Goal: Task Accomplishment & Management: Manage account settings

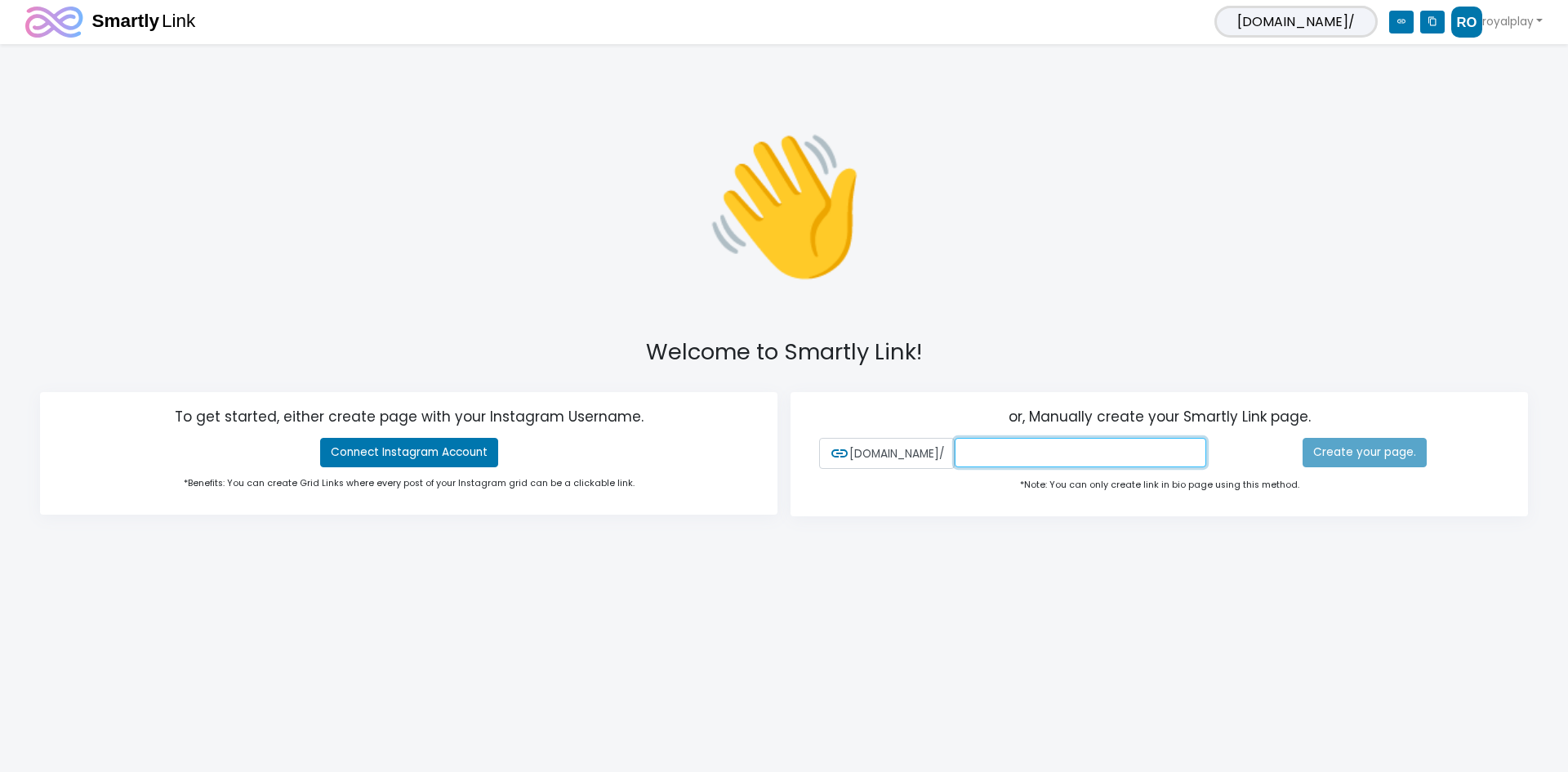
drag, startPoint x: 1053, startPoint y: 445, endPoint x: 1064, endPoint y: 445, distance: 11.0
click at [1053, 445] on input "text" at bounding box center [1081, 452] width 251 height 30
click at [1083, 453] on input "text" at bounding box center [1081, 452] width 251 height 30
paste input "royalplay"
type input "royalplay"
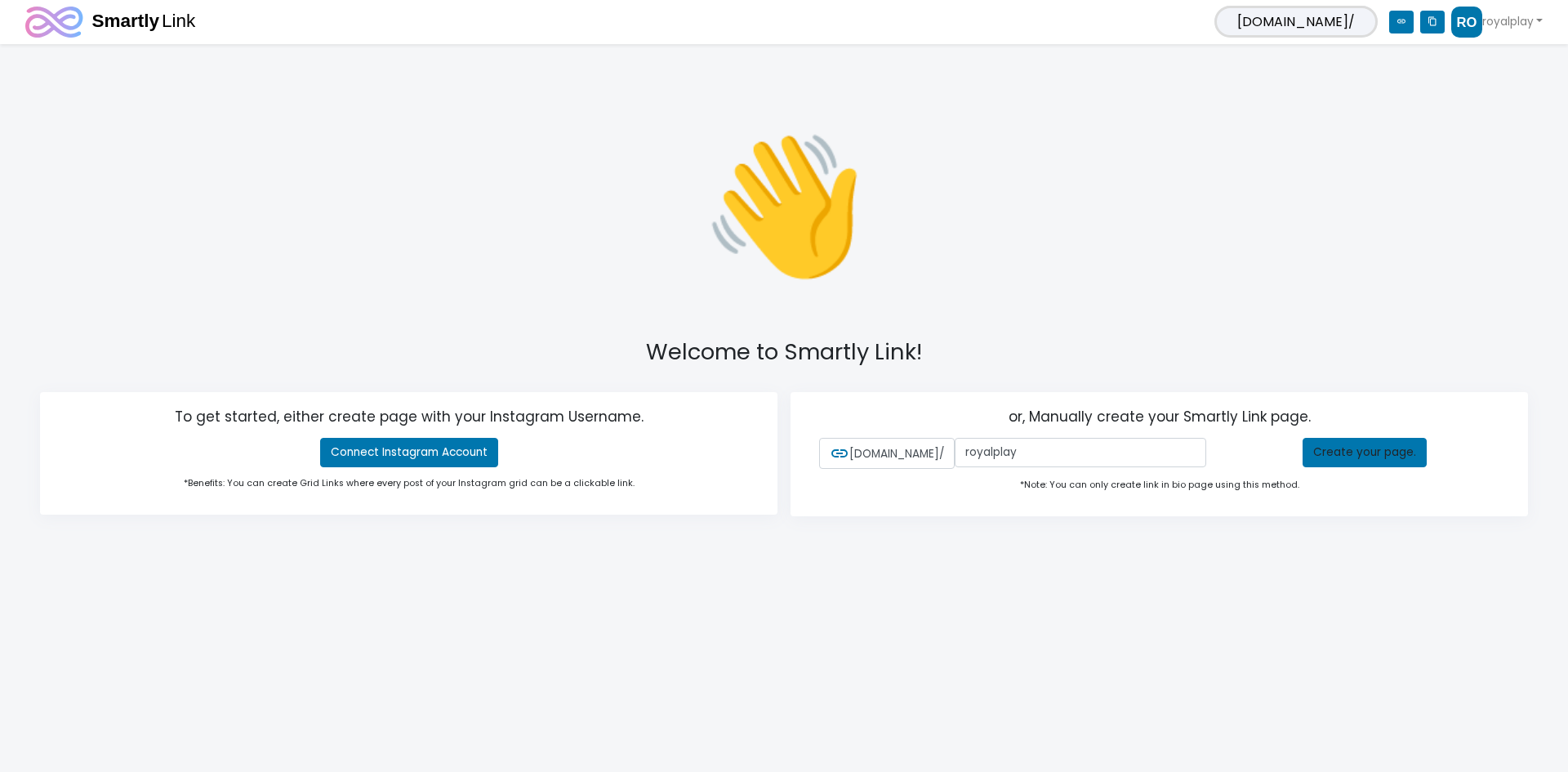
click at [966, 490] on div "*Note: You can only create link in bio page using this method." at bounding box center [1159, 484] width 705 height 31
click at [1361, 454] on link "Create your page." at bounding box center [1365, 452] width 124 height 30
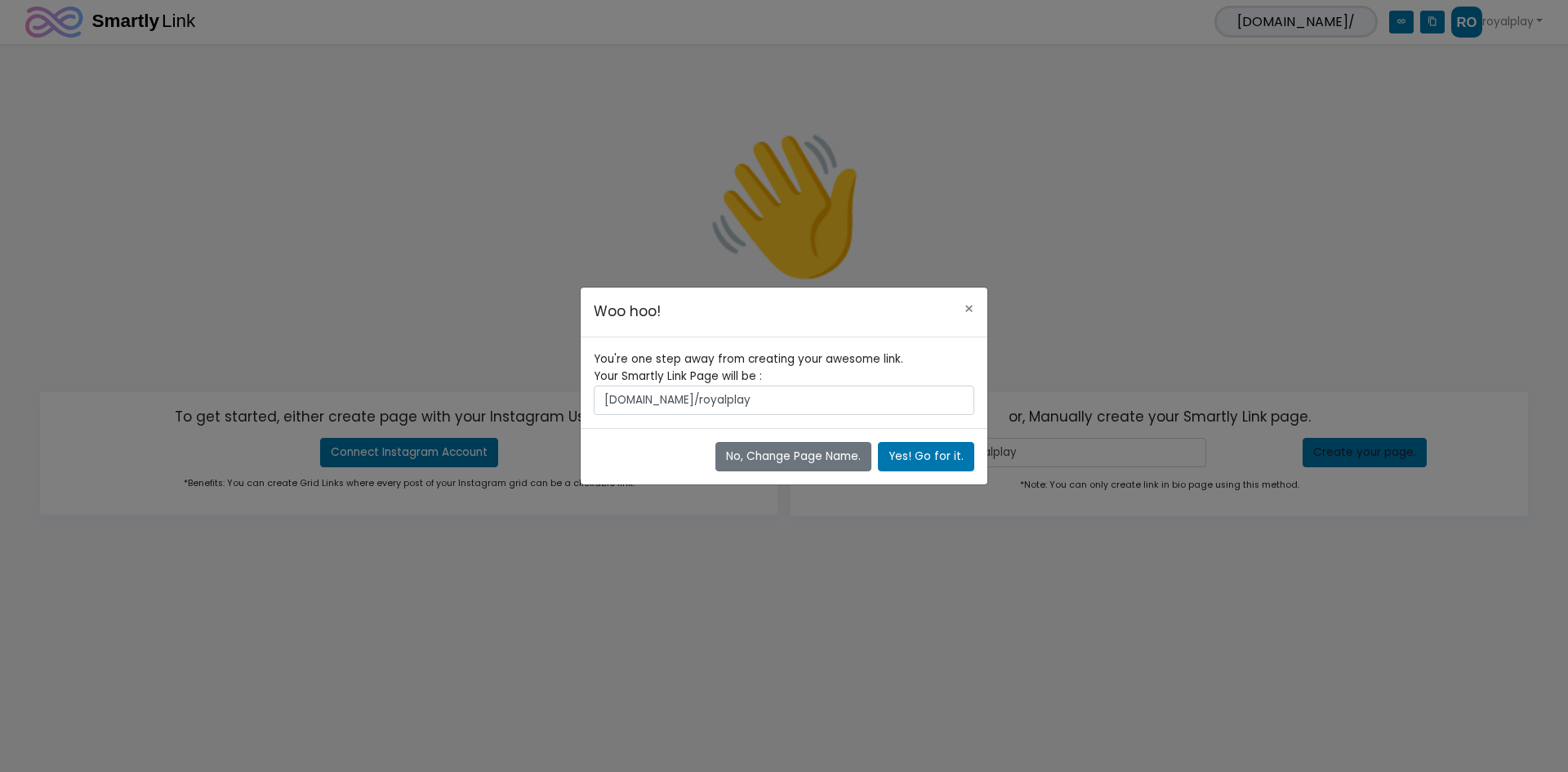
click at [710, 400] on span "[DOMAIN_NAME]/royalplay" at bounding box center [784, 400] width 381 height 30
click at [924, 459] on button "Yes! Go for it." at bounding box center [927, 456] width 97 height 30
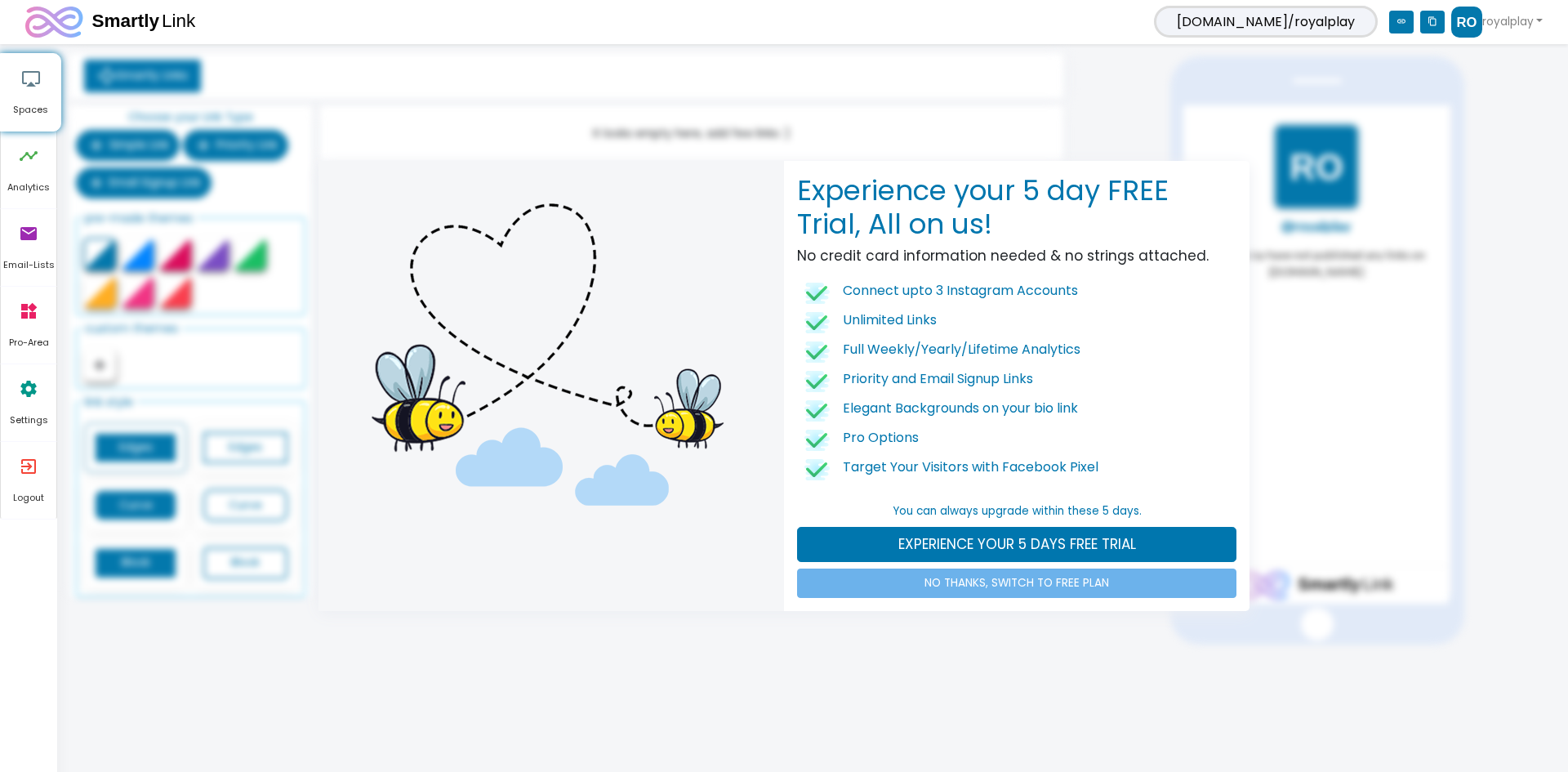
click at [821, 633] on div "Experience your 5 day FREE Trial, All on us! No credit card information needed …" at bounding box center [784, 386] width 1568 height 772
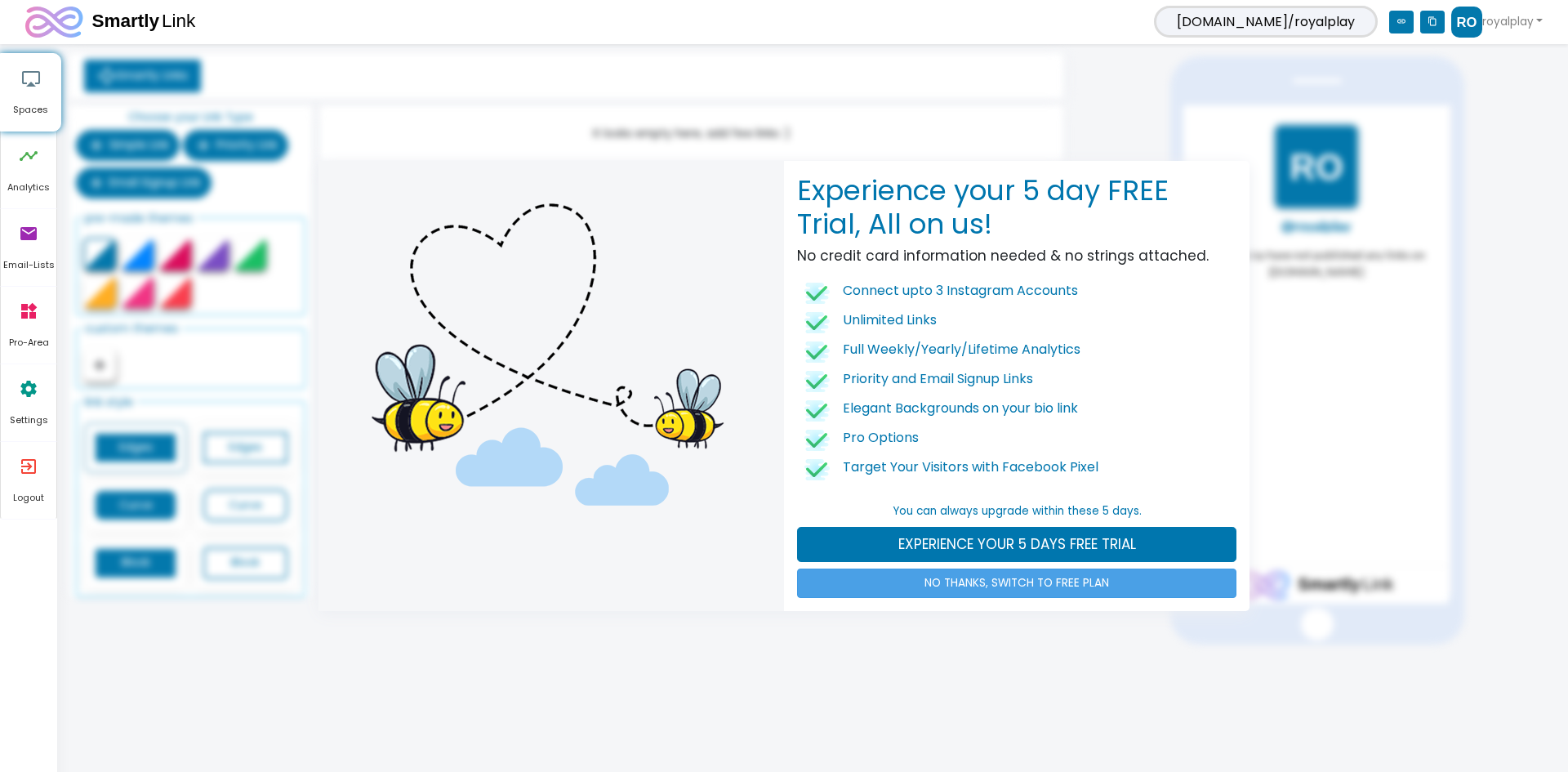
click at [936, 582] on link "NO THANKS, SWITCH TO FREE PLAN" at bounding box center [1016, 583] width 439 height 30
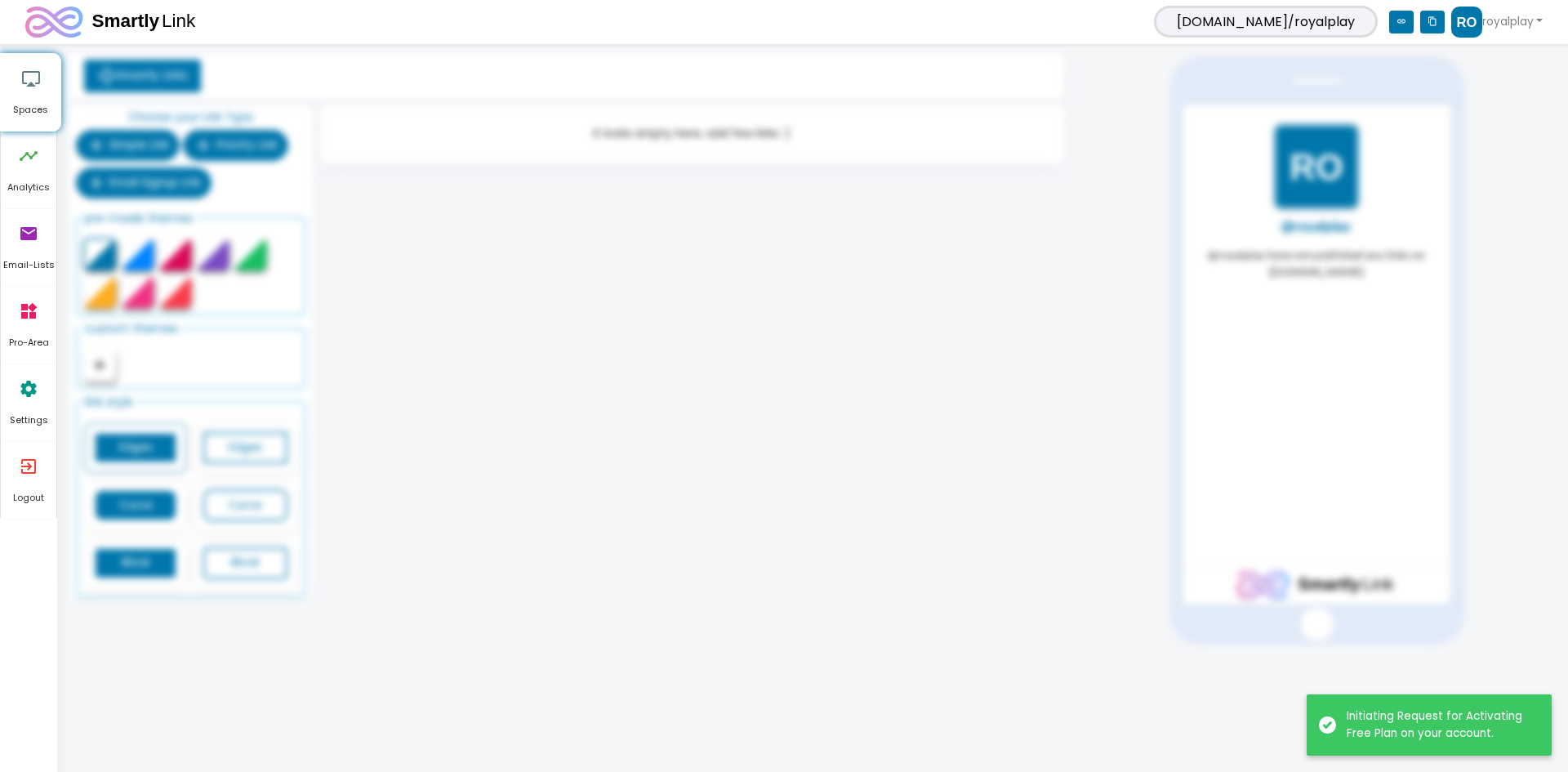
click at [781, 629] on div "Smartly Links Choose your Link Type add Simple Link add Priority Link add Email…" at bounding box center [817, 348] width 1479 height 591
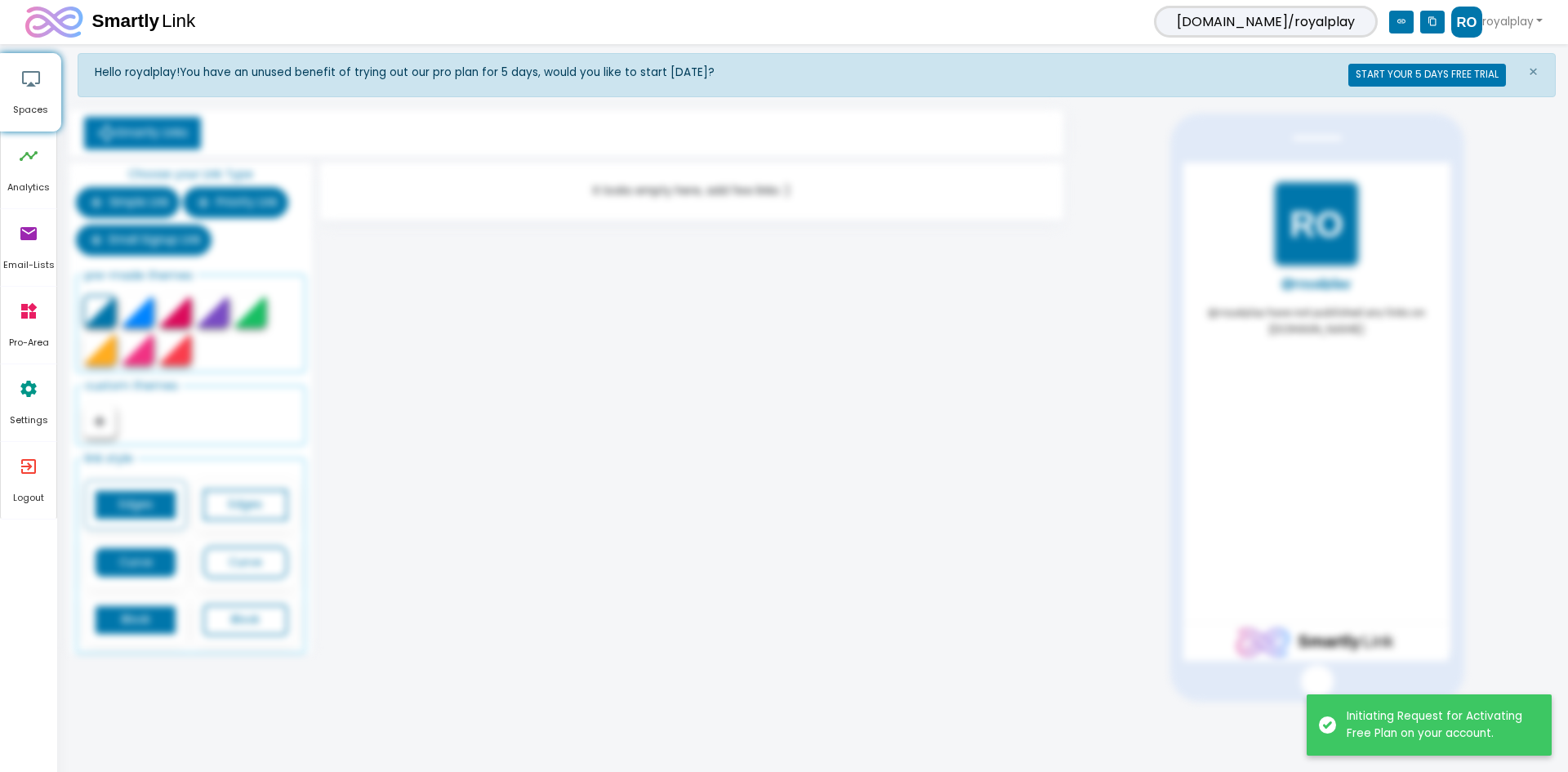
click at [869, 371] on div "Hello royalplay! You have an unused benefit of trying out our pro plan for 5 da…" at bounding box center [817, 377] width 1479 height 649
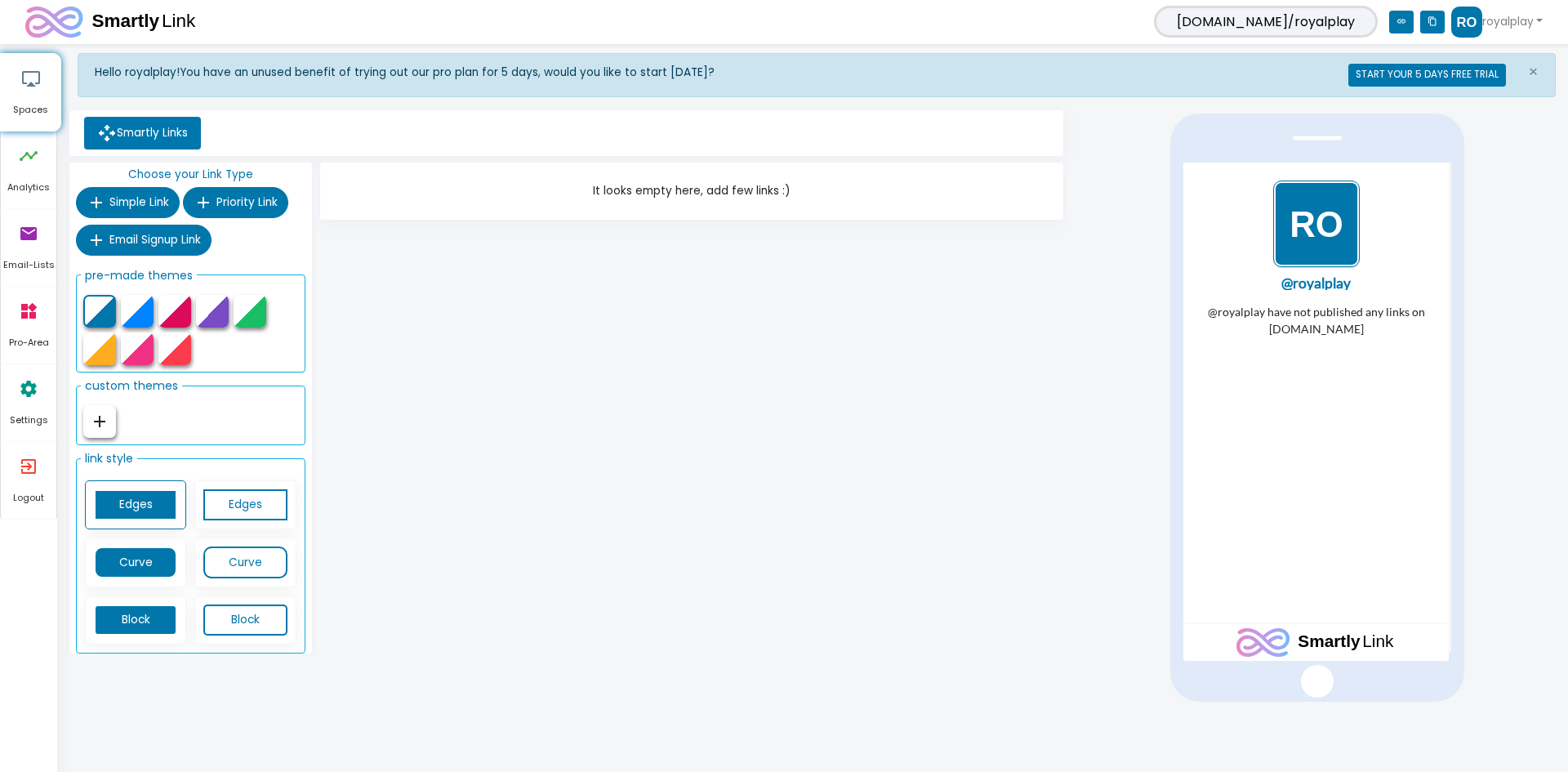
click at [1341, 228] on img "1 / 1" at bounding box center [1317, 223] width 87 height 87
click at [1322, 229] on img "1 / 1" at bounding box center [1317, 223] width 87 height 87
click at [1530, 66] on span "×" at bounding box center [1534, 72] width 11 height 23
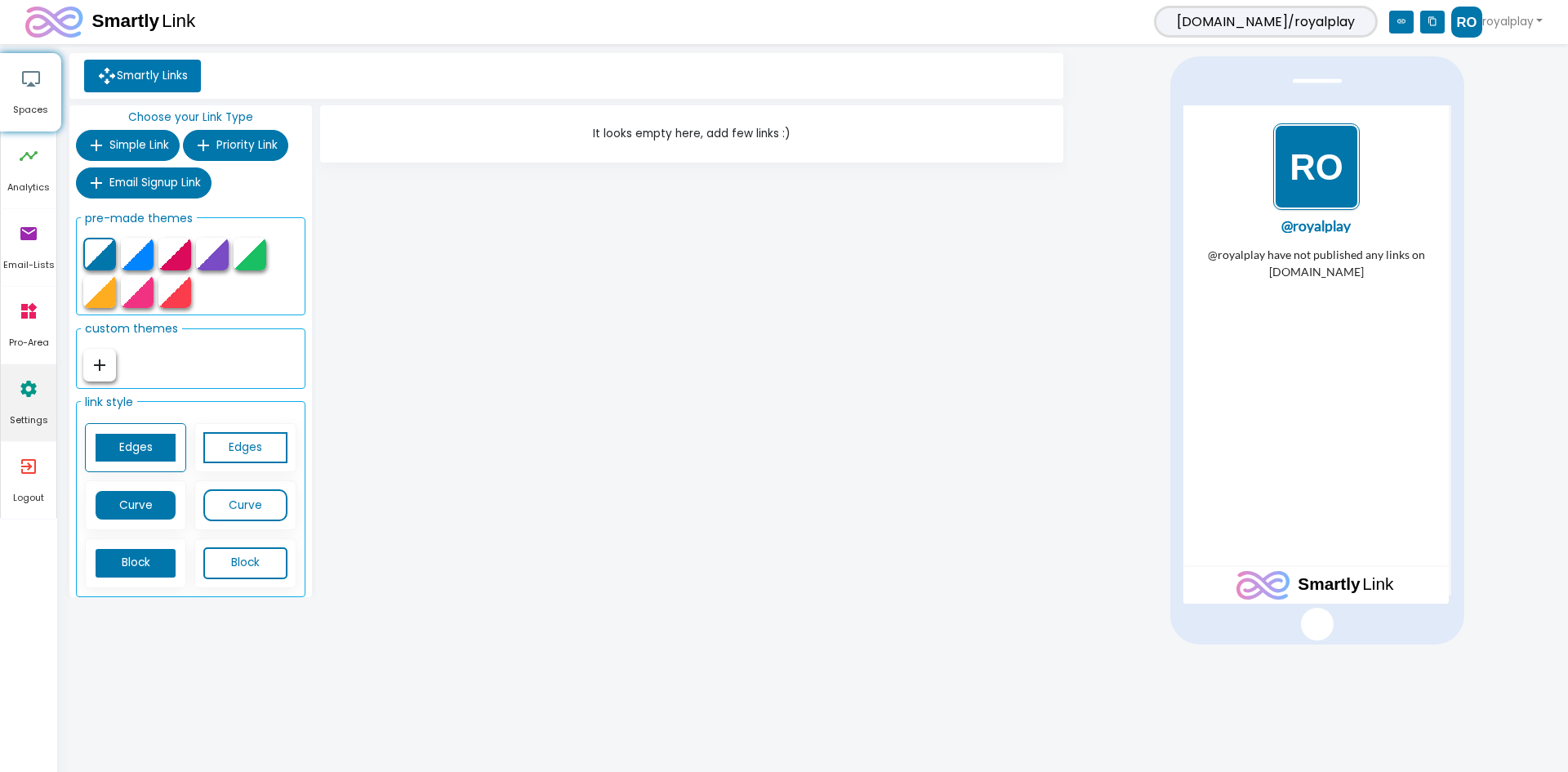
click at [47, 399] on link "settings Settings" at bounding box center [29, 403] width 55 height 77
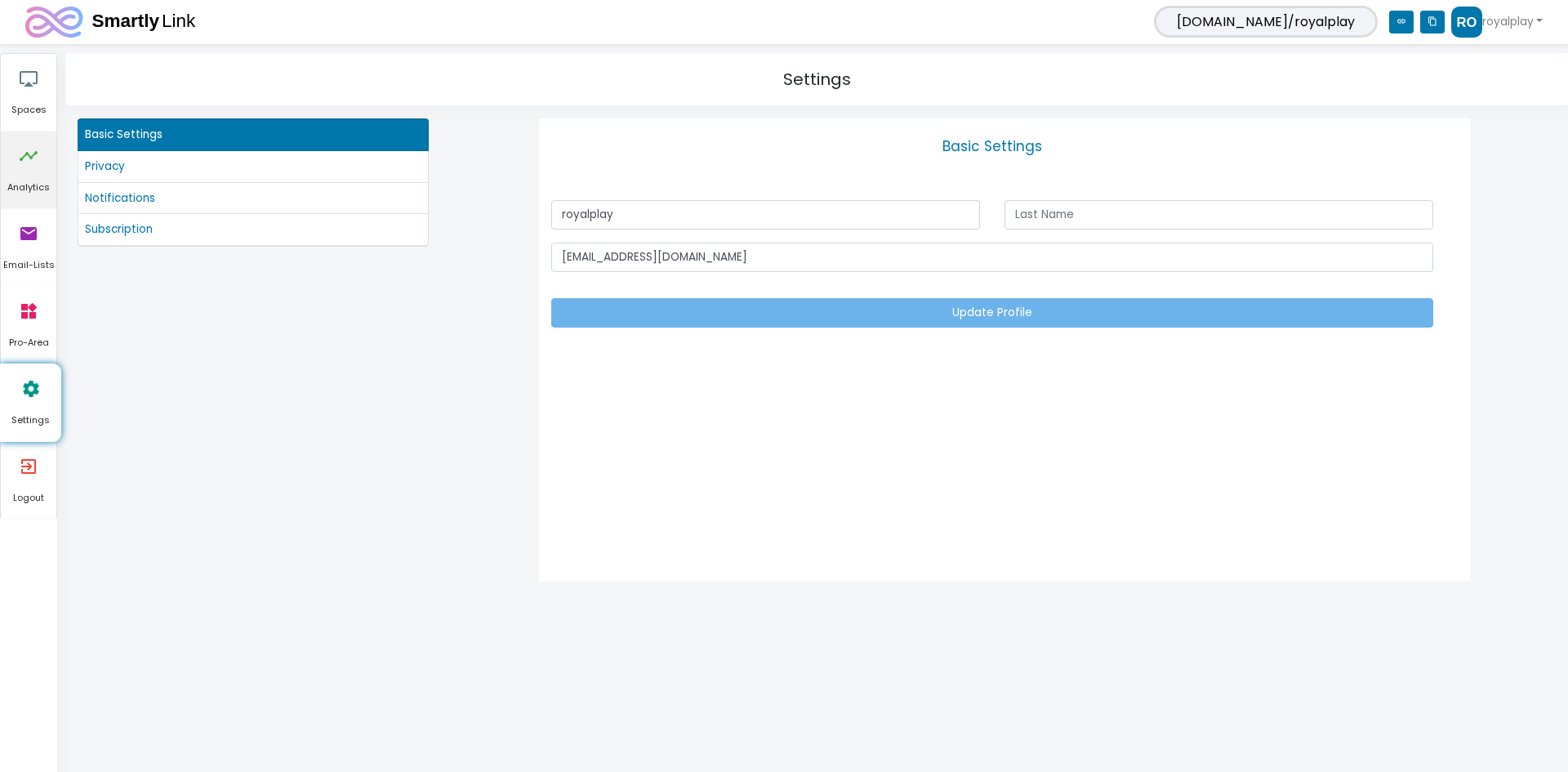
click at [42, 168] on link "timeline Analytics" at bounding box center [29, 170] width 55 height 77
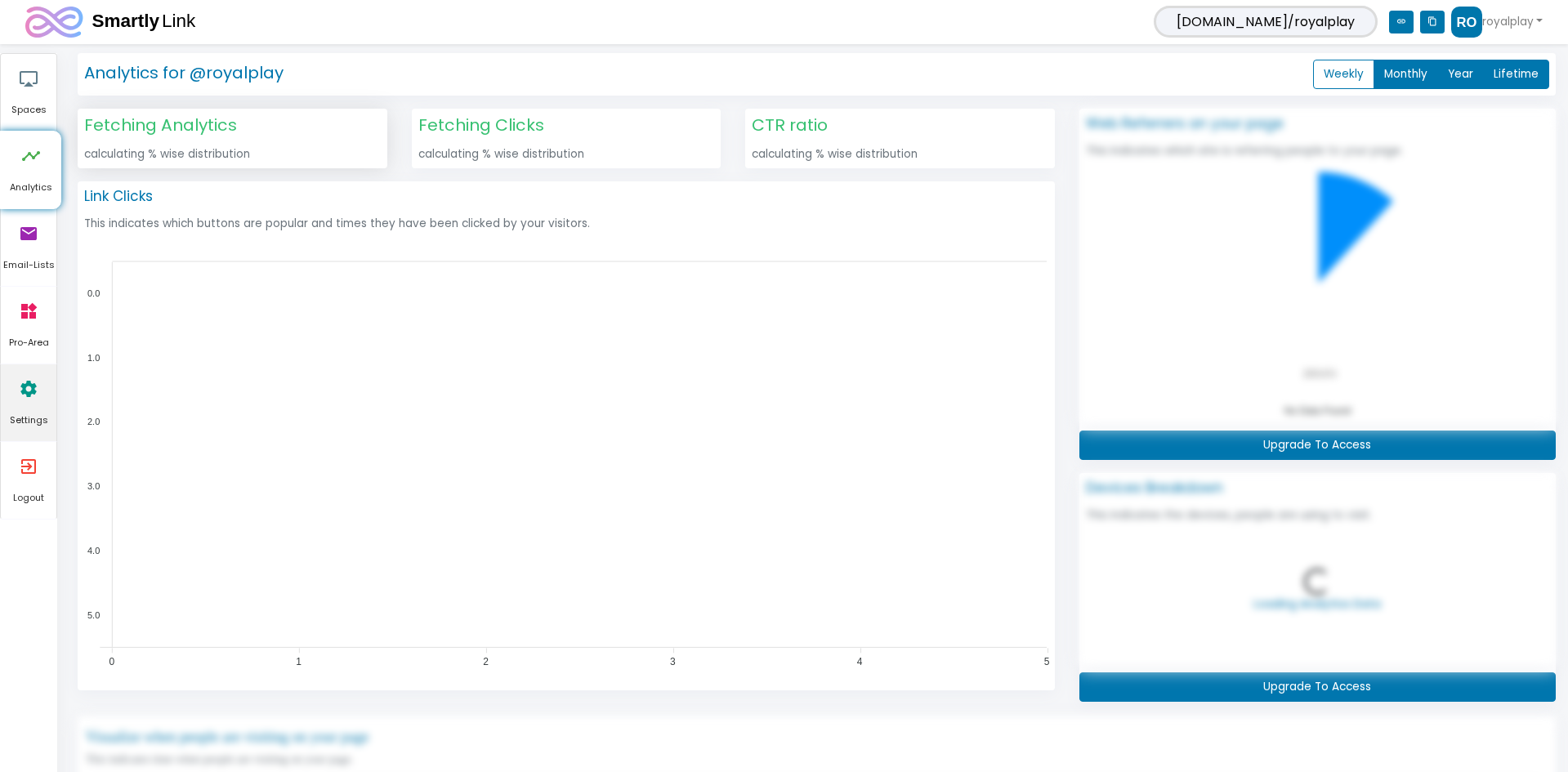
click at [37, 408] on icon "settings" at bounding box center [29, 388] width 20 height 49
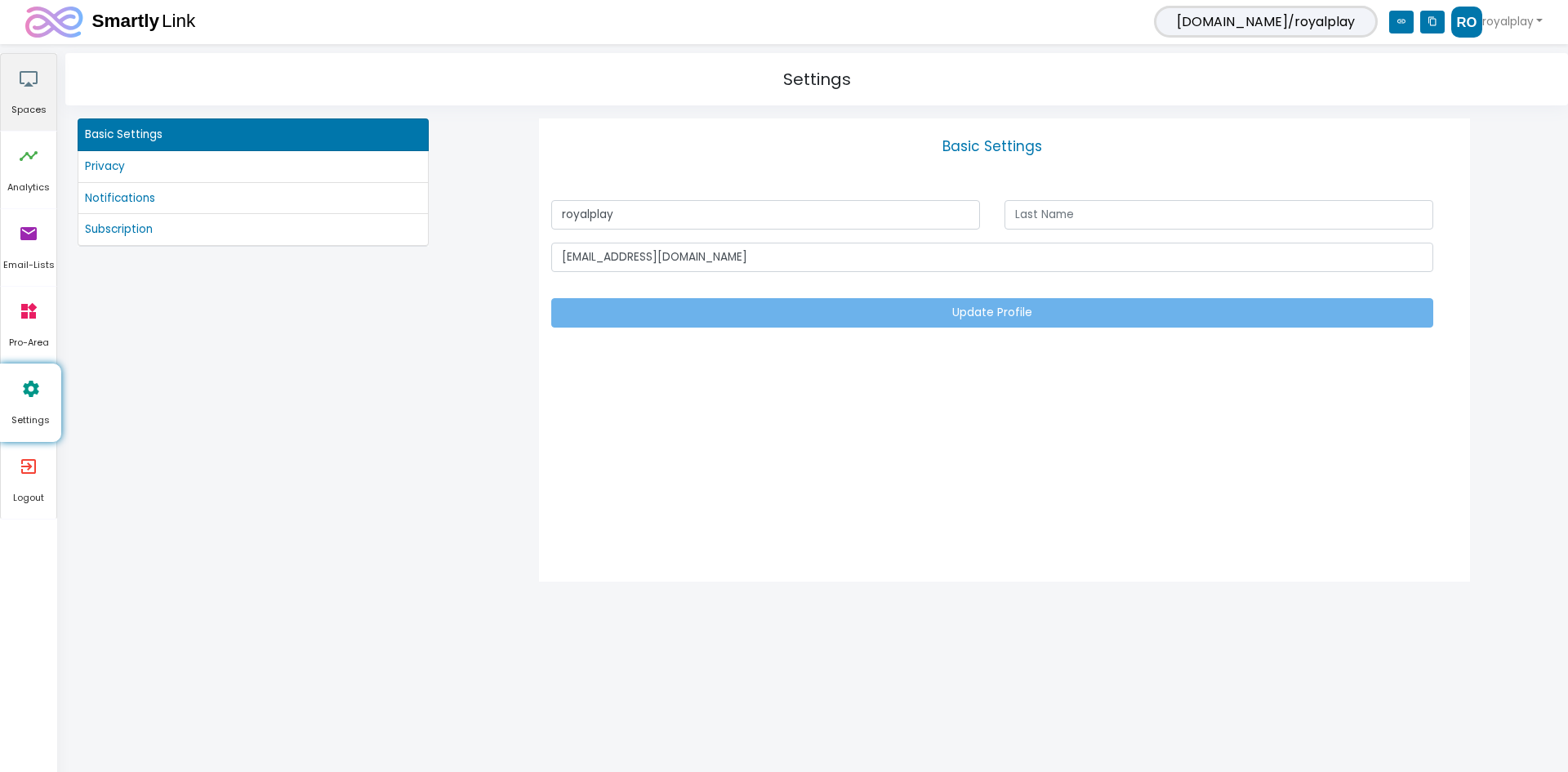
click at [35, 98] on icon "airplay" at bounding box center [29, 78] width 20 height 49
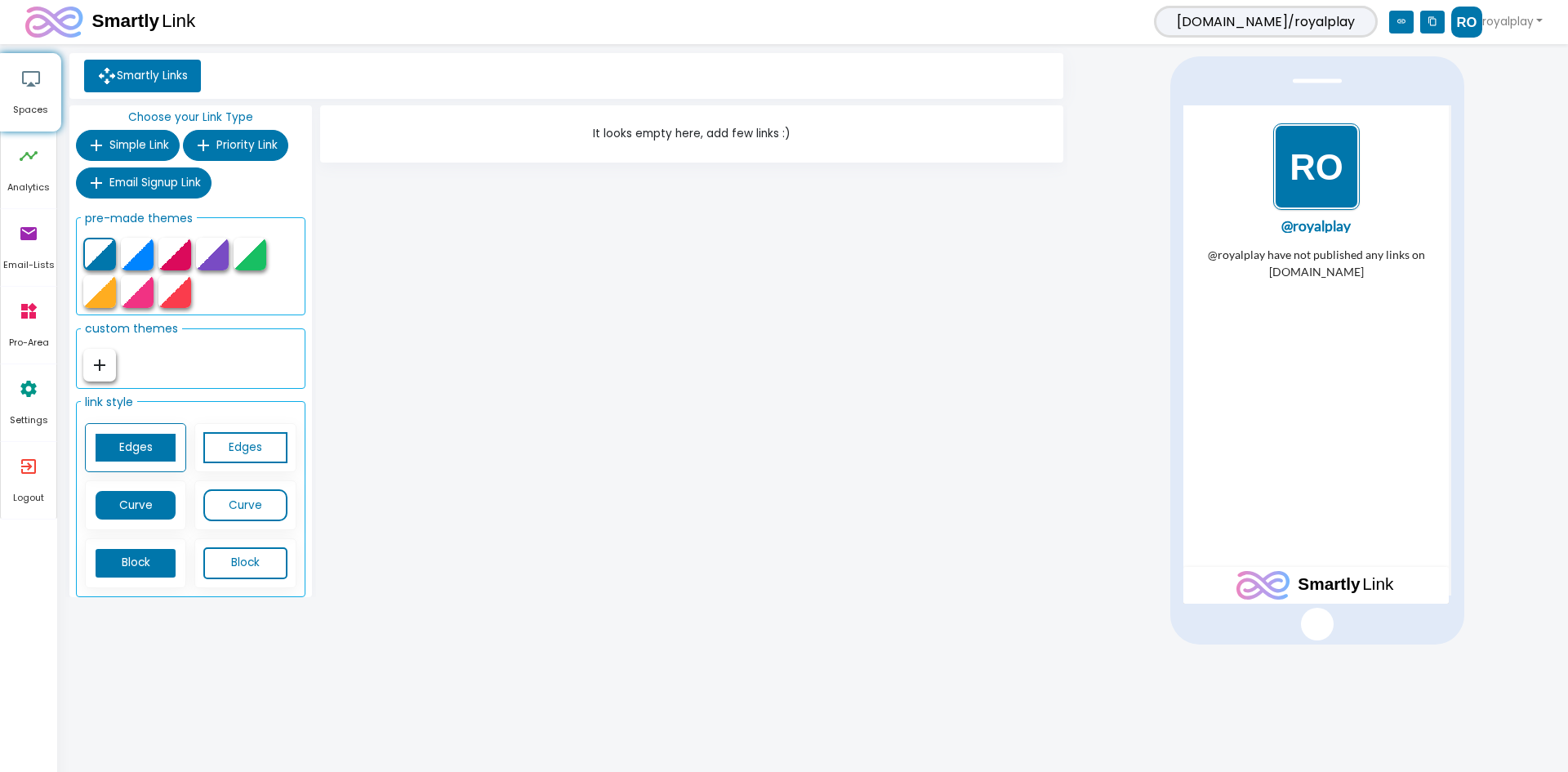
click at [140, 296] on div at bounding box center [137, 292] width 33 height 33
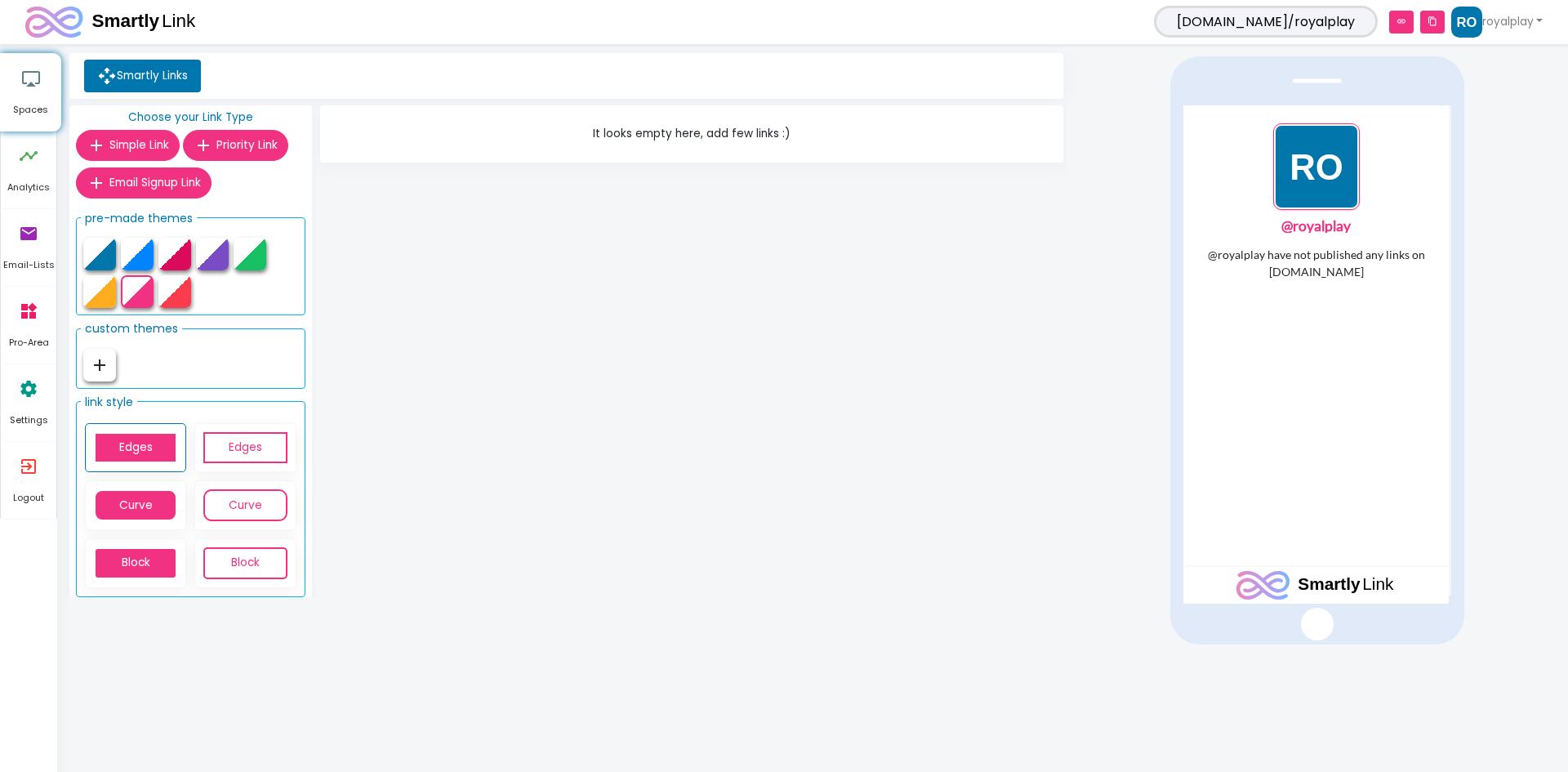
click at [106, 376] on button "add" at bounding box center [99, 365] width 33 height 33
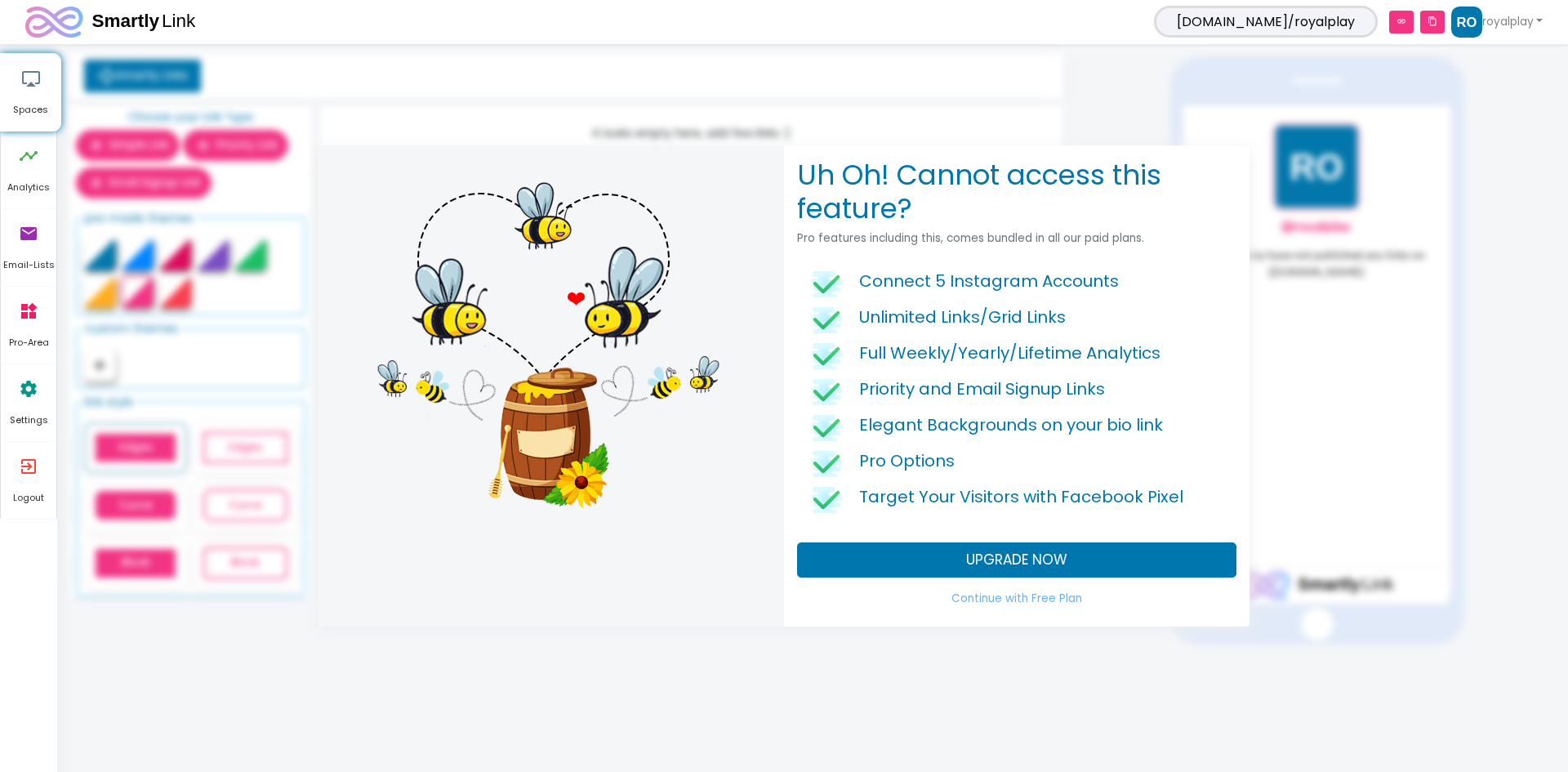
click at [951, 649] on div "Uh Oh! Cannot access this feature? Pro features including this, comes bundled i…" at bounding box center [784, 386] width 1568 height 772
click at [983, 603] on link "Continue with Free Plan" at bounding box center [1016, 598] width 439 height 30
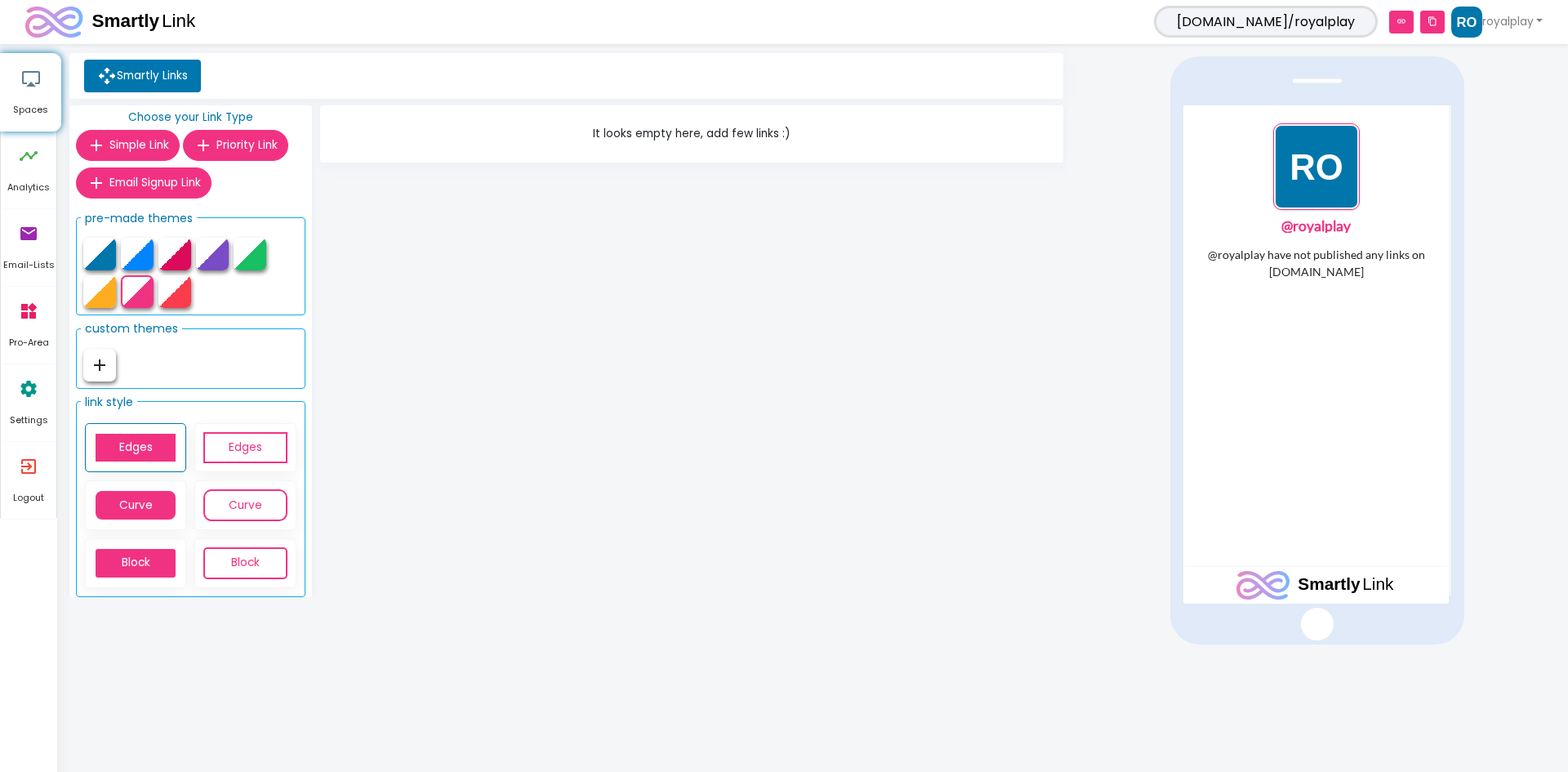
click at [1309, 171] on img "1 / 1" at bounding box center [1317, 166] width 87 height 87
click at [678, 89] on ul "Smartly Links" at bounding box center [566, 76] width 981 height 33
click at [163, 72] on link "Smartly Links" at bounding box center [142, 76] width 117 height 33
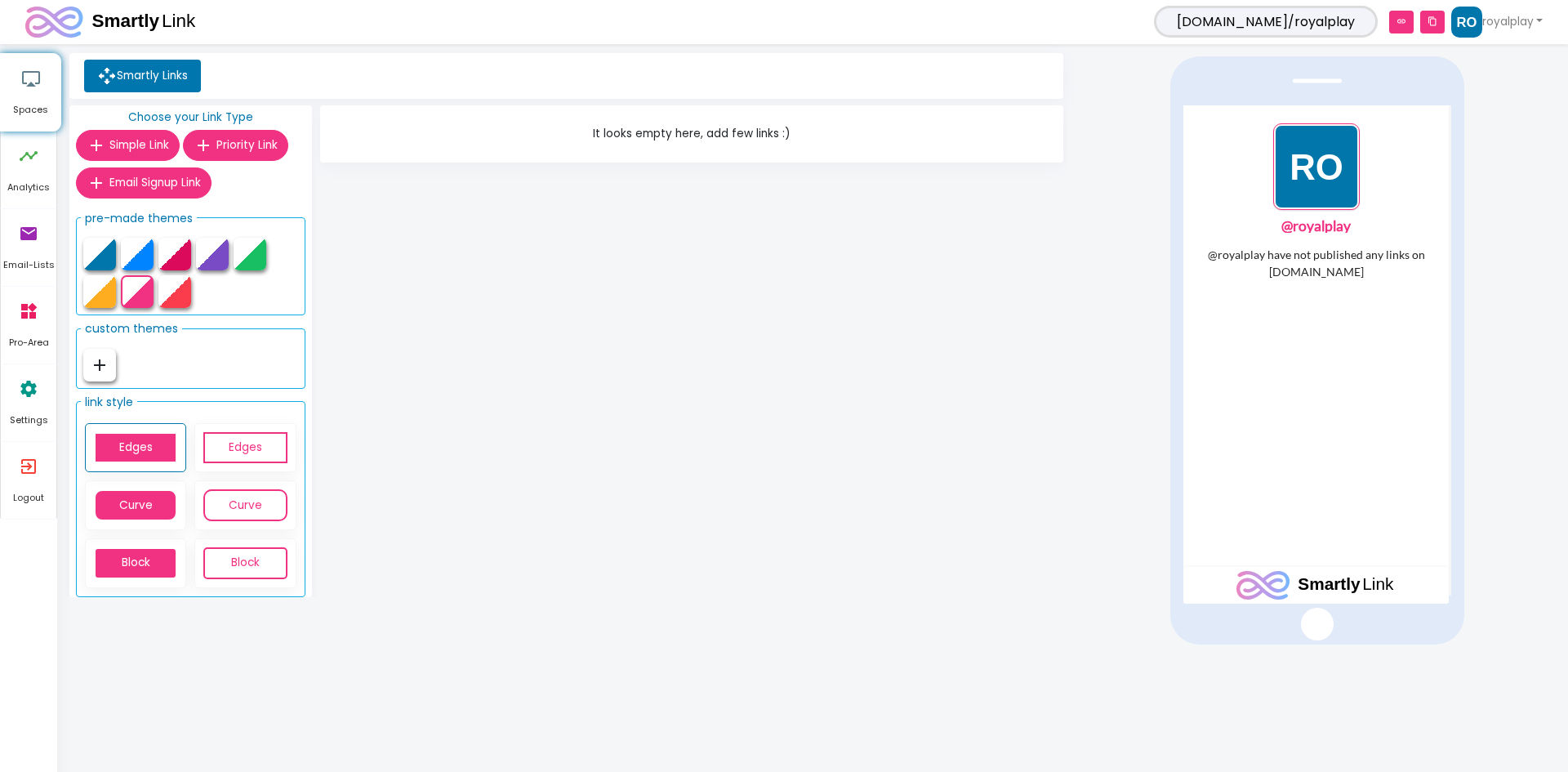
click at [163, 72] on link "Smartly Links" at bounding box center [142, 76] width 117 height 33
click at [155, 140] on span "Simple Link" at bounding box center [139, 144] width 60 height 15
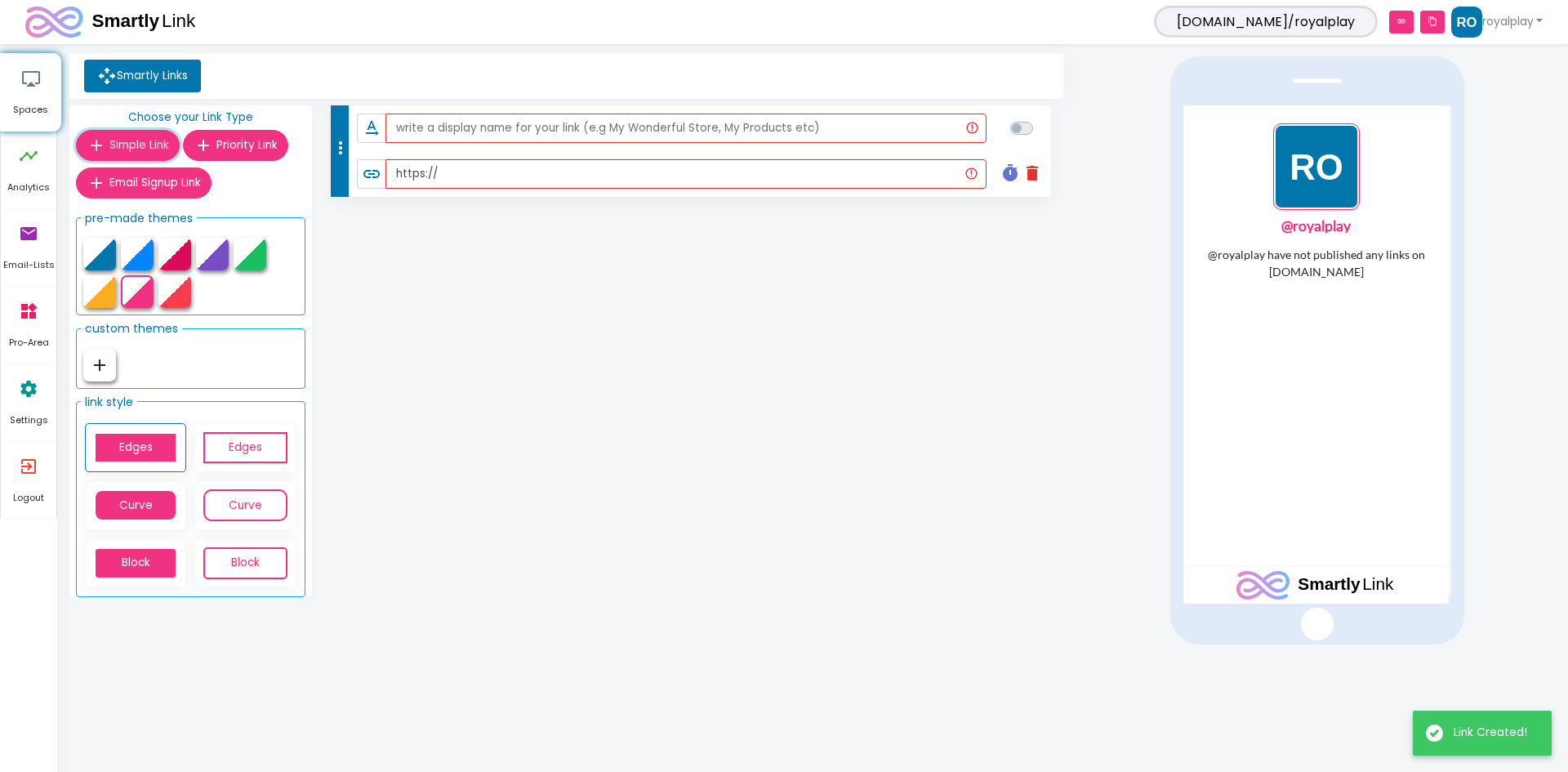
click at [125, 135] on button "add Simple Link" at bounding box center [128, 145] width 104 height 31
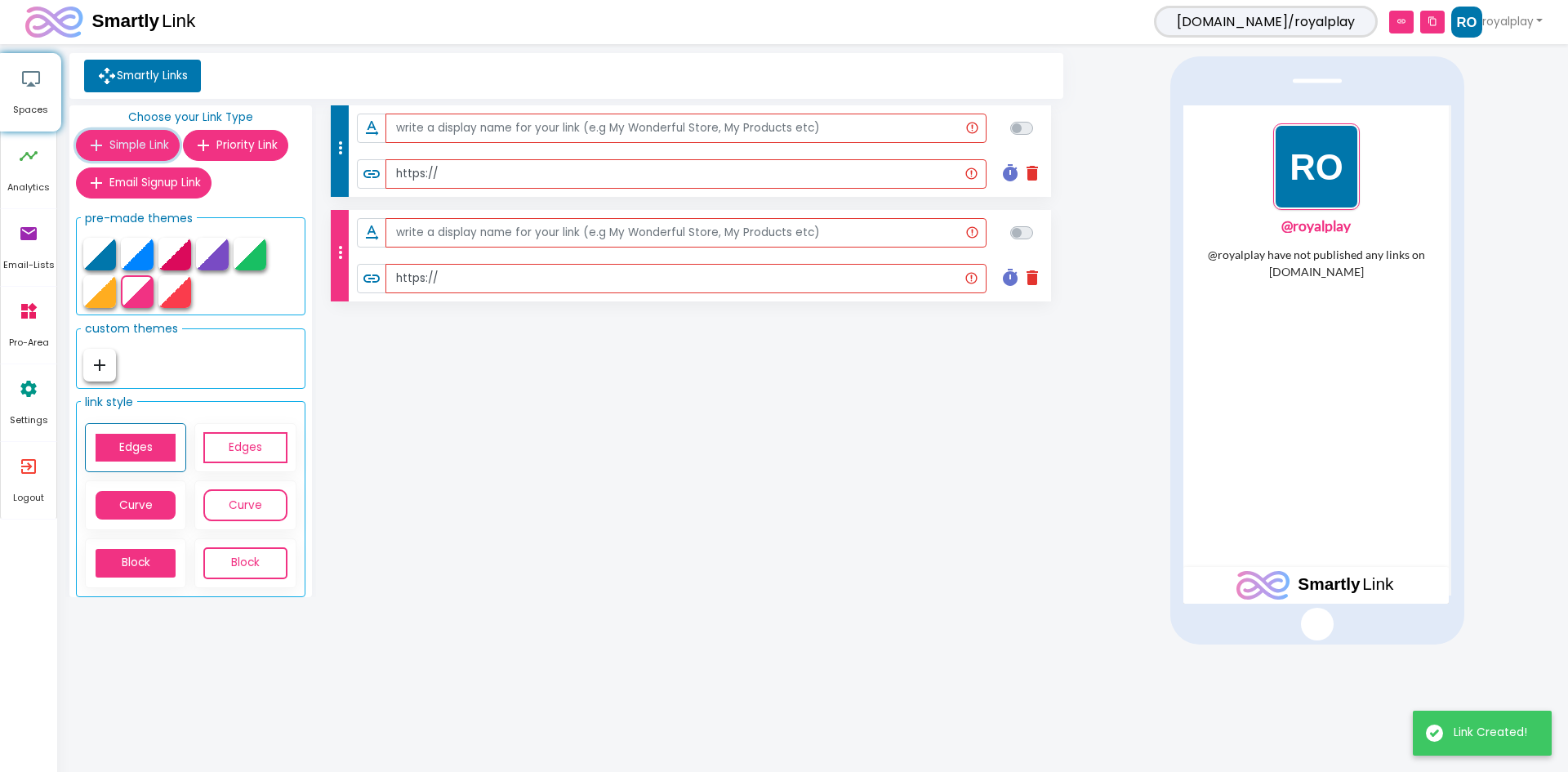
click at [131, 135] on button "add Simple Link" at bounding box center [128, 145] width 104 height 31
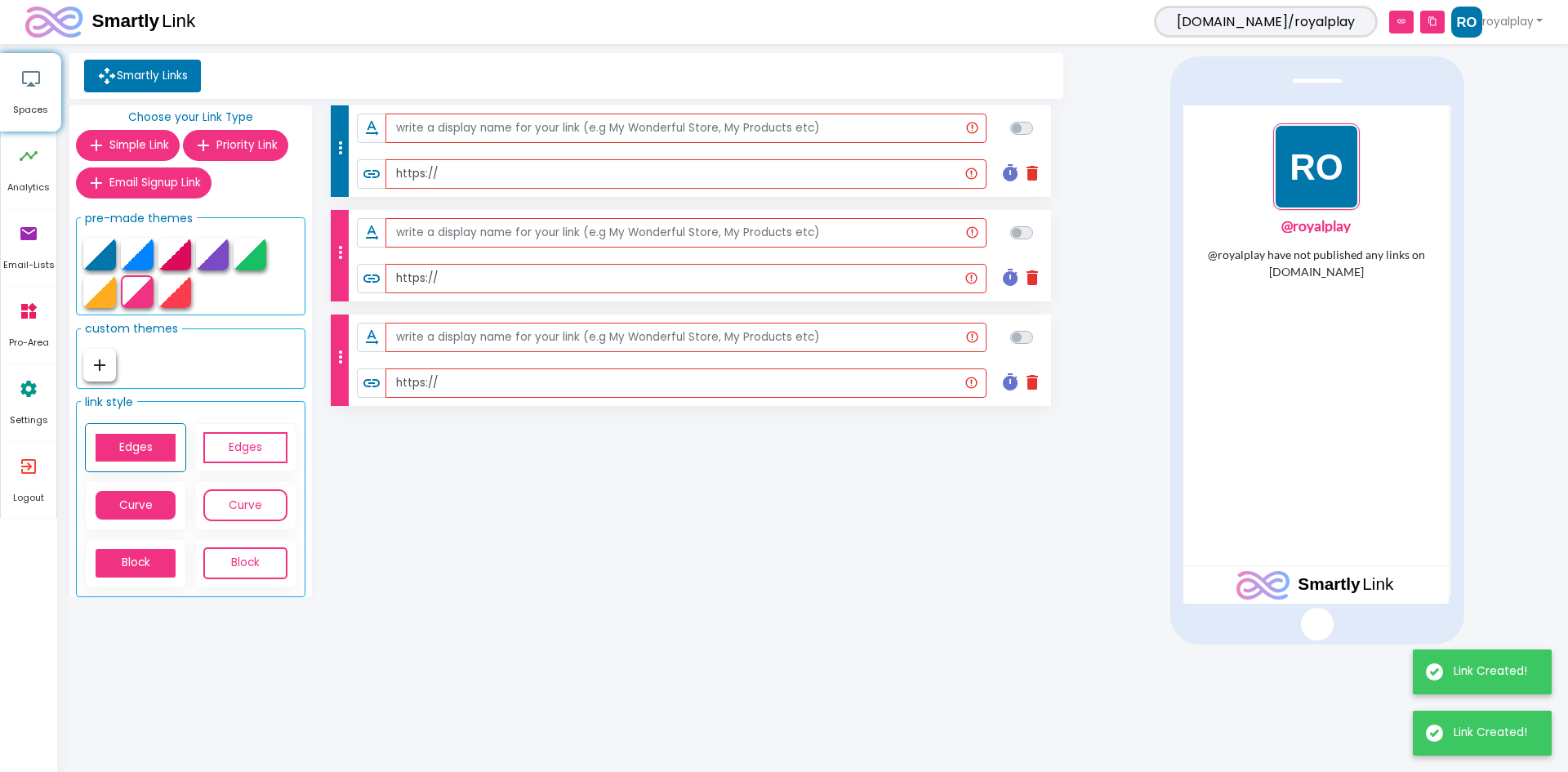
click at [503, 488] on div "more_vert text_rotation_none link https:// timer delete Schedule this Link Star…" at bounding box center [691, 354] width 751 height 498
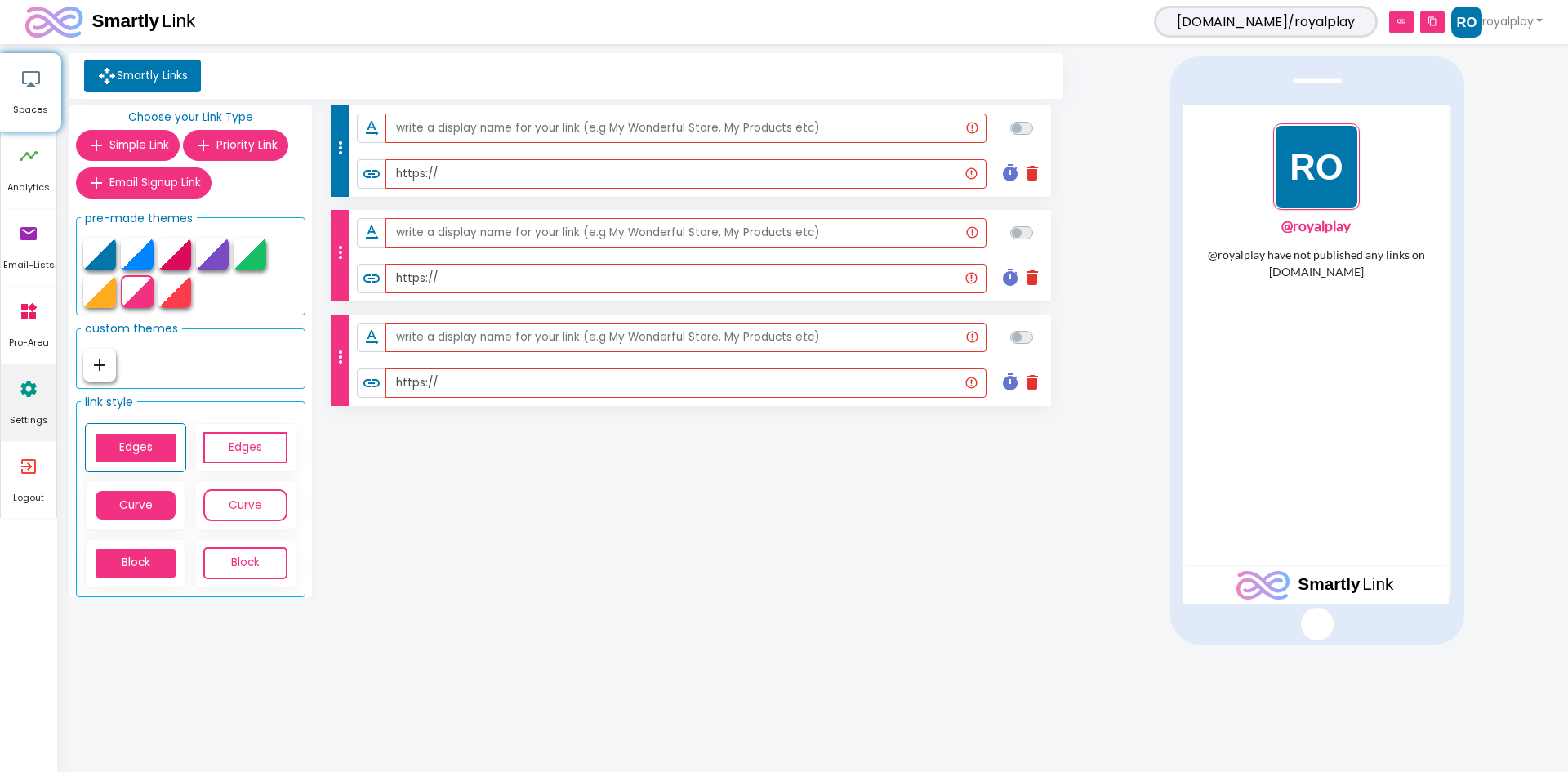
click at [33, 390] on icon "settings" at bounding box center [29, 388] width 20 height 49
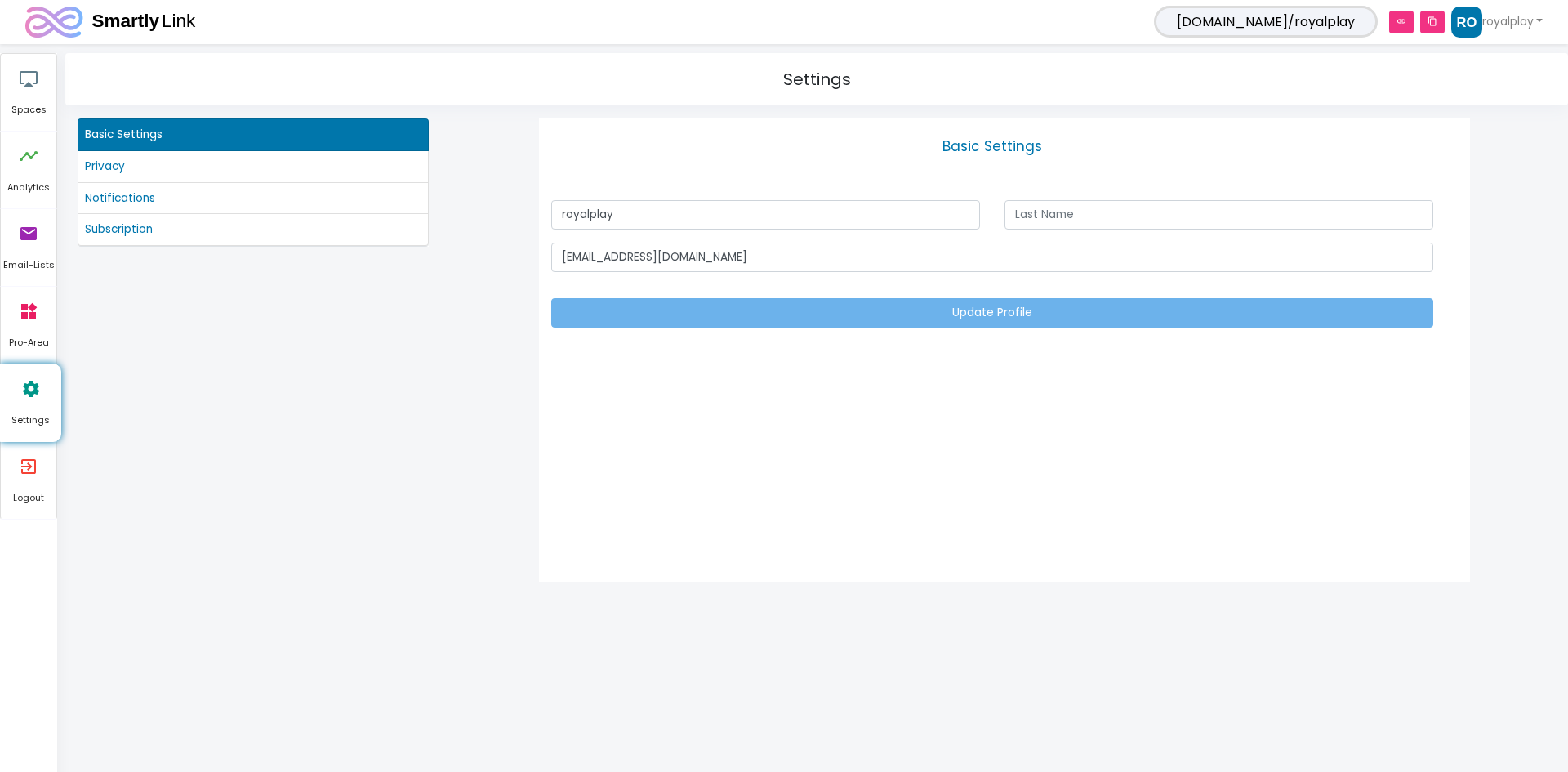
click at [141, 208] on li "Notifications" at bounding box center [253, 199] width 352 height 32
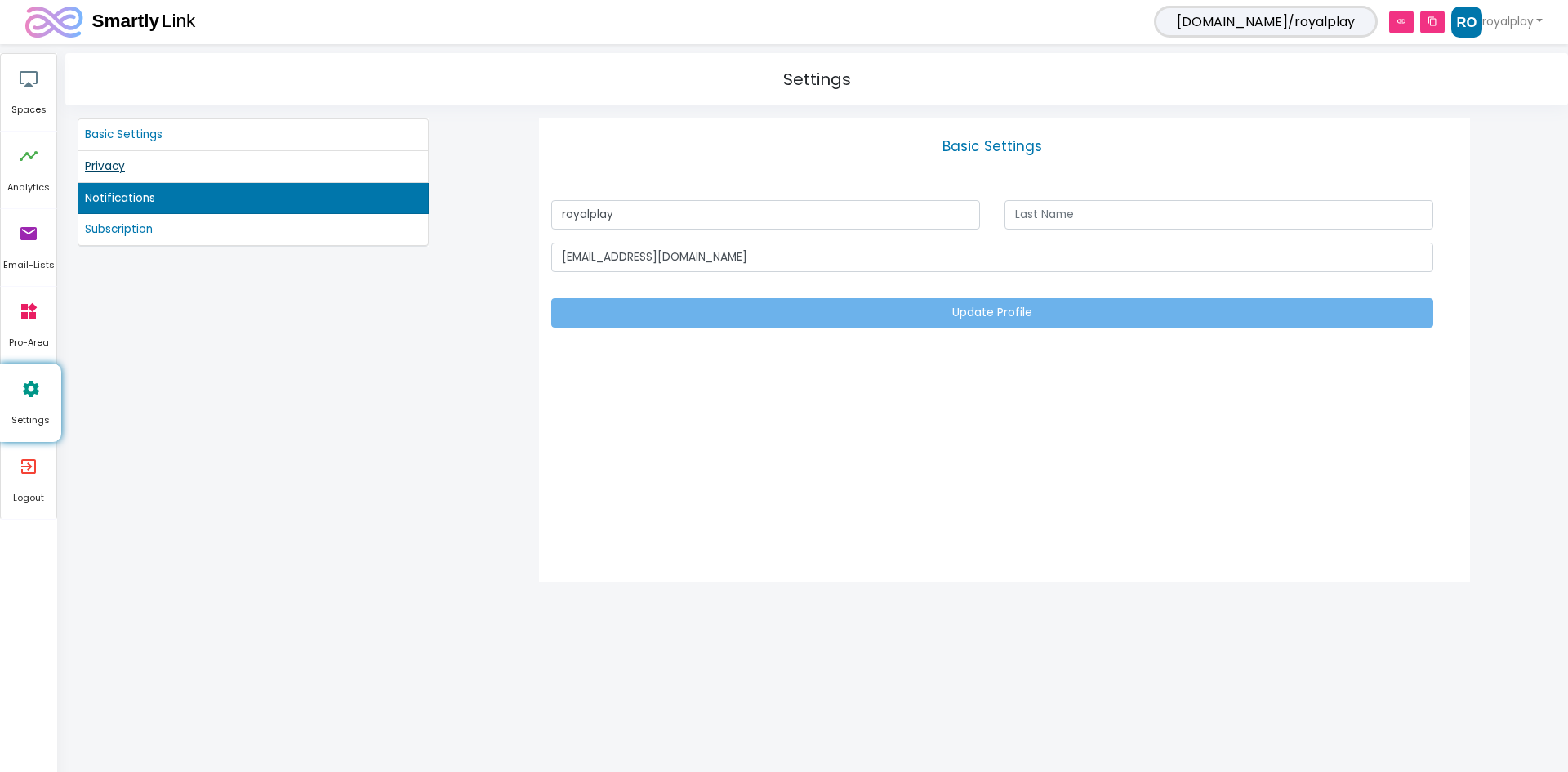
click at [118, 169] on link "Privacy" at bounding box center [253, 166] width 336 height 18
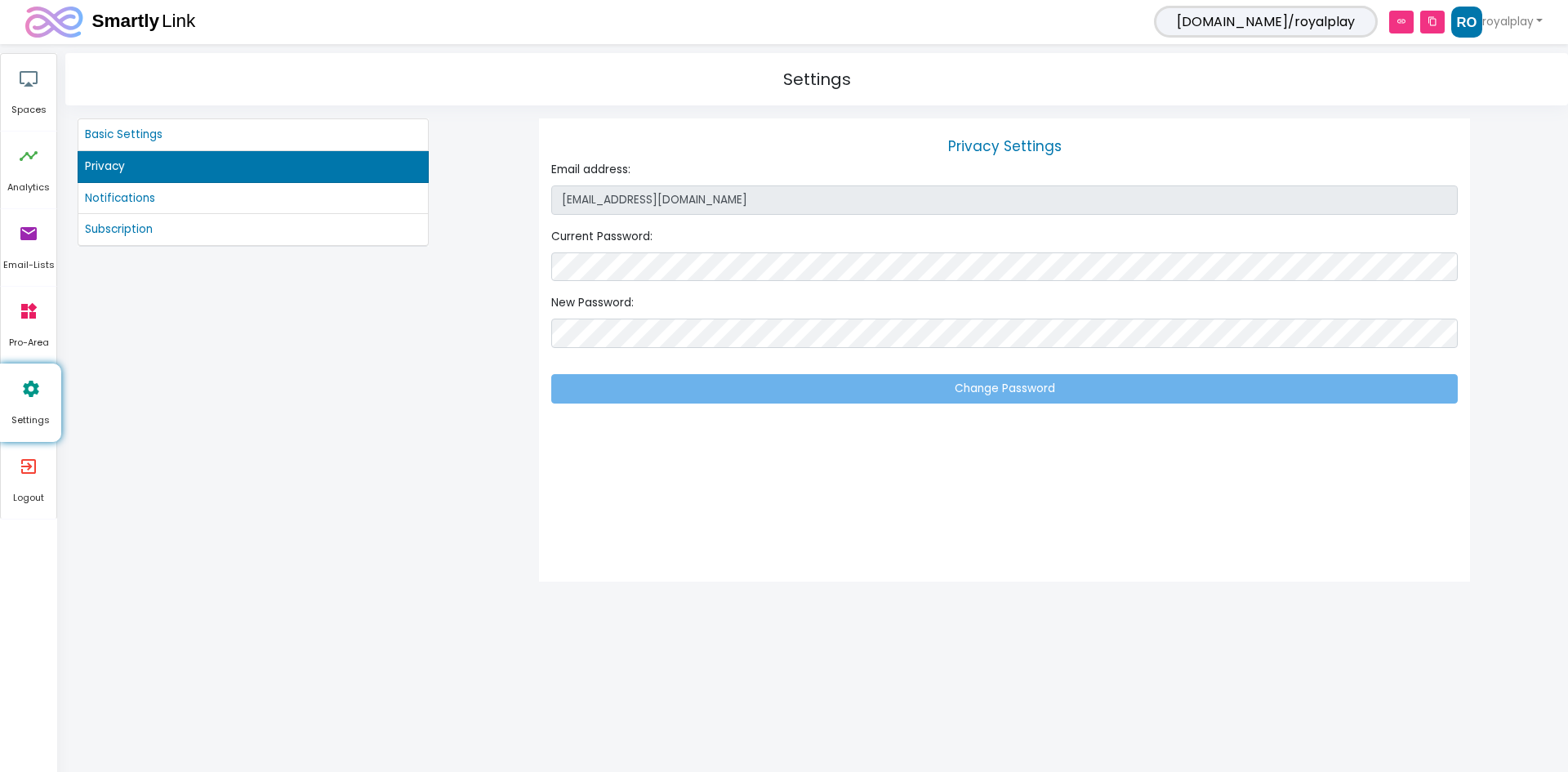
click at [118, 124] on li "Basic Settings" at bounding box center [253, 134] width 352 height 33
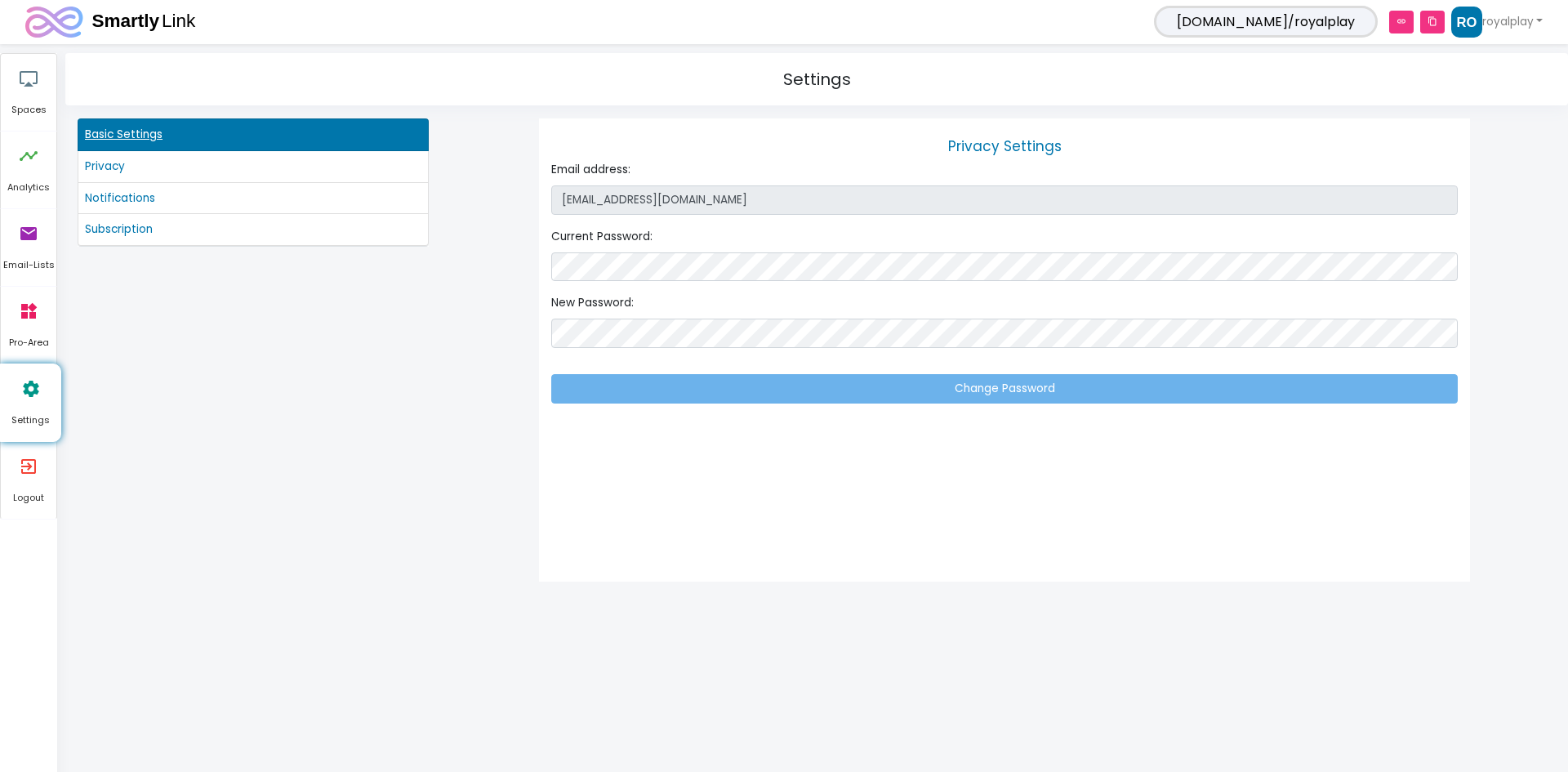
click at [123, 131] on link "Basic Settings" at bounding box center [253, 135] width 336 height 18
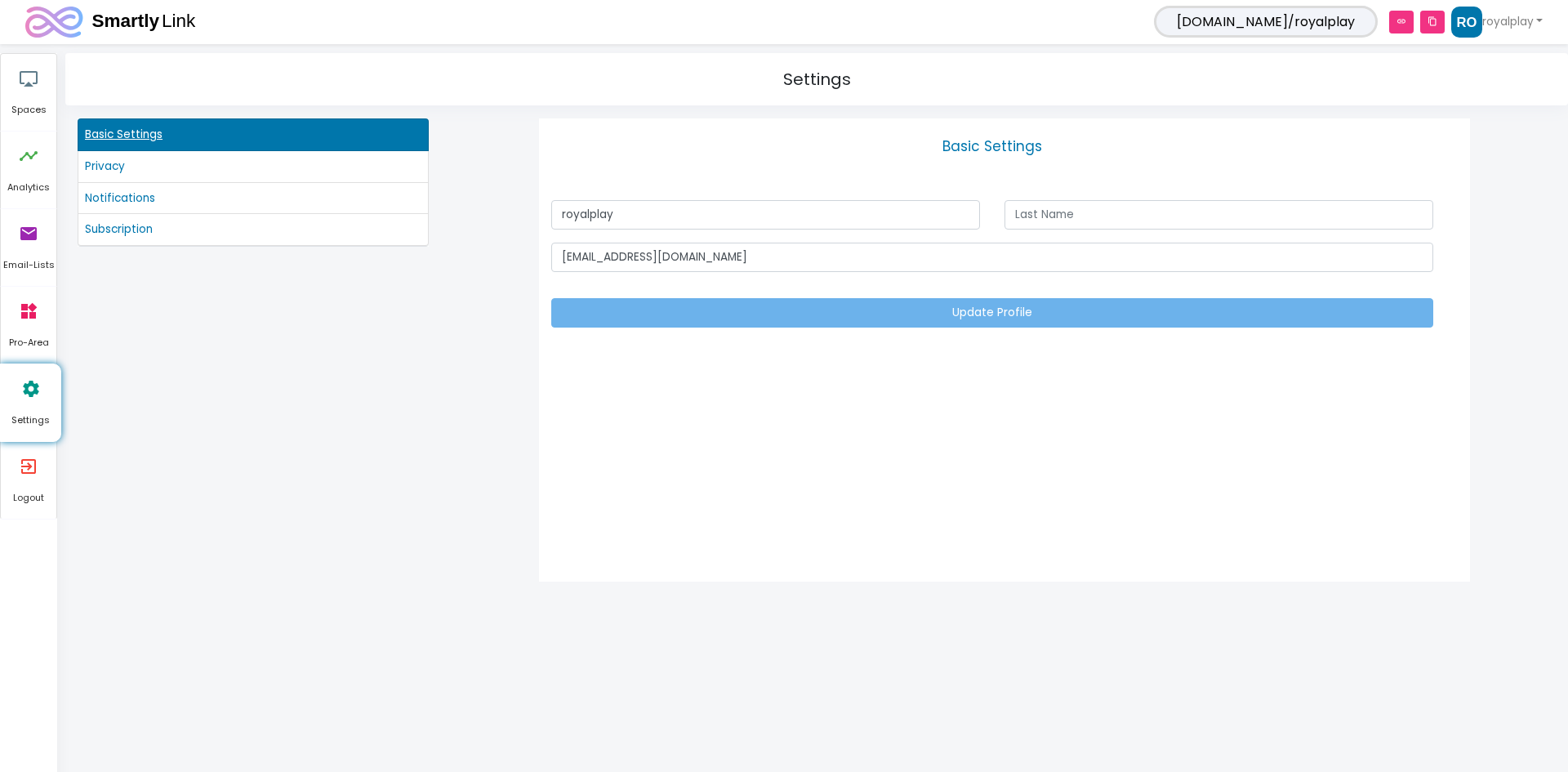
click at [123, 131] on link "Basic Settings" at bounding box center [253, 135] width 336 height 18
click at [1496, 15] on link "royalplay" at bounding box center [1497, 21] width 91 height 31
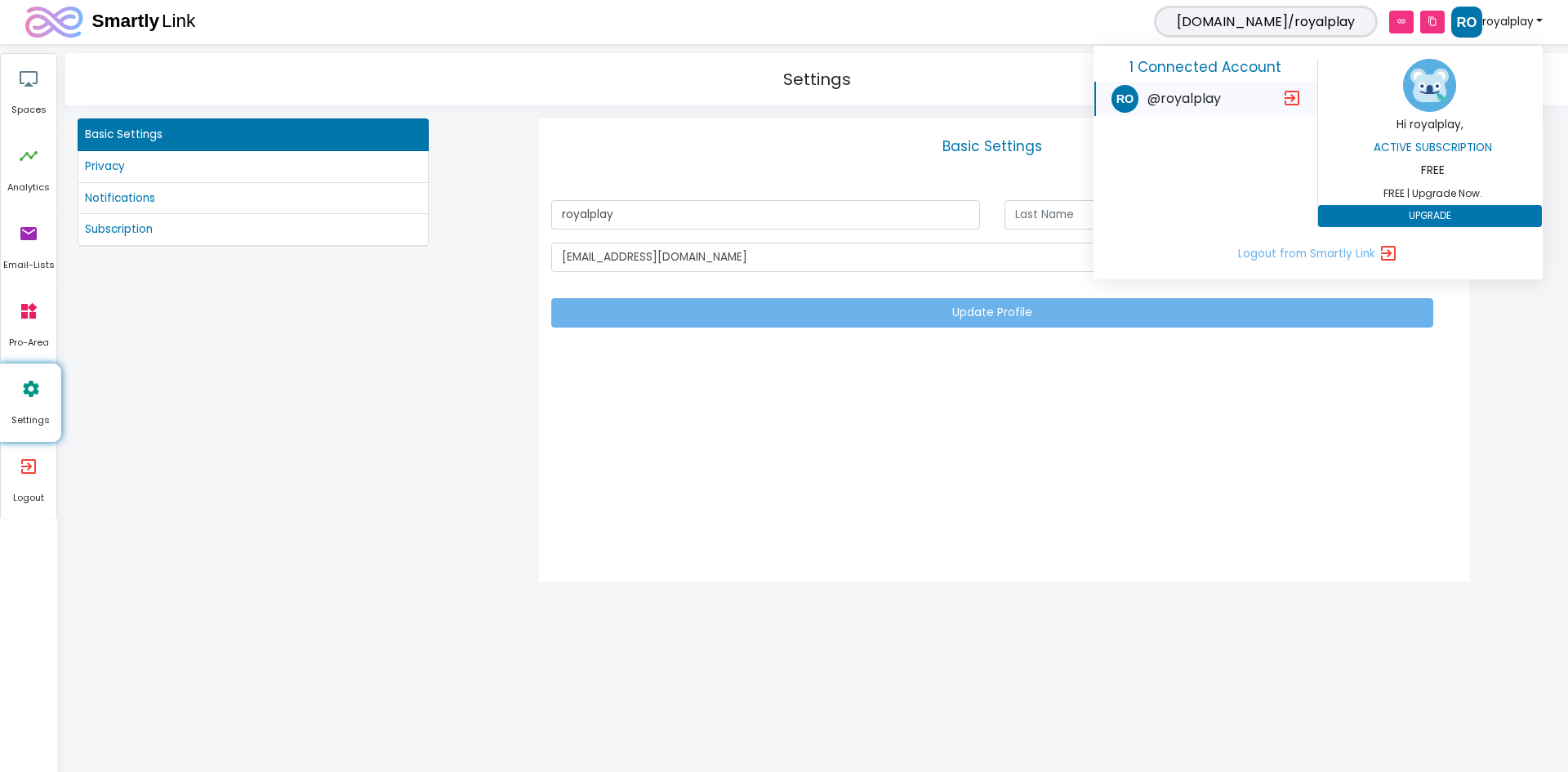
click at [1421, 96] on img at bounding box center [1429, 85] width 53 height 53
click at [382, 352] on div "Basic Settings Privacy Notifications Subscription" at bounding box center [253, 343] width 376 height 450
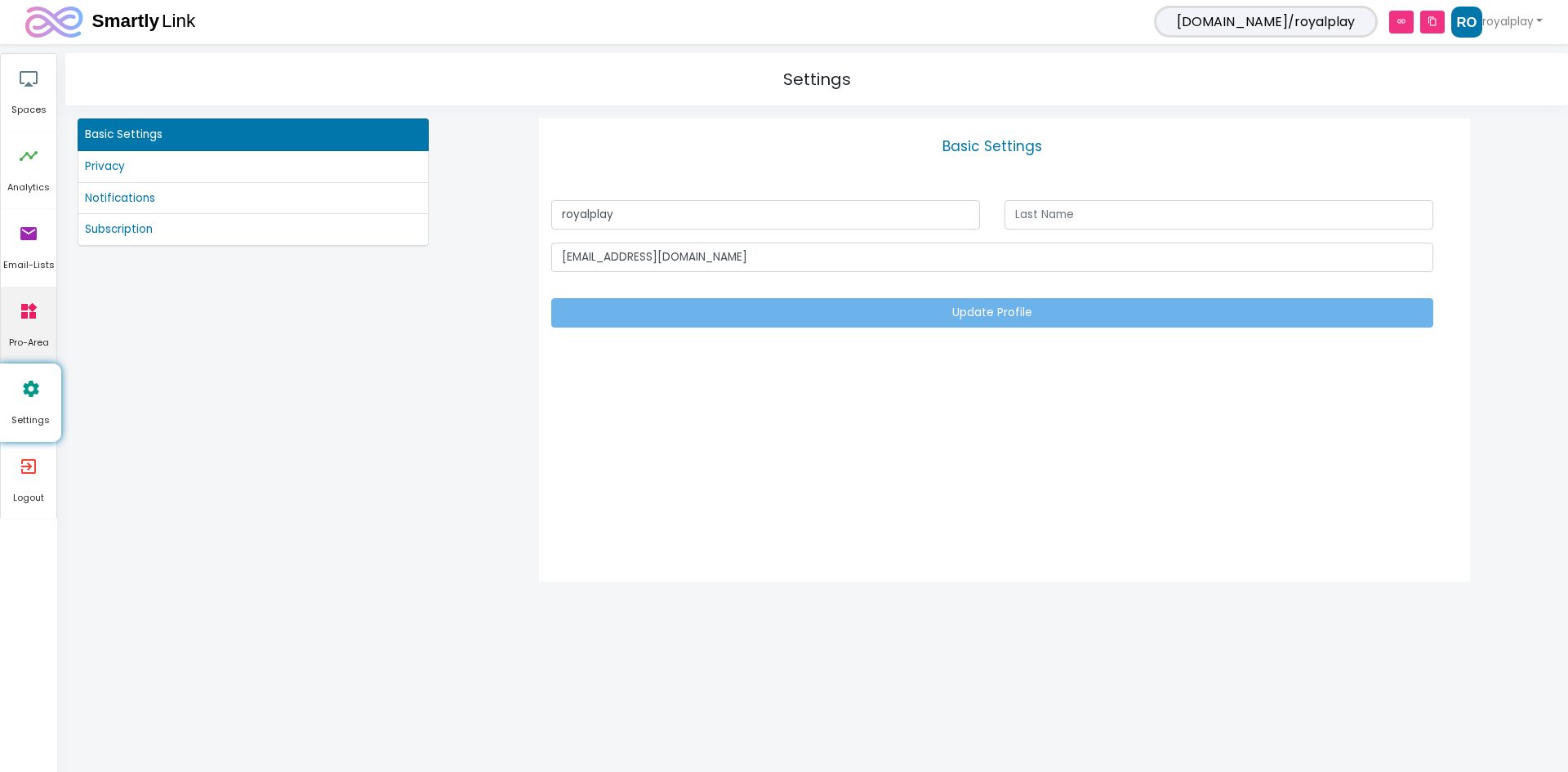
click at [16, 301] on link "widgets Pro-Area" at bounding box center [29, 326] width 55 height 77
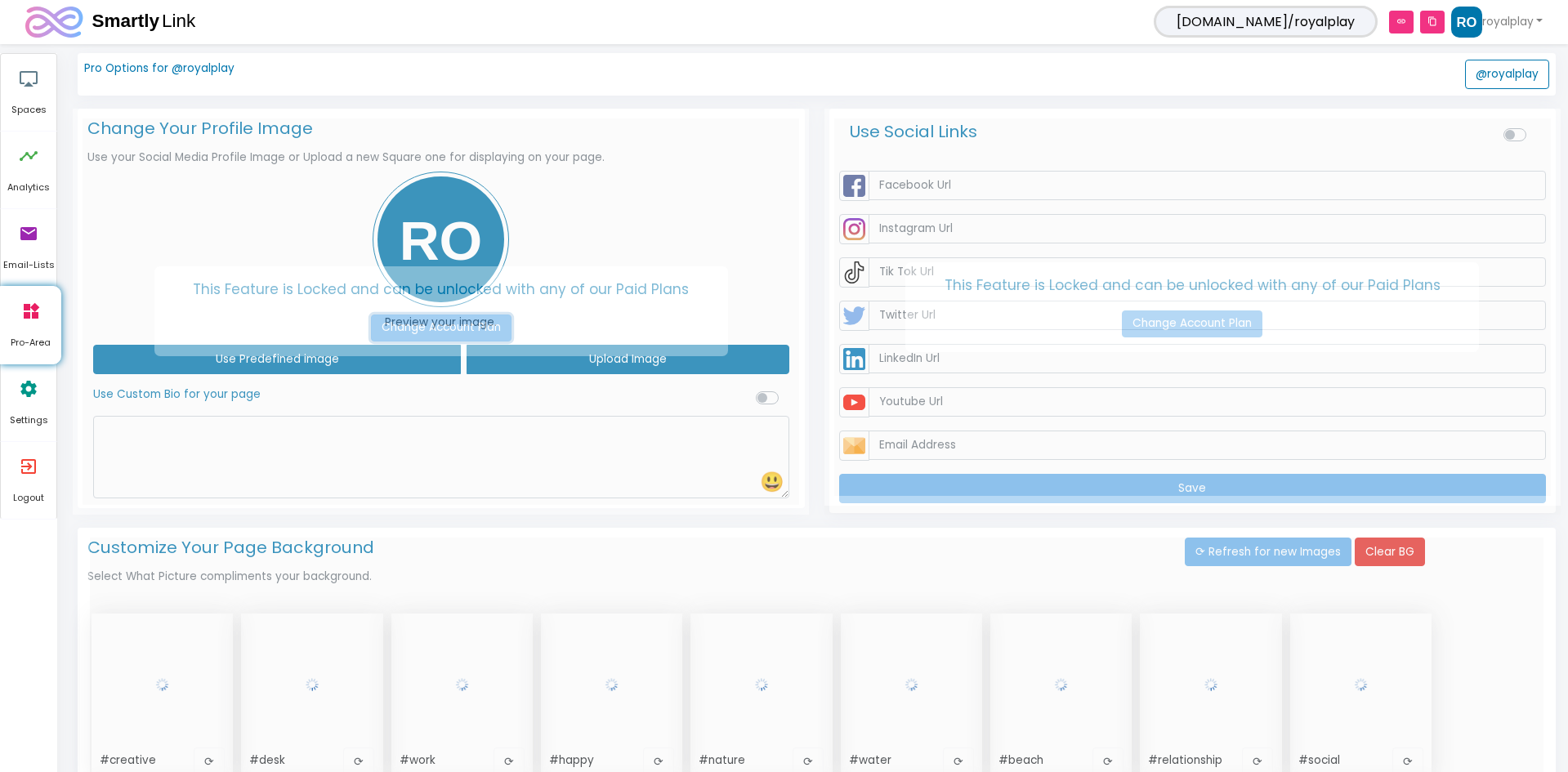
click at [449, 320] on link "Change Account Plan" at bounding box center [441, 328] width 141 height 28
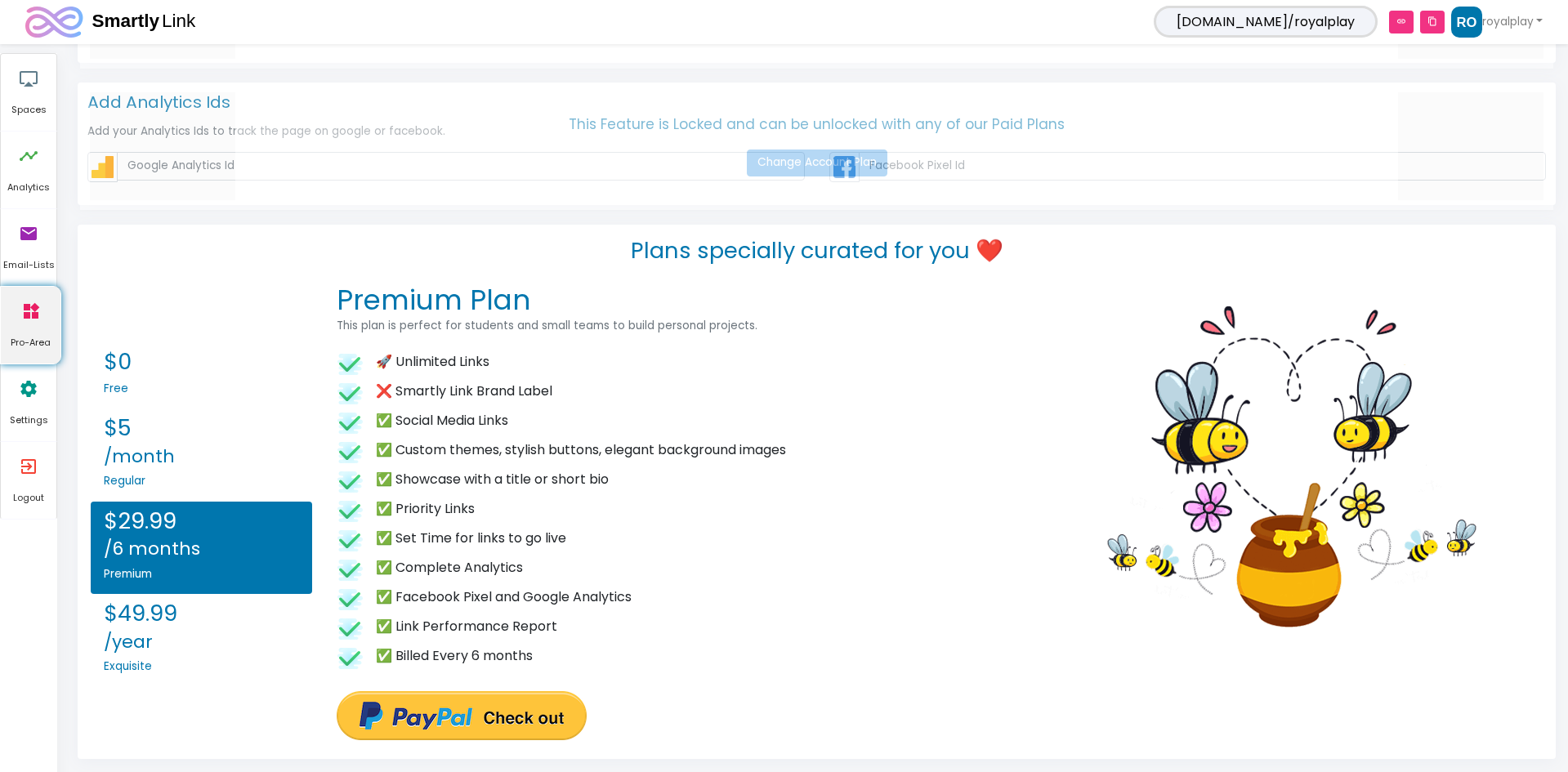
click at [21, 315] on icon "widgets" at bounding box center [31, 311] width 20 height 49
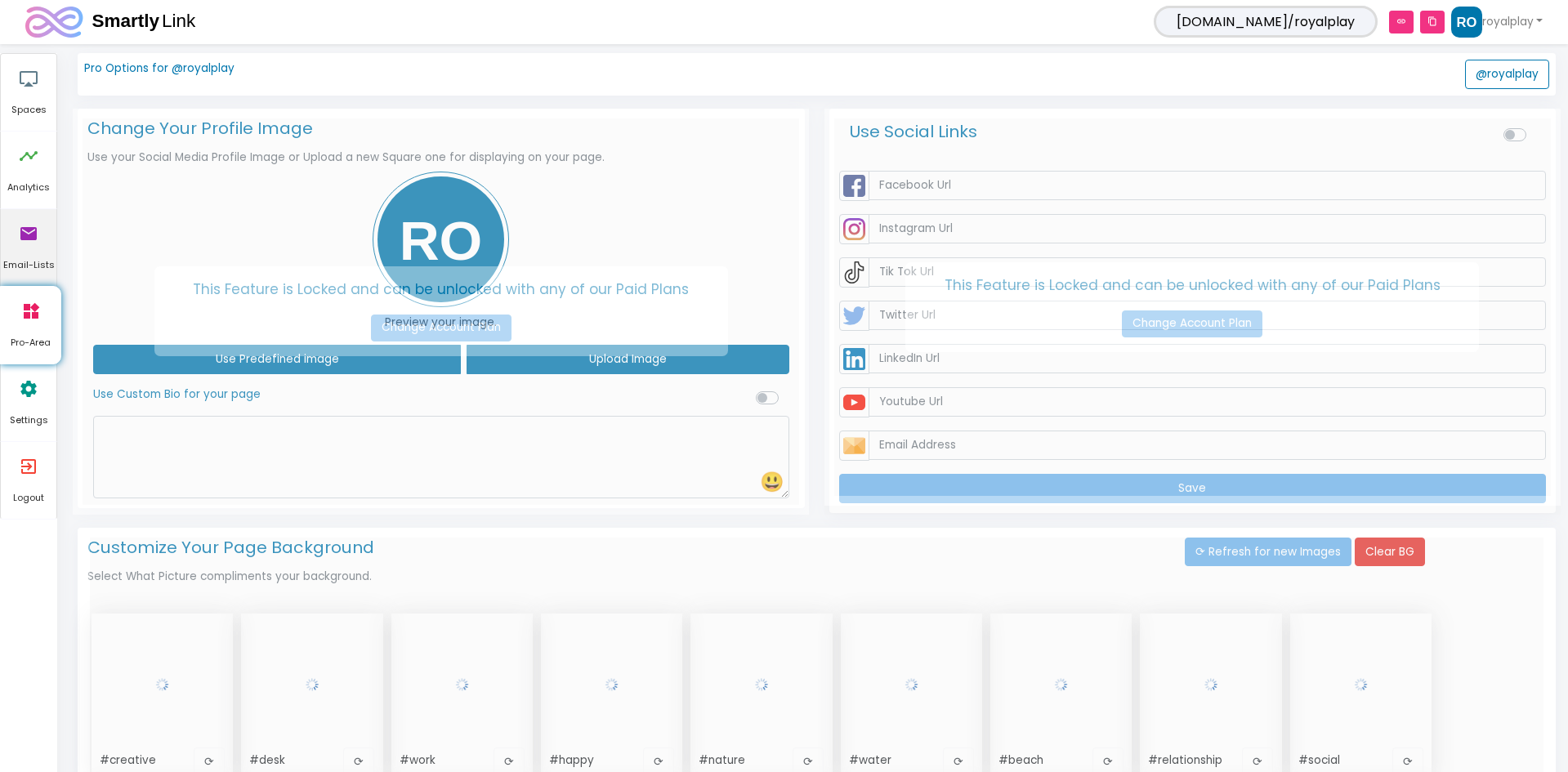
click at [49, 241] on link "email Email-Lists" at bounding box center [29, 248] width 55 height 77
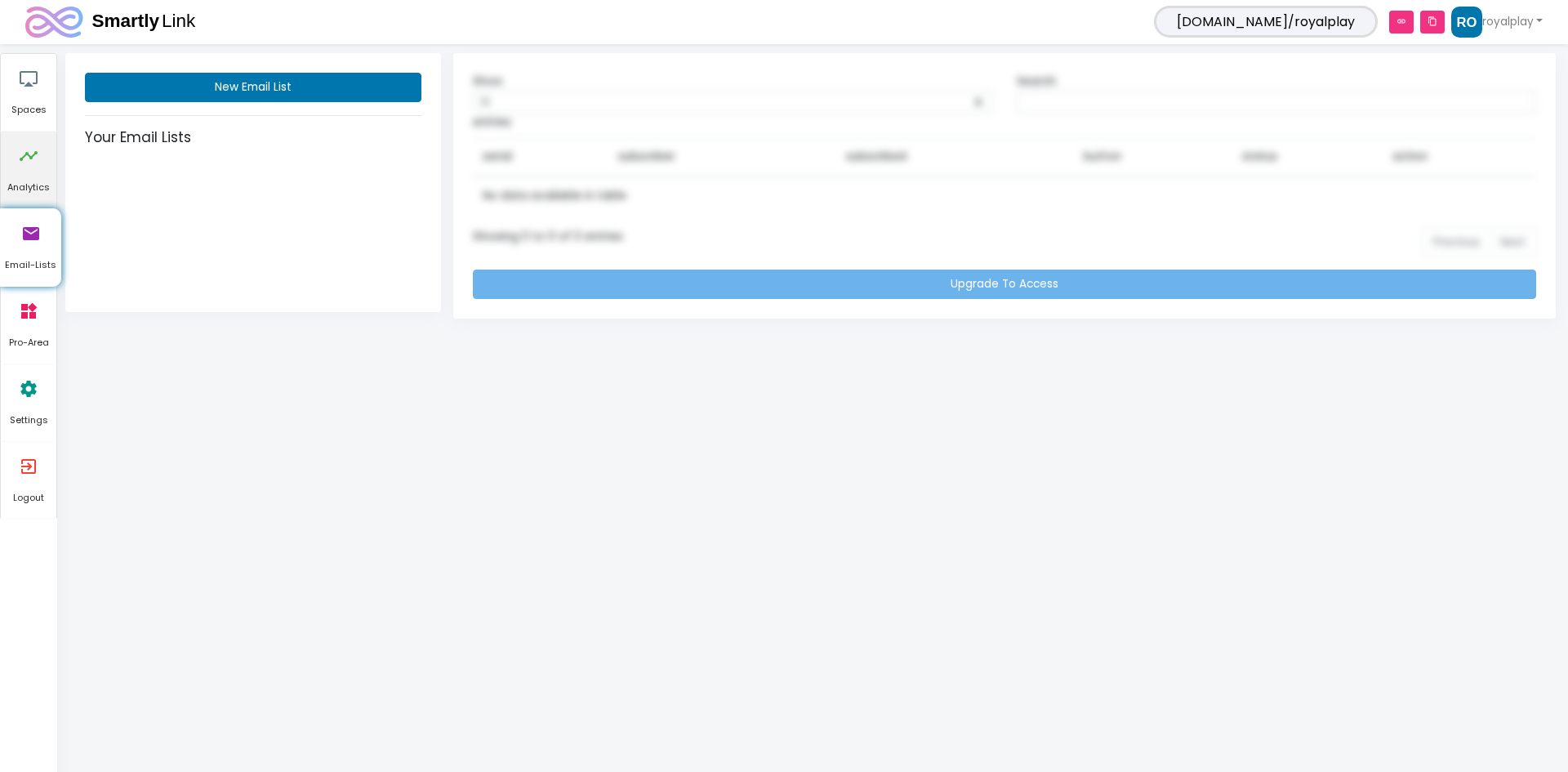
click at [28, 174] on icon "timeline" at bounding box center [29, 156] width 20 height 49
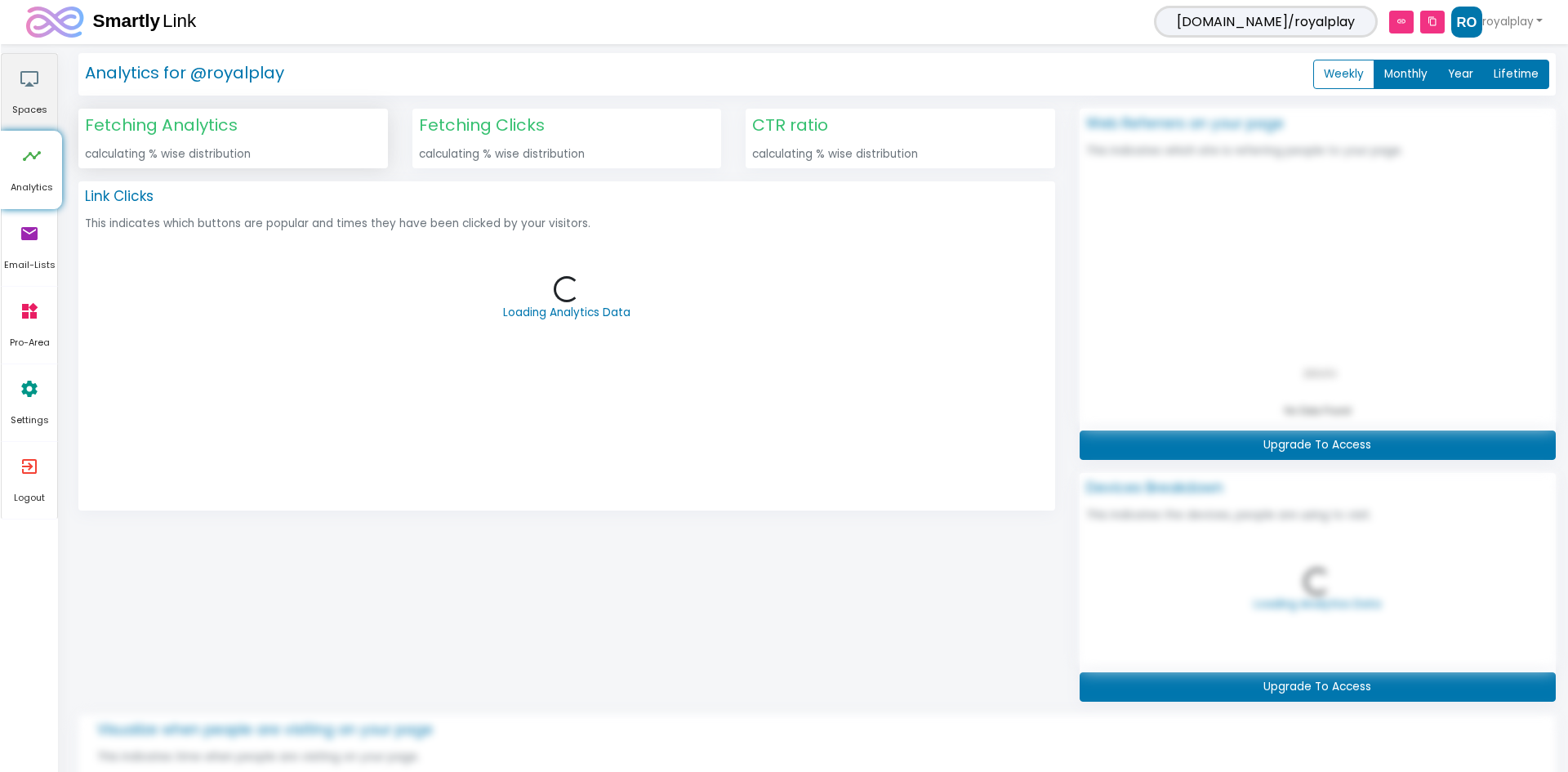
scroll to position [259, 500]
click at [30, 117] on span "Spaces" at bounding box center [29, 110] width 55 height 14
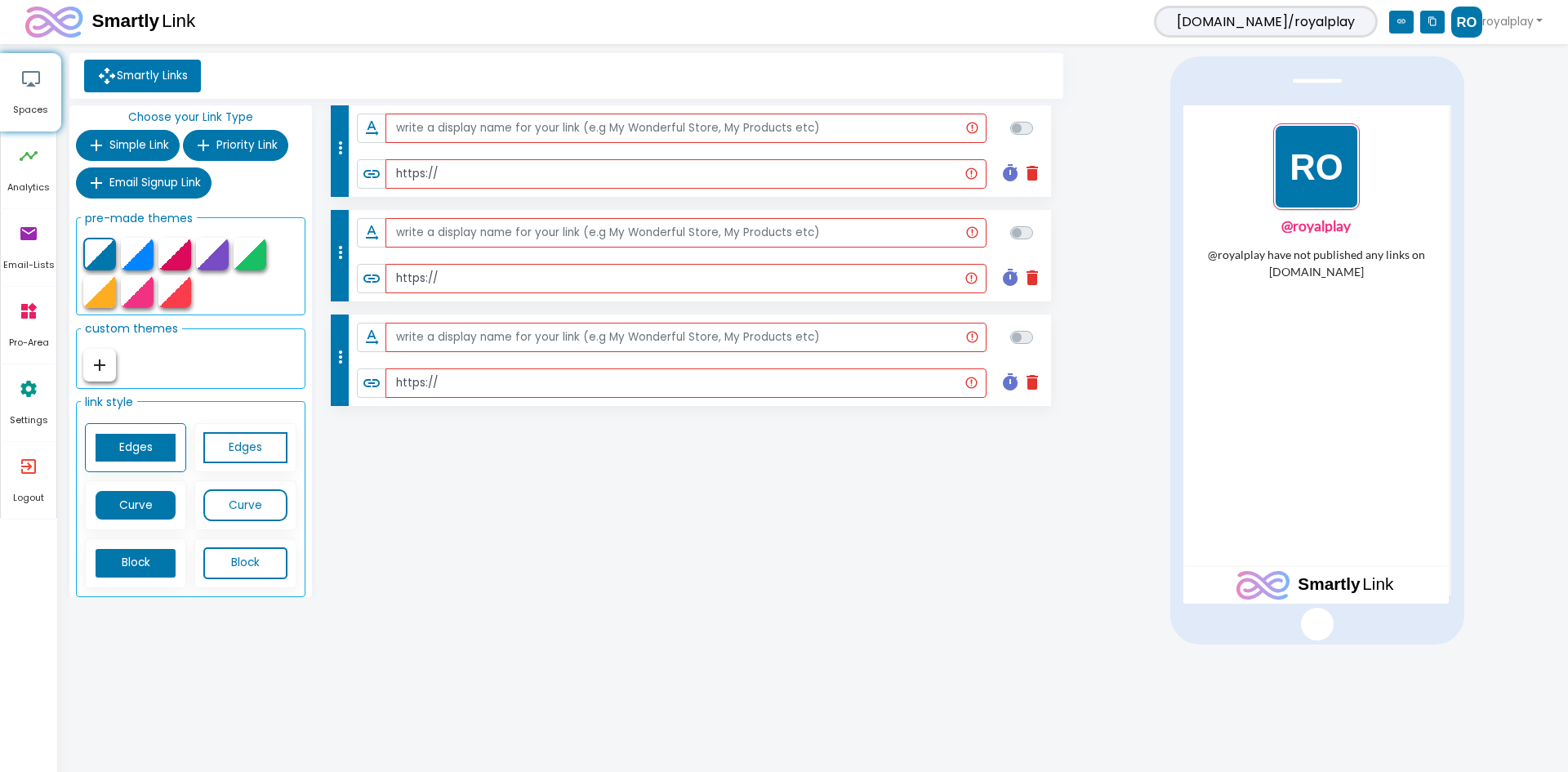
click at [97, 368] on icon "add" at bounding box center [99, 365] width 20 height 20
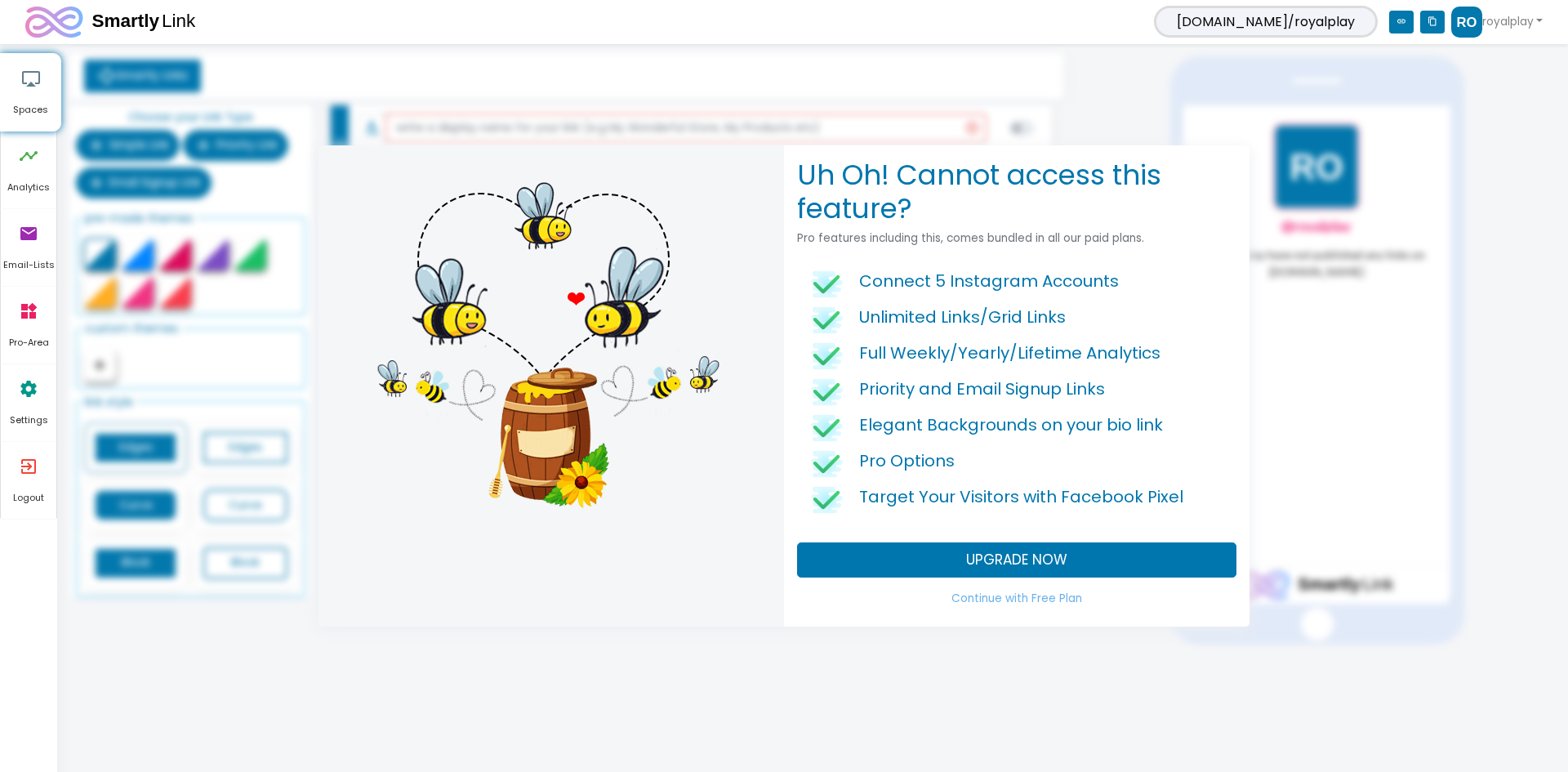
click at [188, 615] on div "Uh Oh! Cannot access this feature? Pro features including this, comes bundled i…" at bounding box center [784, 386] width 1568 height 772
click at [1077, 581] on div "Uh Oh! Cannot access this feature? Pro features including this, comes bundled i…" at bounding box center [1017, 386] width 466 height 481
click at [1045, 591] on link "Continue with Free Plan" at bounding box center [1016, 598] width 439 height 30
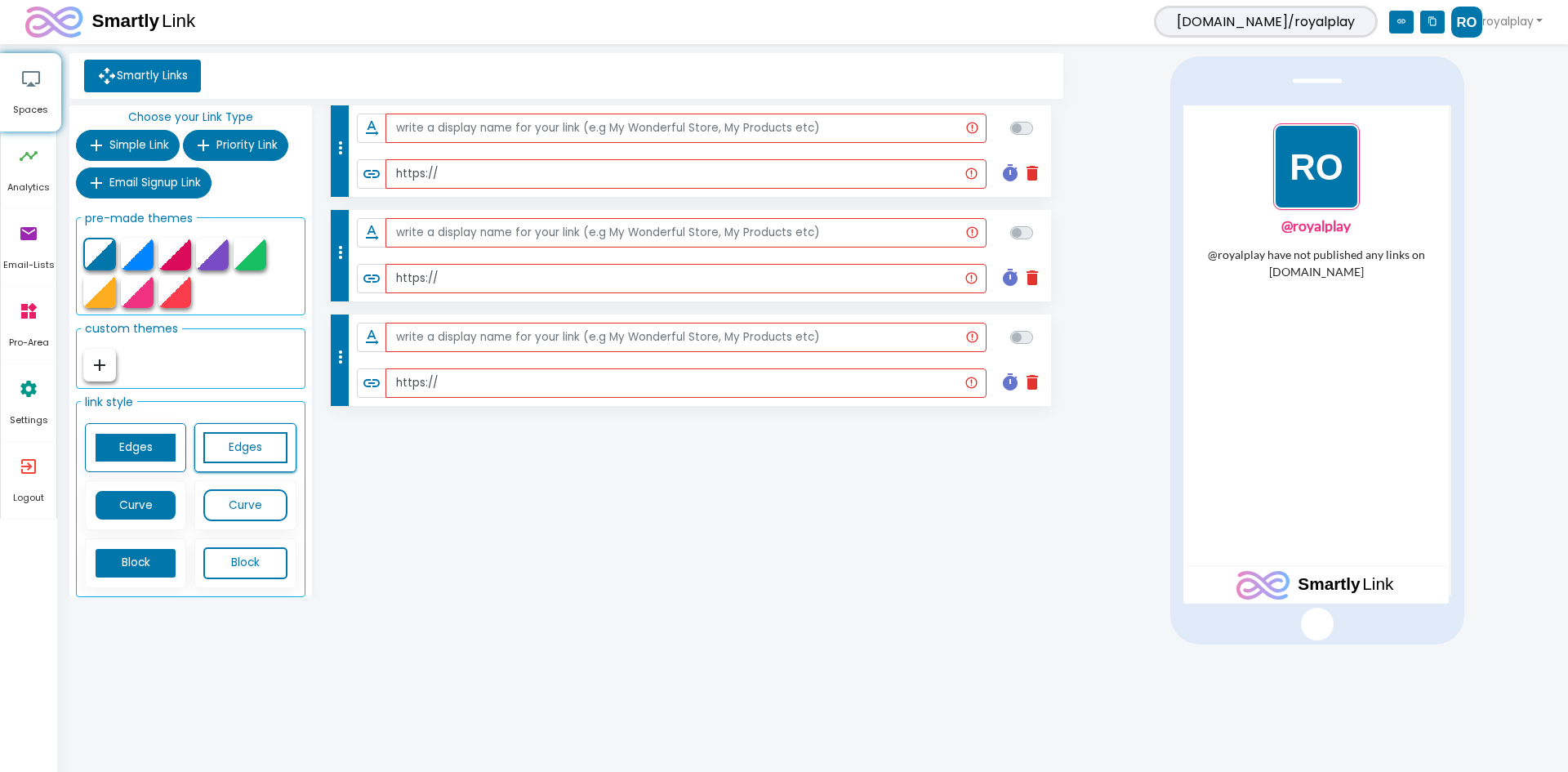
click at [267, 447] on link "Edges" at bounding box center [244, 448] width 83 height 32
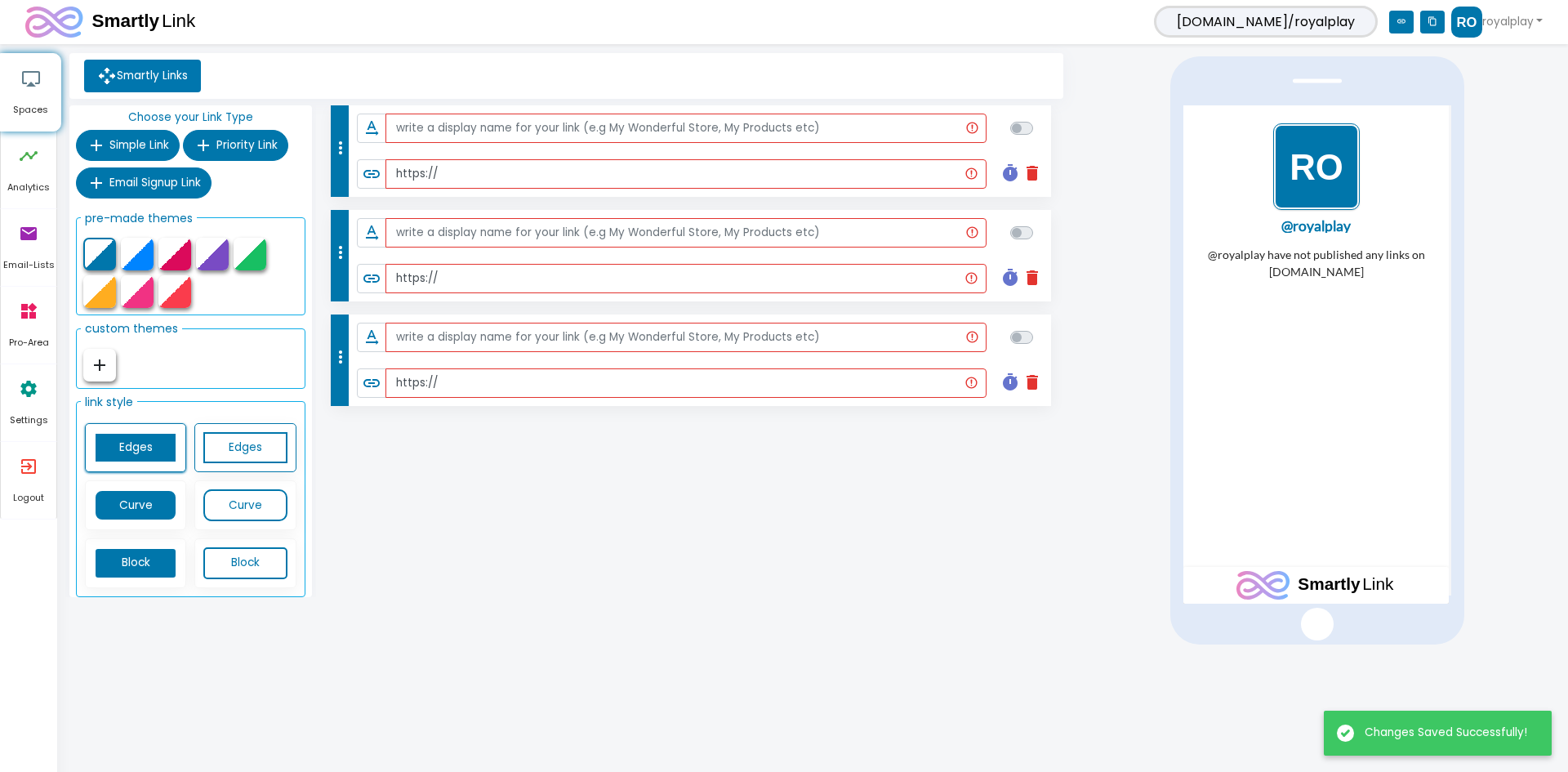
click at [152, 448] on link "Edges" at bounding box center [135, 448] width 83 height 32
click at [640, 492] on div "more_vert text_rotation_none link https:// timer delete Schedule this Link Star…" at bounding box center [691, 354] width 751 height 498
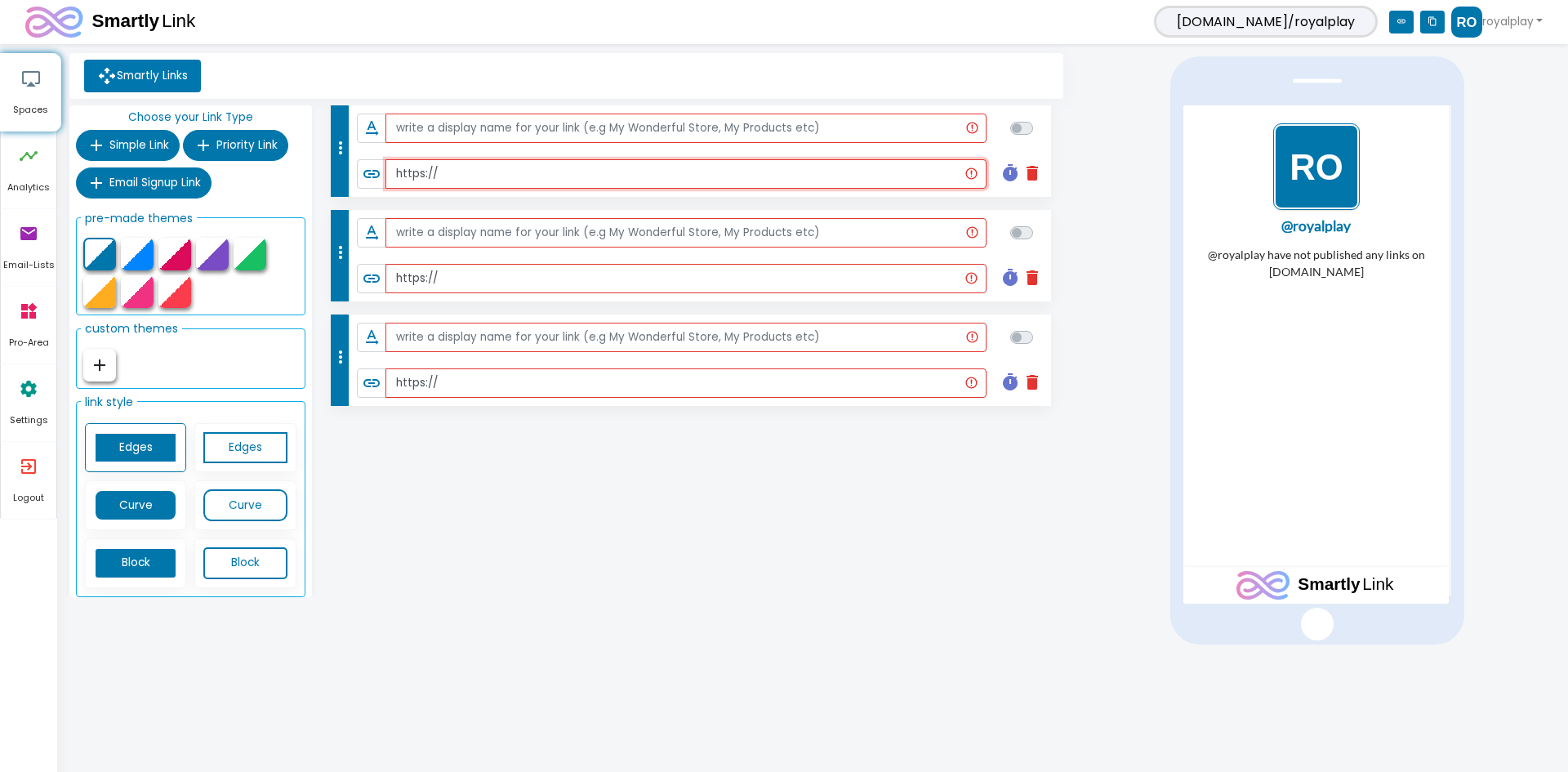
drag, startPoint x: 724, startPoint y: 174, endPoint x: 894, endPoint y: 235, distance: 180.6
click at [724, 174] on input "https://" at bounding box center [686, 174] width 601 height 30
paste input "https://www.royalplayaf.com/"
type input "https://https://www.royalplayaf.com/"
paste input "https://www.royalplayaf.com/"
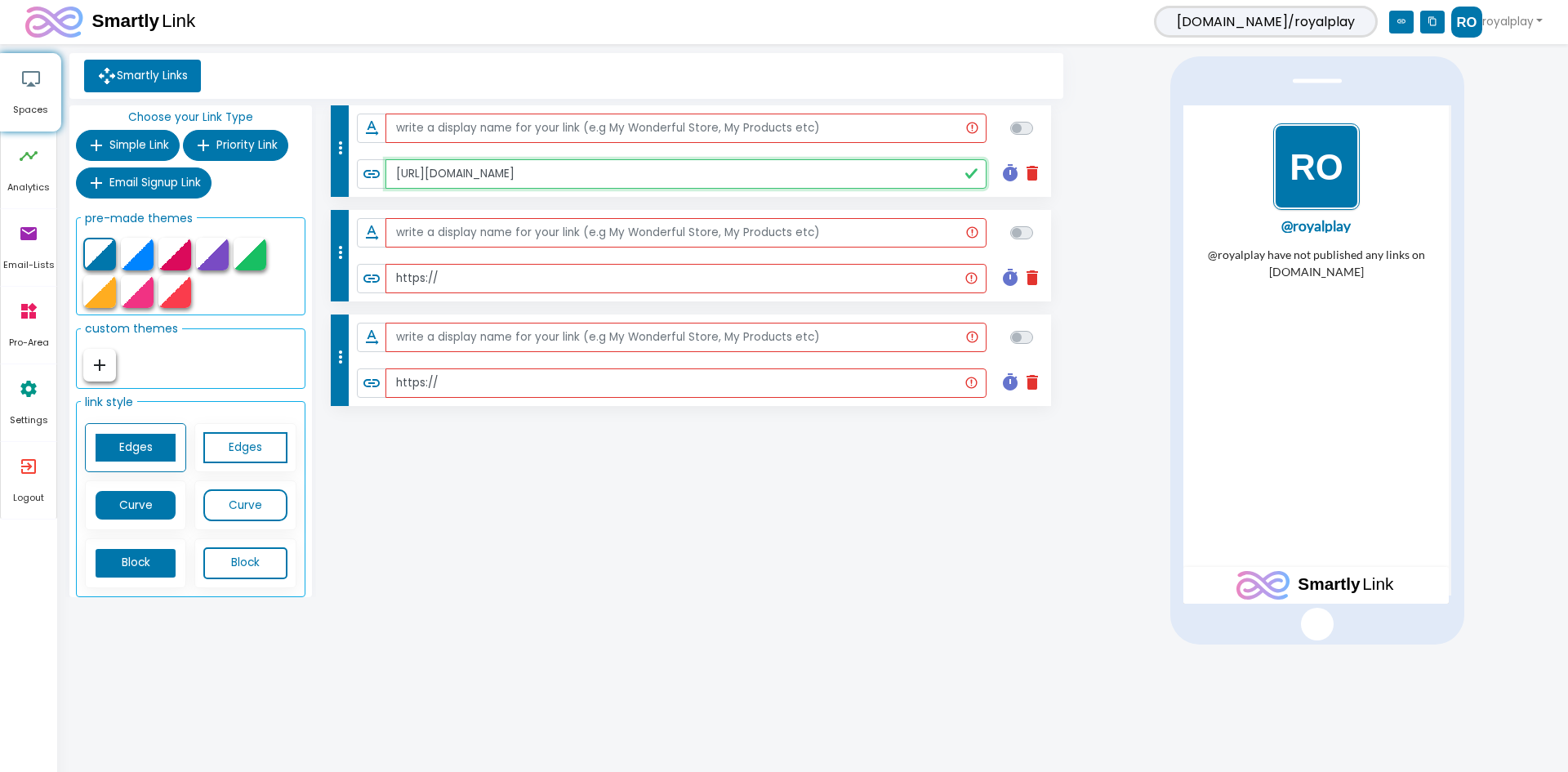
type input "https://www.royalplayaf.com/"
click at [466, 286] on input "https://" at bounding box center [686, 278] width 601 height 30
paste input "https://cutt.ly/8wnc7GyJ"
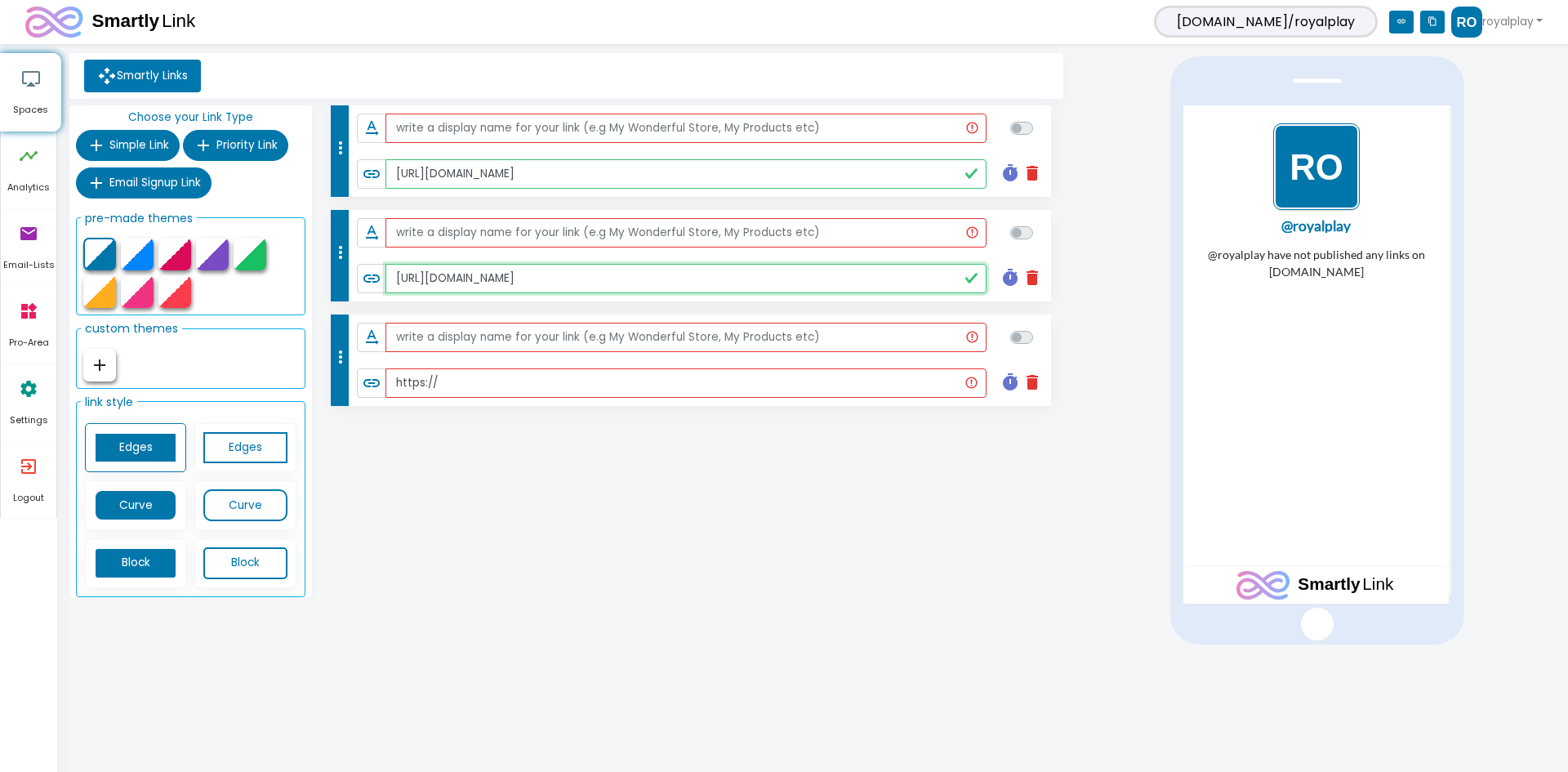
type input "https://cutt.ly/8wnc7GyJ"
click at [603, 370] on li "link https:// timer delete" at bounding box center [699, 383] width 702 height 46
click at [605, 394] on input "https://" at bounding box center [686, 383] width 601 height 30
paste input "https://www.royalplayaf.com/promotion"
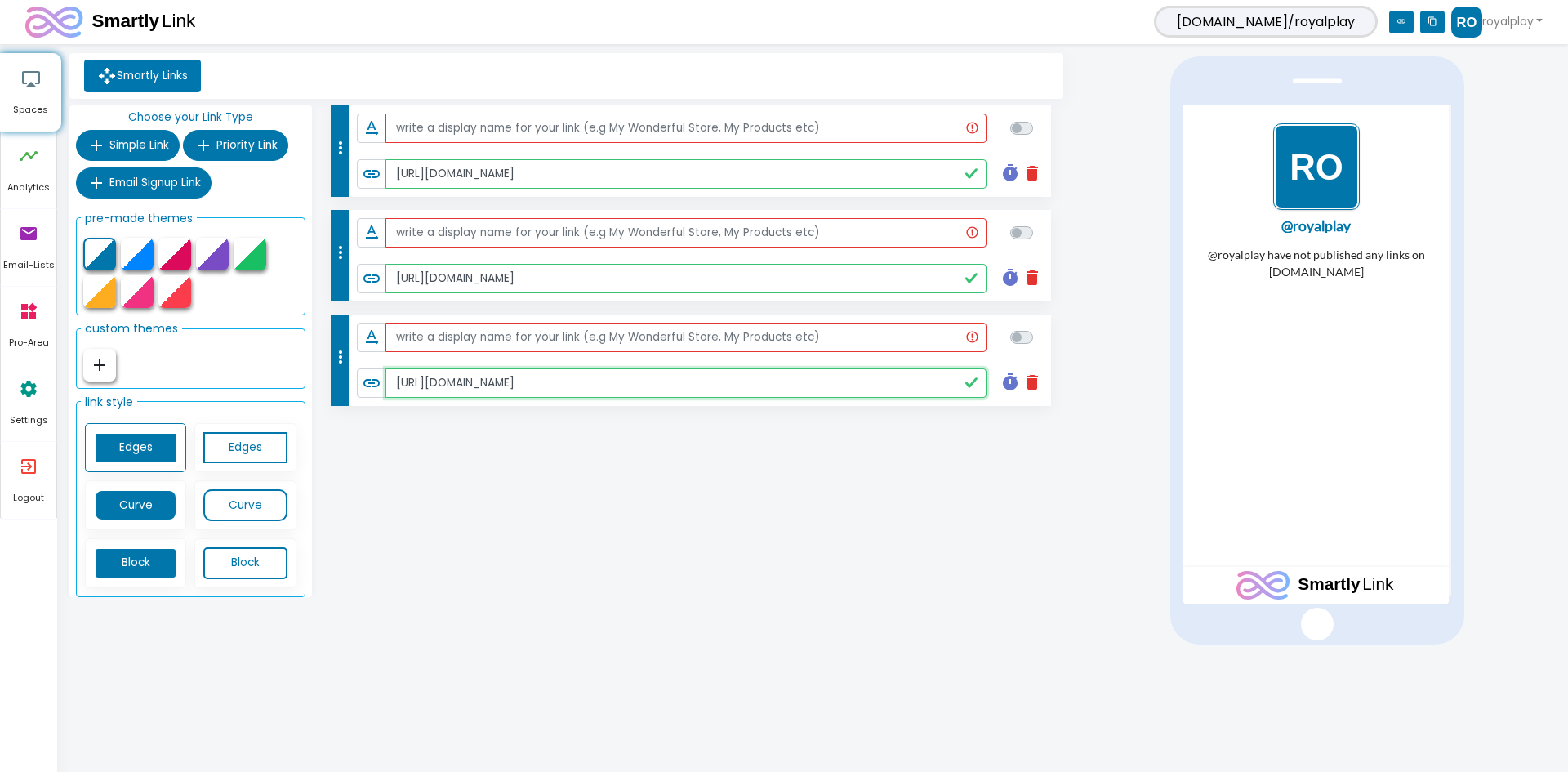
type input "https://www.royalplayaf.com/promotion"
click at [500, 133] on input "text" at bounding box center [686, 128] width 602 height 30
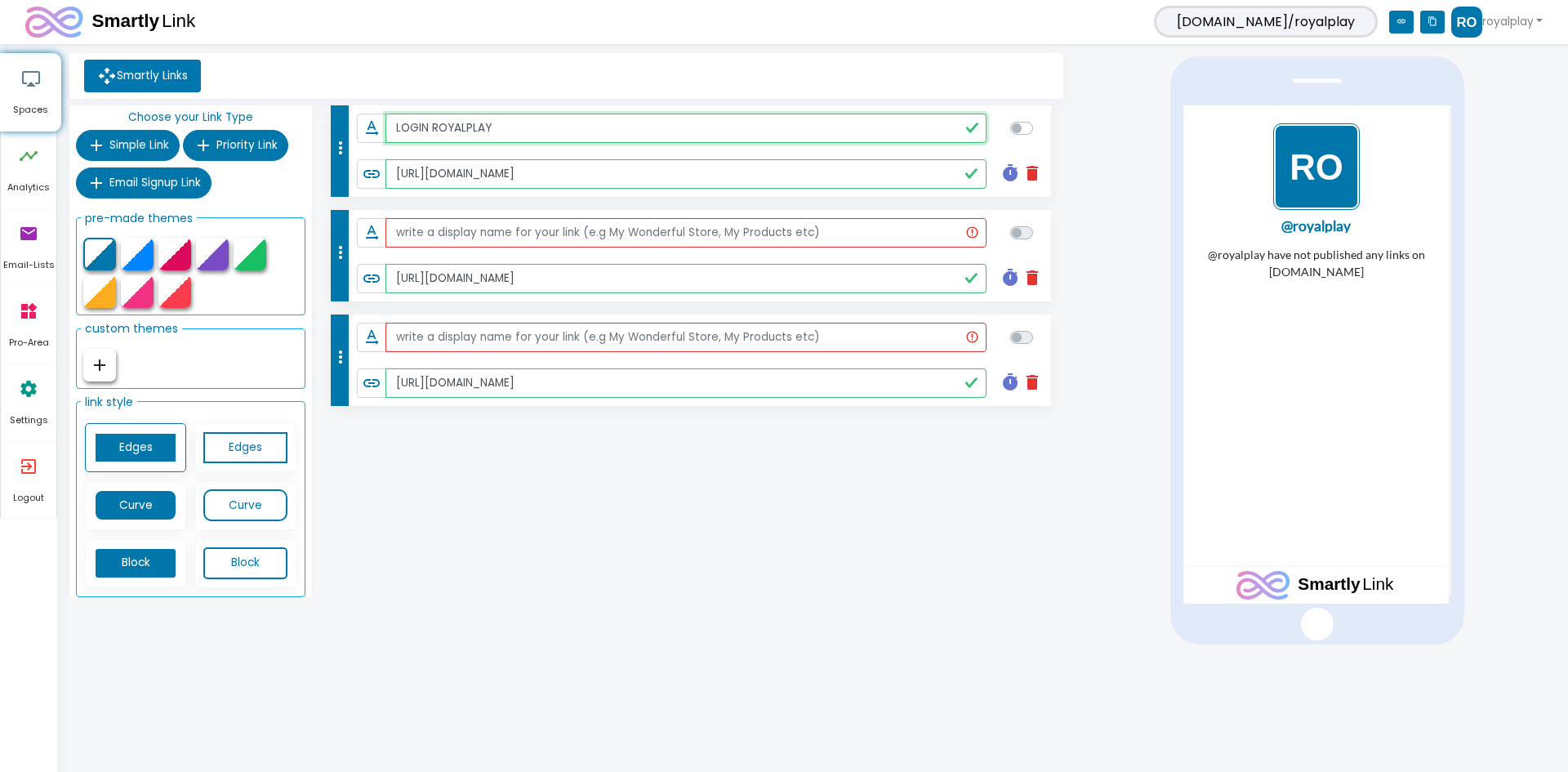
type input "LOGIN ROYALPLAY"
checkbox input "true"
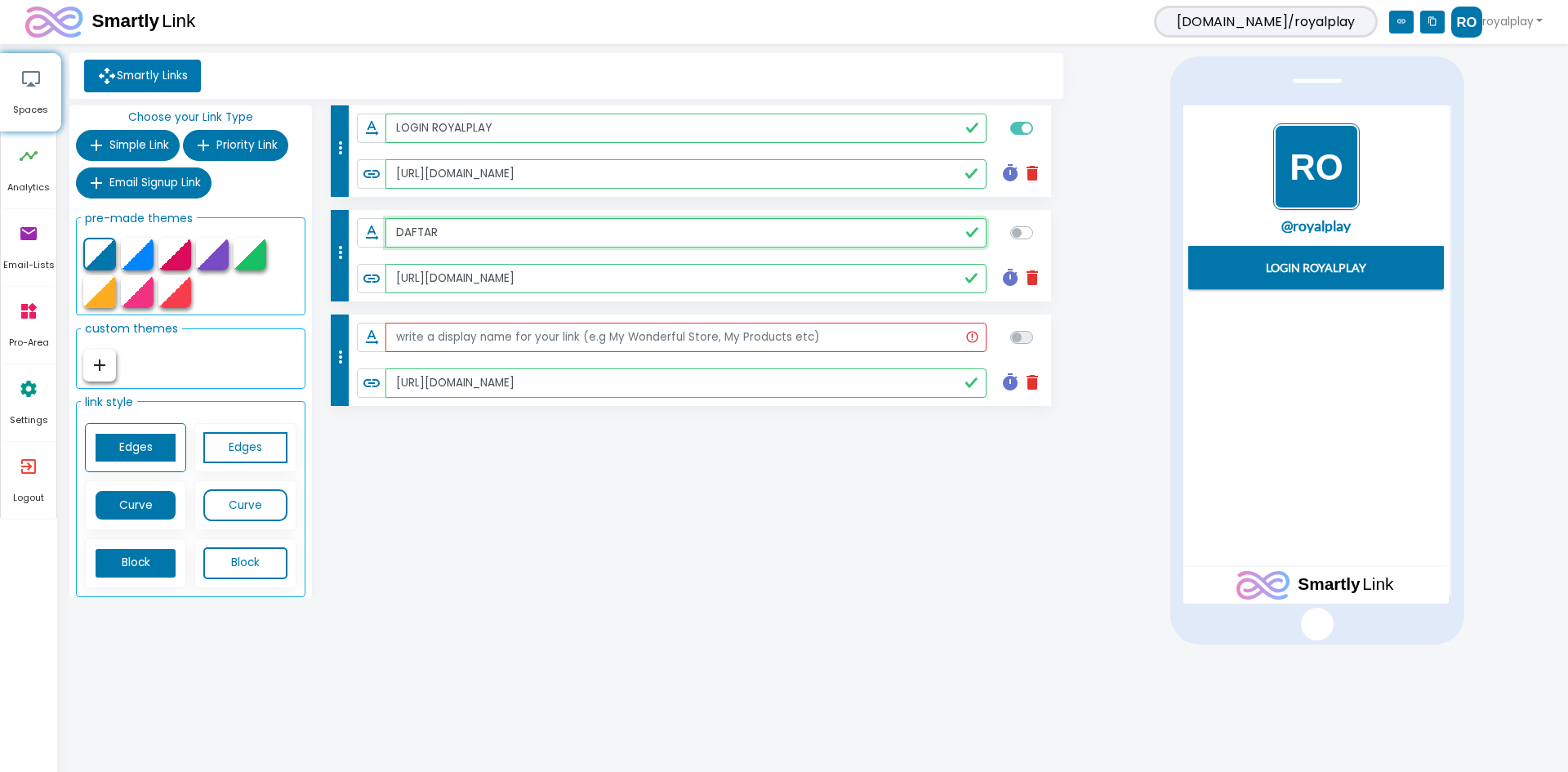
paste input "ROYALPLAY"
type input "DAFTAR ROYALPLAY"
checkbox input "true"
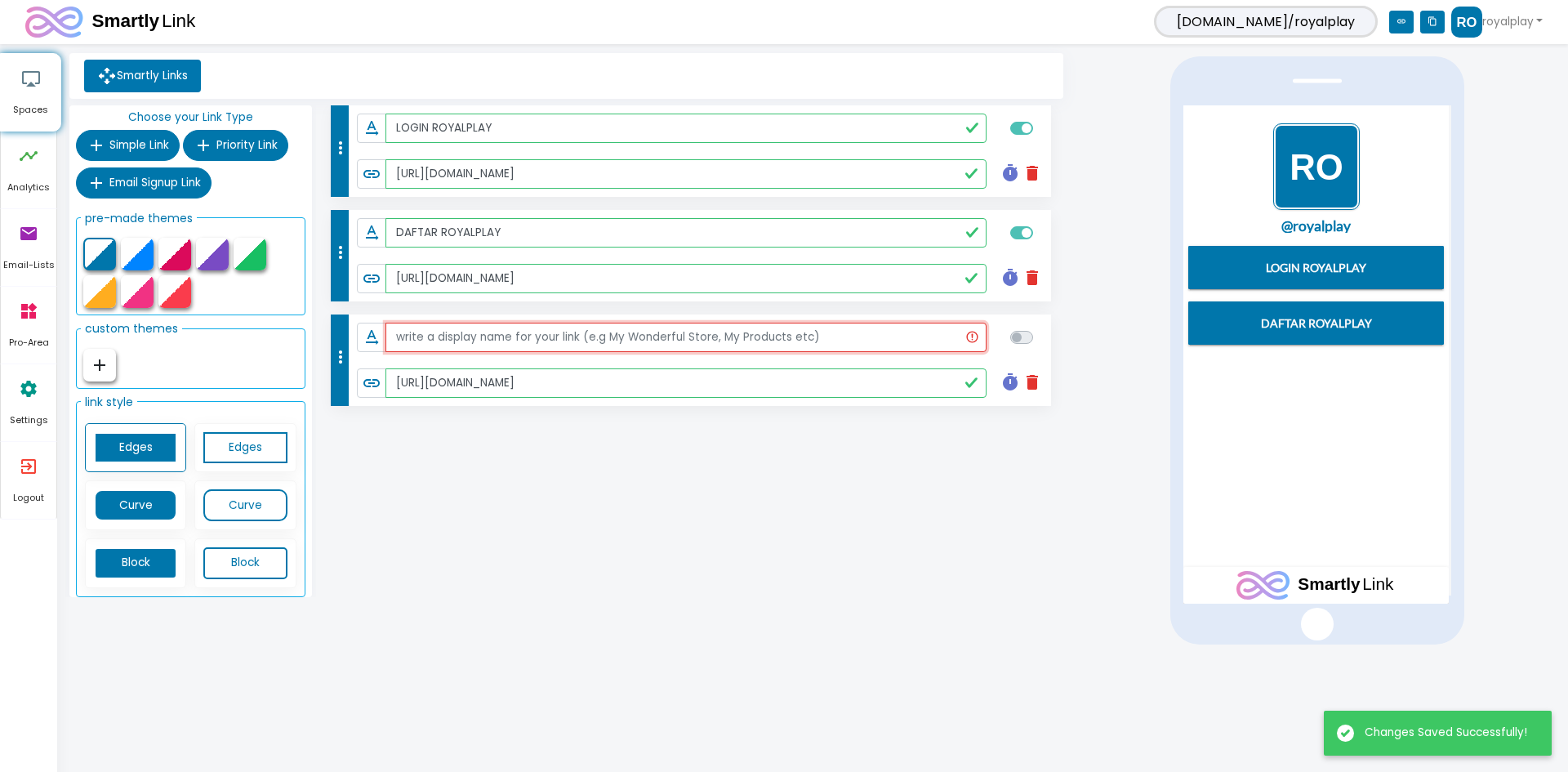
click at [548, 342] on input "text" at bounding box center [686, 337] width 602 height 30
paste input "ROYALPLAY"
type input "ROYALPLAY"
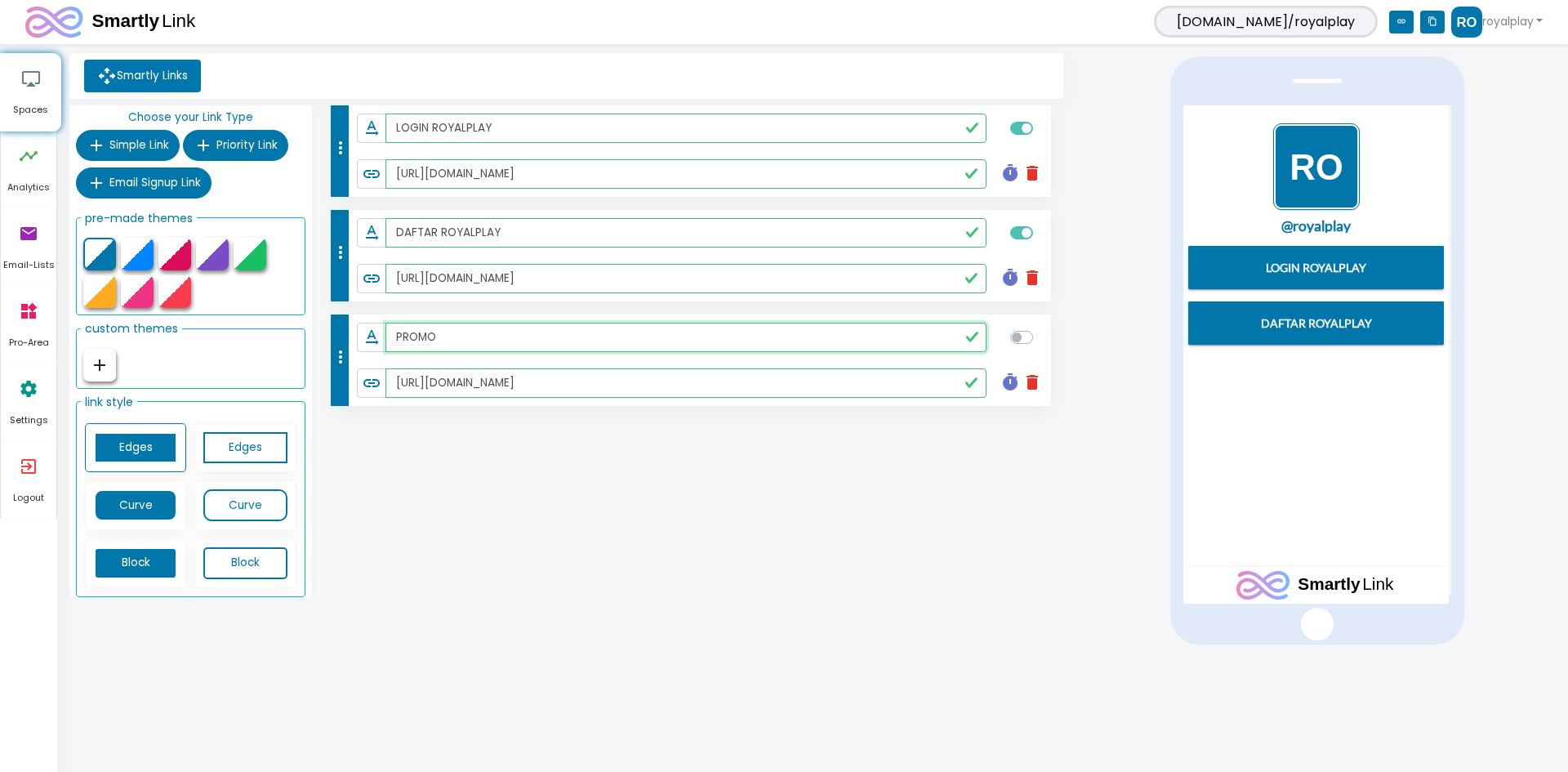
paste input "ROYALPLAY"
type input "PROMO ROYALPLAY"
checkbox input "true"
click at [656, 560] on div "more_vert text_rotation_none LOGIN ROYALPLAY link https://www.royalplayaf.com/ …" at bounding box center [691, 354] width 751 height 498
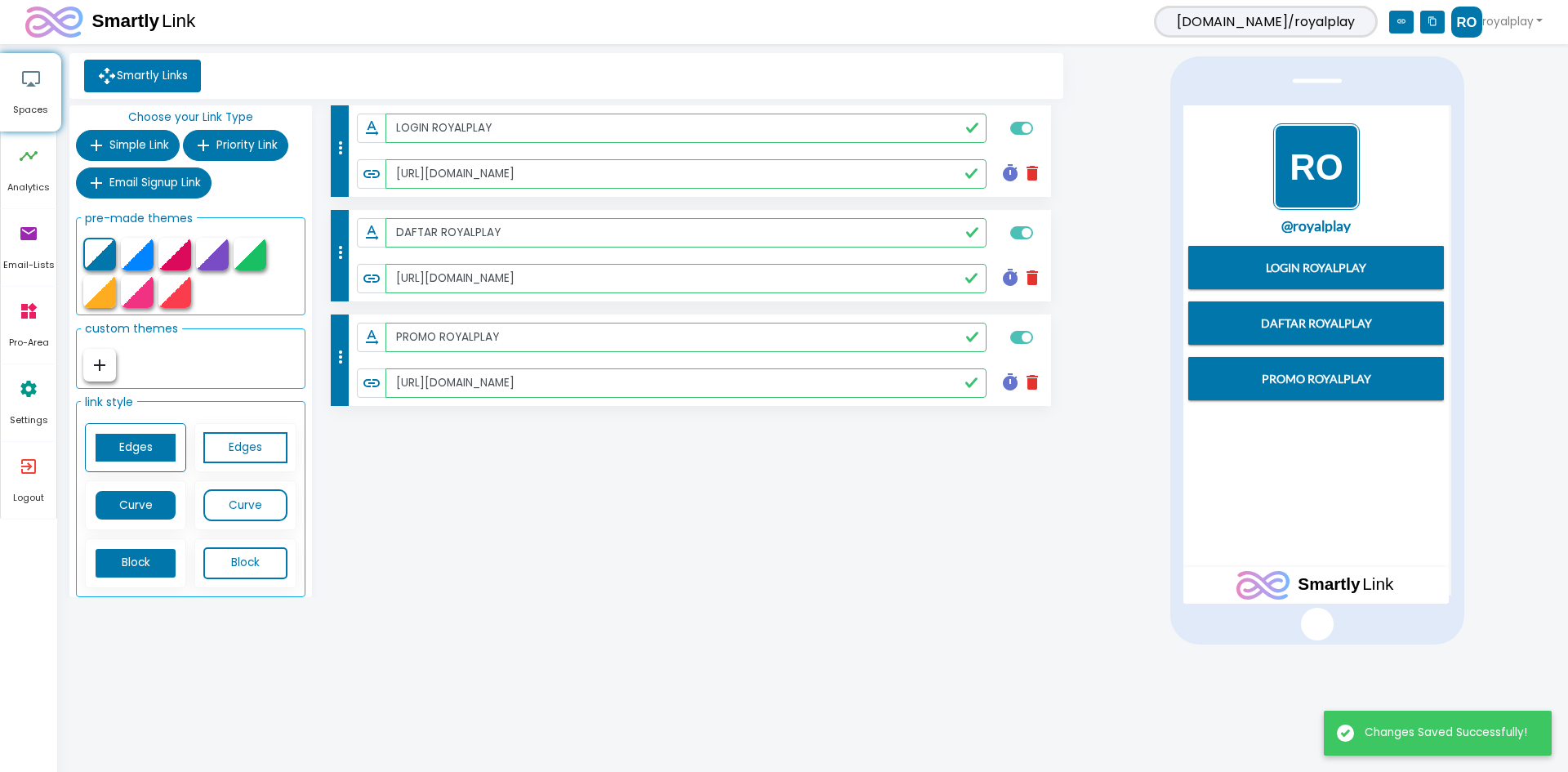
click at [826, 547] on div "more_vert text_rotation_none LOGIN ROYALPLAY link https://www.royalplayaf.com/ …" at bounding box center [691, 354] width 751 height 498
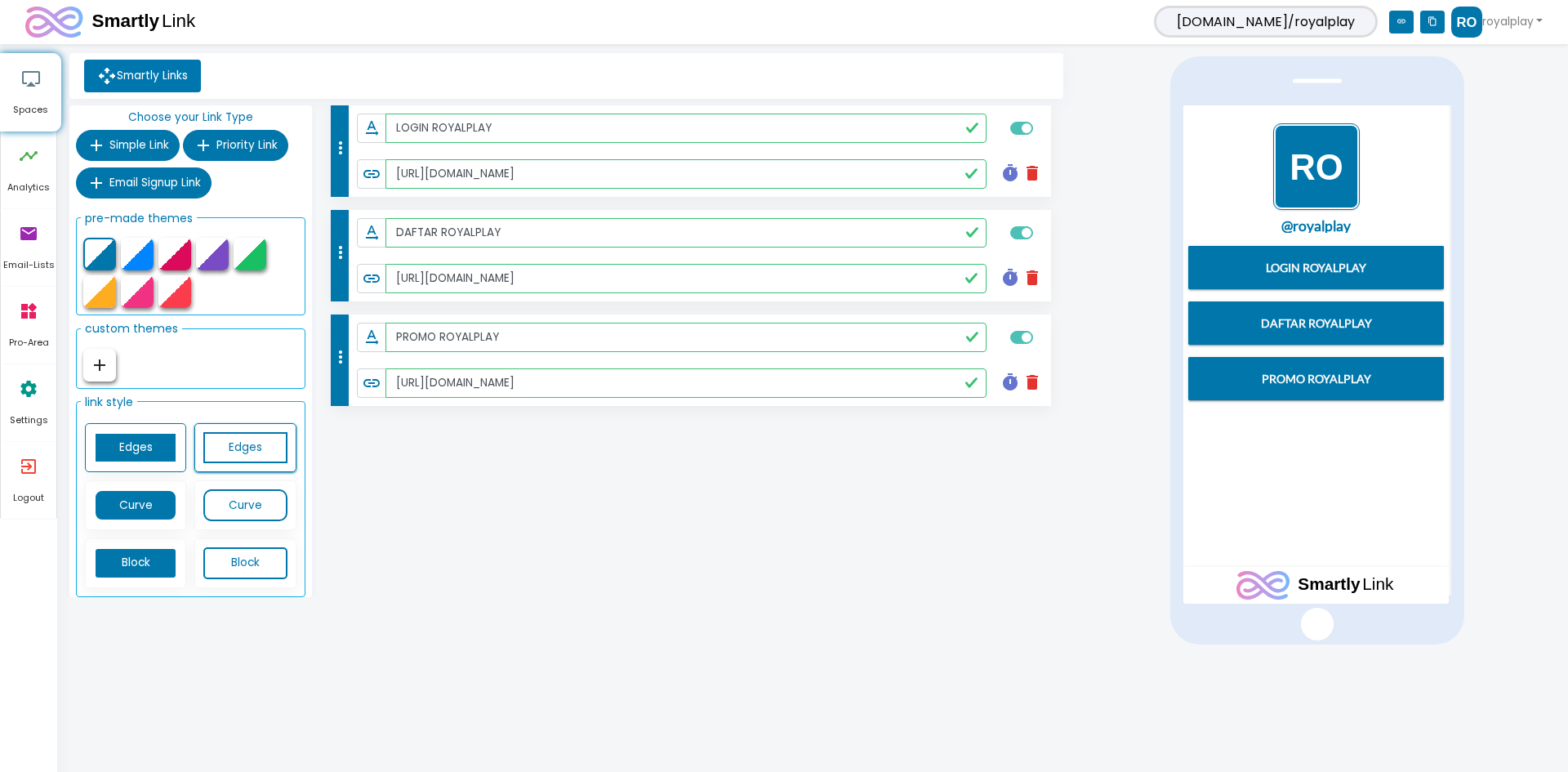
click at [257, 444] on link "Edges" at bounding box center [244, 448] width 83 height 32
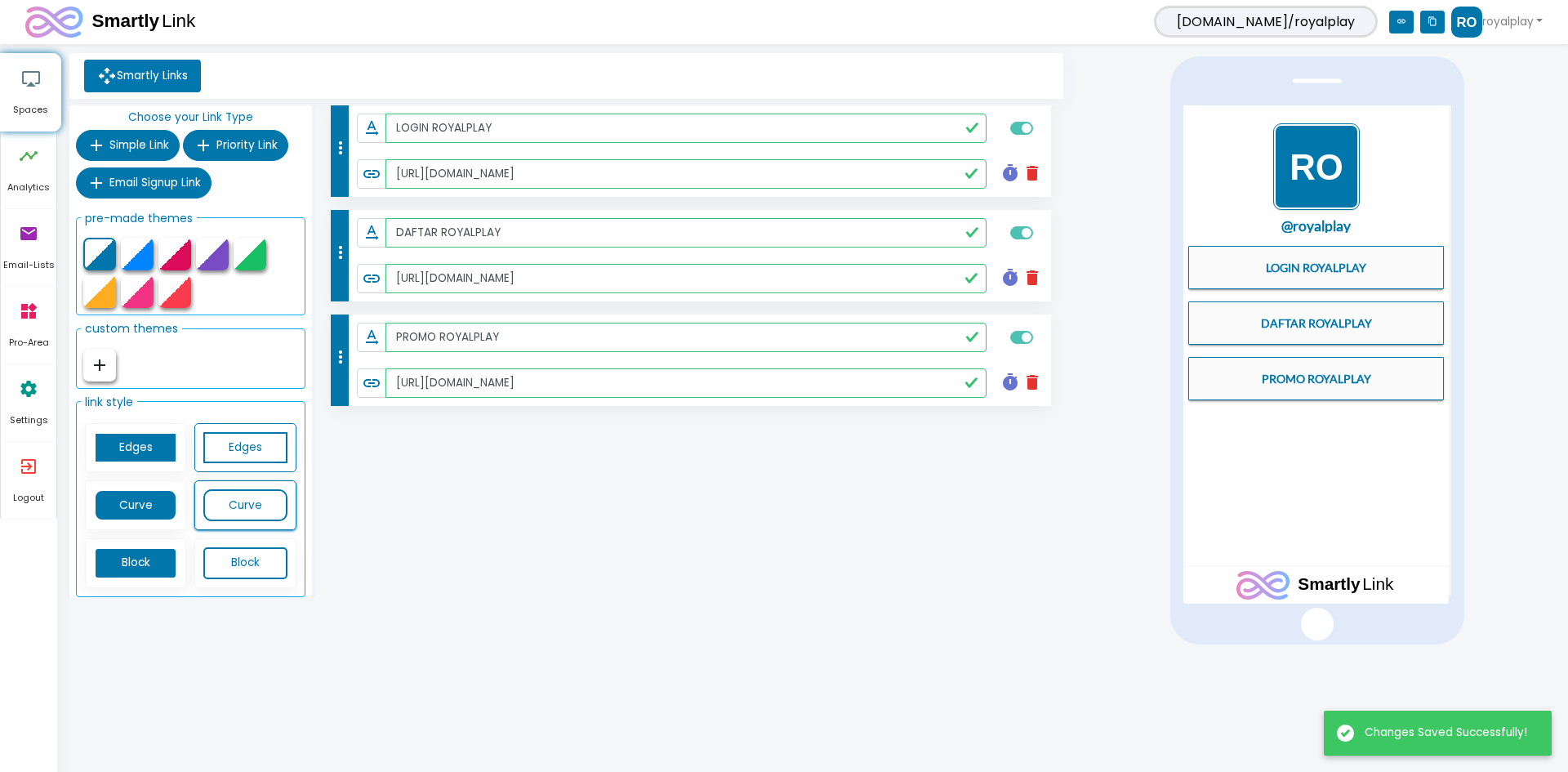
click at [259, 501] on link "Curve" at bounding box center [244, 505] width 83 height 32
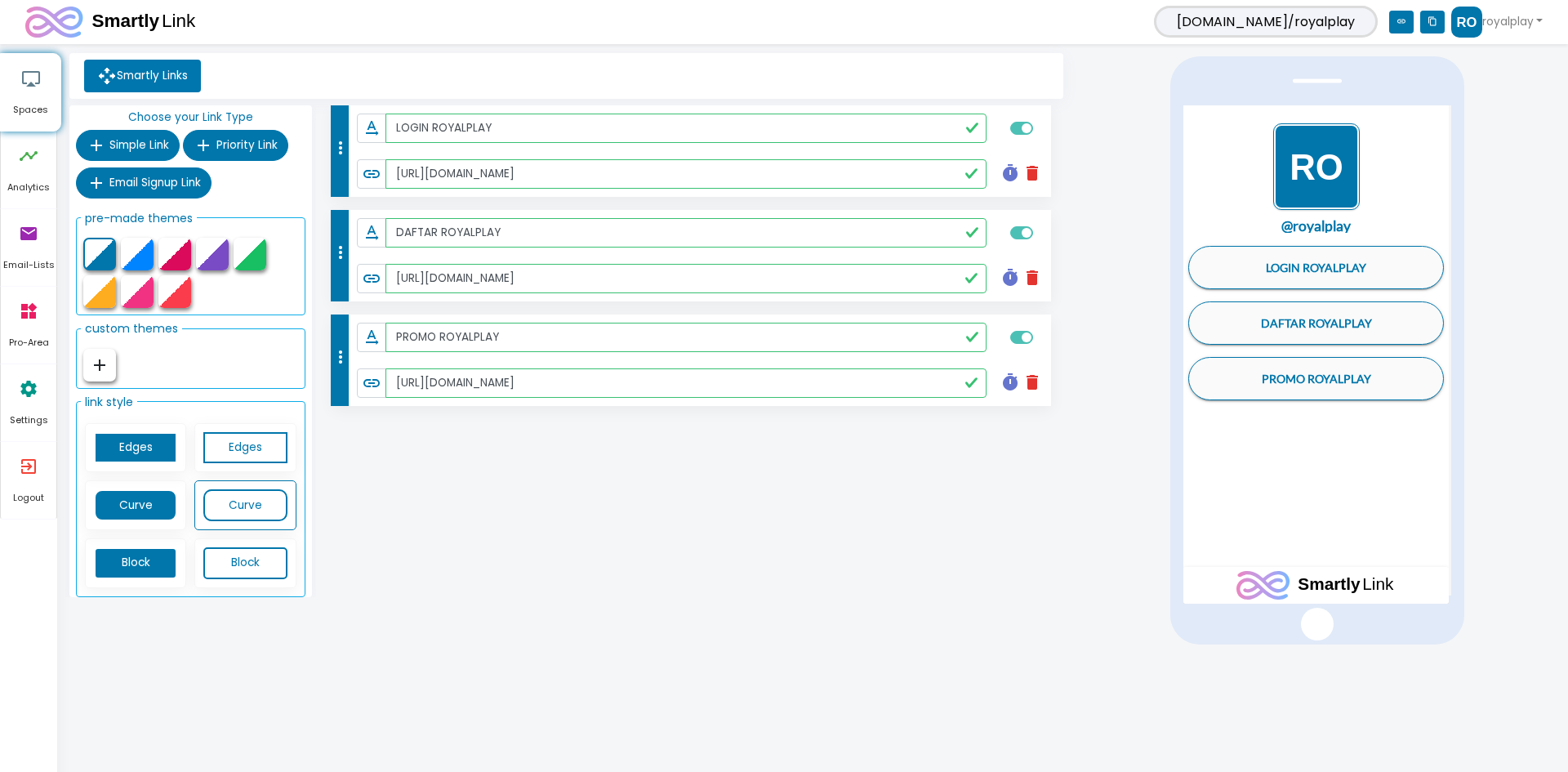
click at [177, 298] on div at bounding box center [174, 292] width 33 height 33
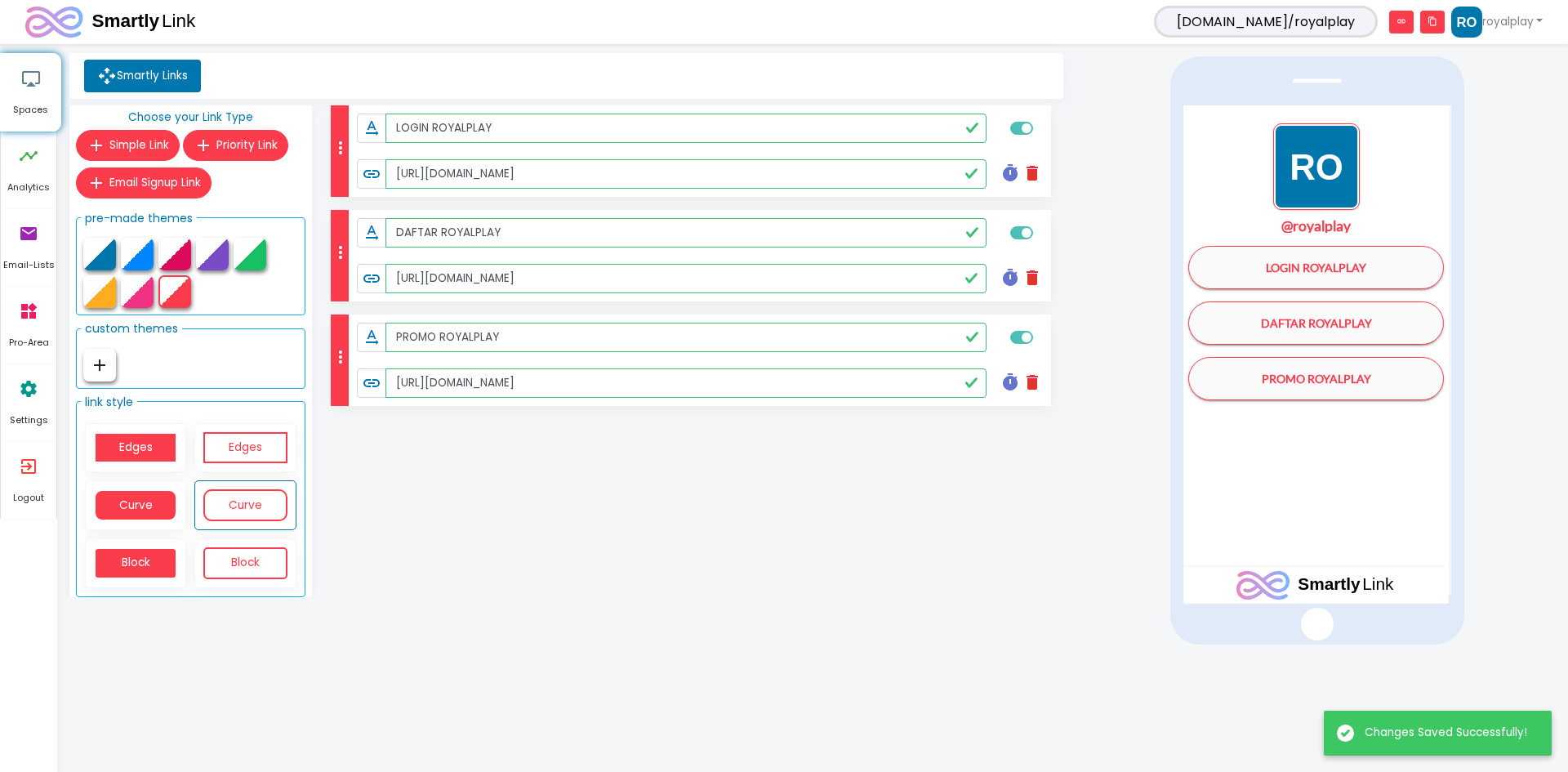
click at [577, 525] on div "more_vert text_rotation_none LOGIN ROYALPLAY link https://www.royalplayaf.com/ …" at bounding box center [691, 354] width 751 height 498
click at [343, 536] on div "more_vert text_rotation_none LOGIN ROYALPLAY link https://www.royalplayaf.com/ …" at bounding box center [691, 354] width 751 height 498
click at [1266, 17] on span "[DOMAIN_NAME]/royalplay" at bounding box center [1266, 21] width 224 height 32
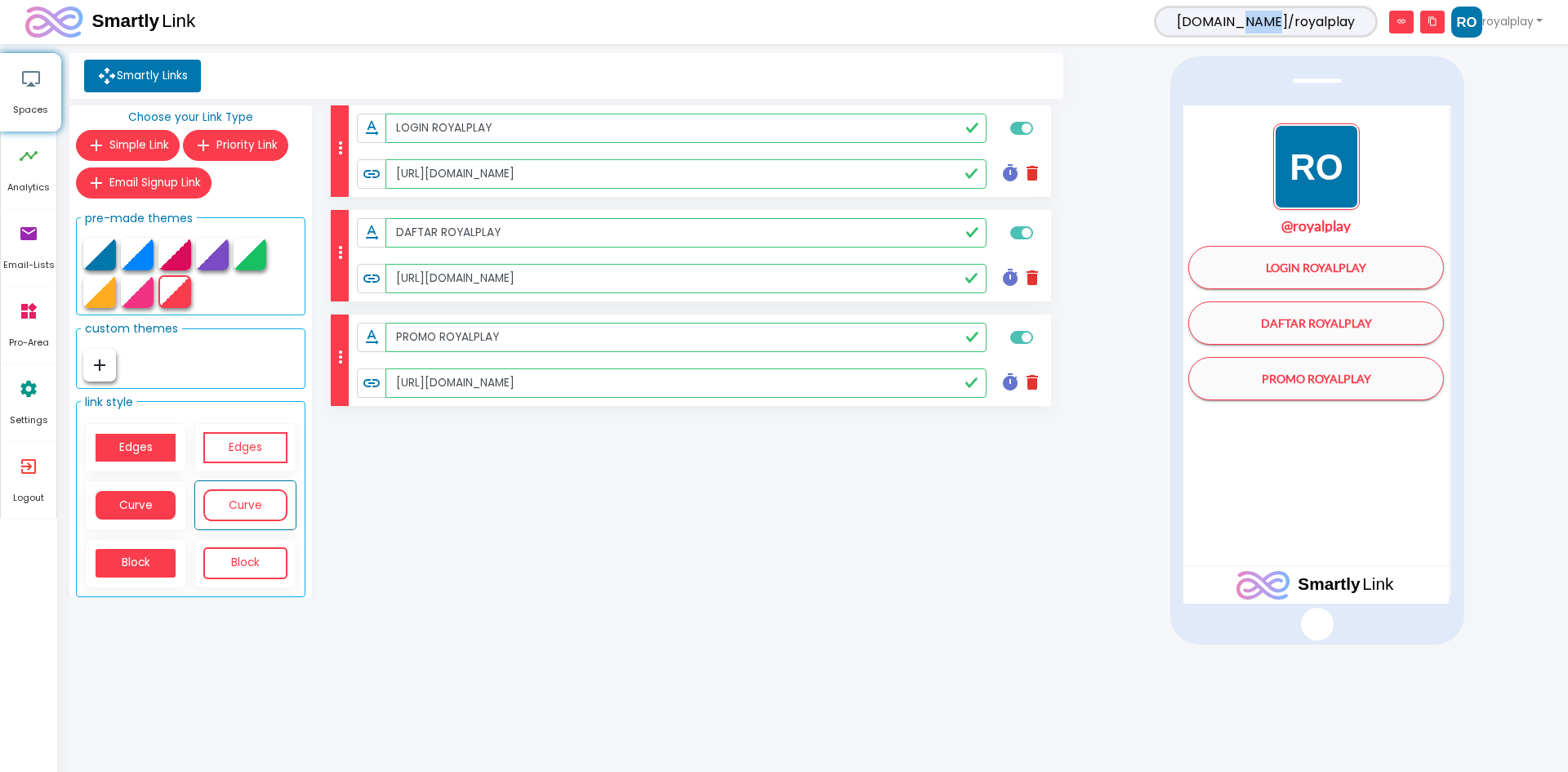
click at [1266, 17] on span "[DOMAIN_NAME]/royalplay" at bounding box center [1266, 21] width 224 height 32
copy span "[DOMAIN_NAME]/royalplay"
click at [1488, 31] on link "royalplay" at bounding box center [1497, 21] width 91 height 31
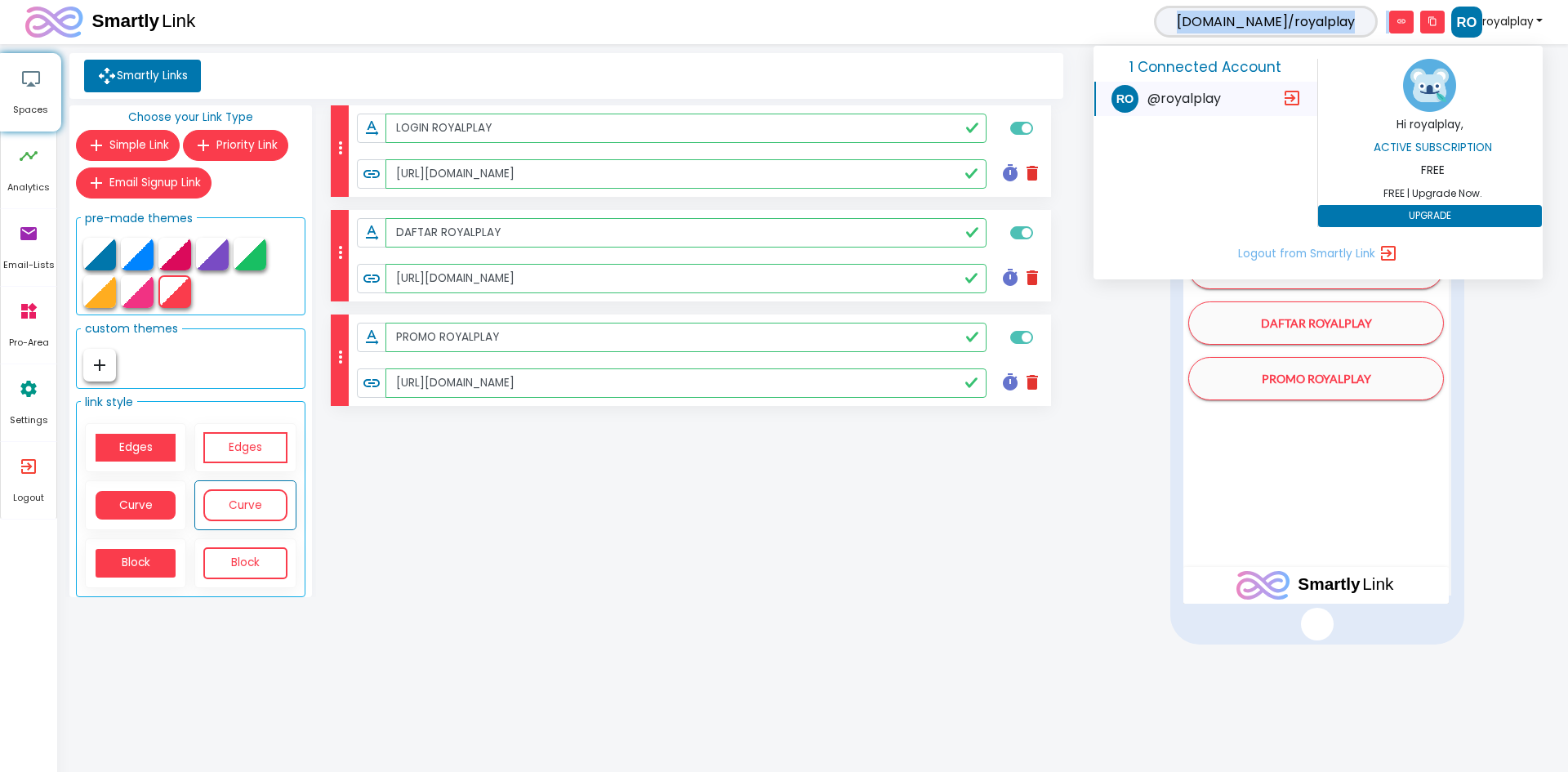
click at [1430, 89] on img at bounding box center [1429, 85] width 53 height 53
click at [1206, 65] on h5 "1 Connected Account" at bounding box center [1206, 67] width 199 height 16
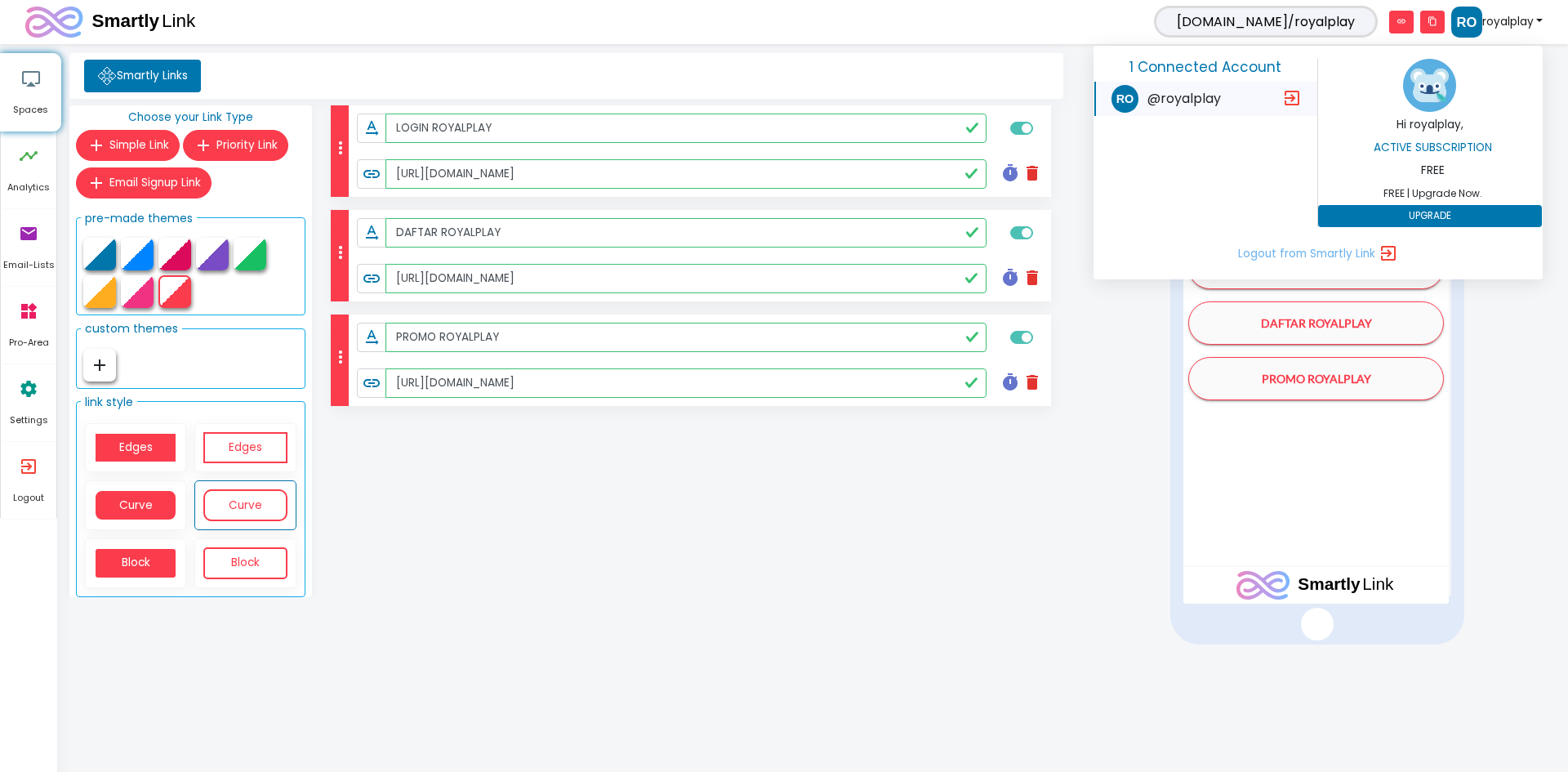
click at [103, 73] on icon at bounding box center [107, 76] width 20 height 20
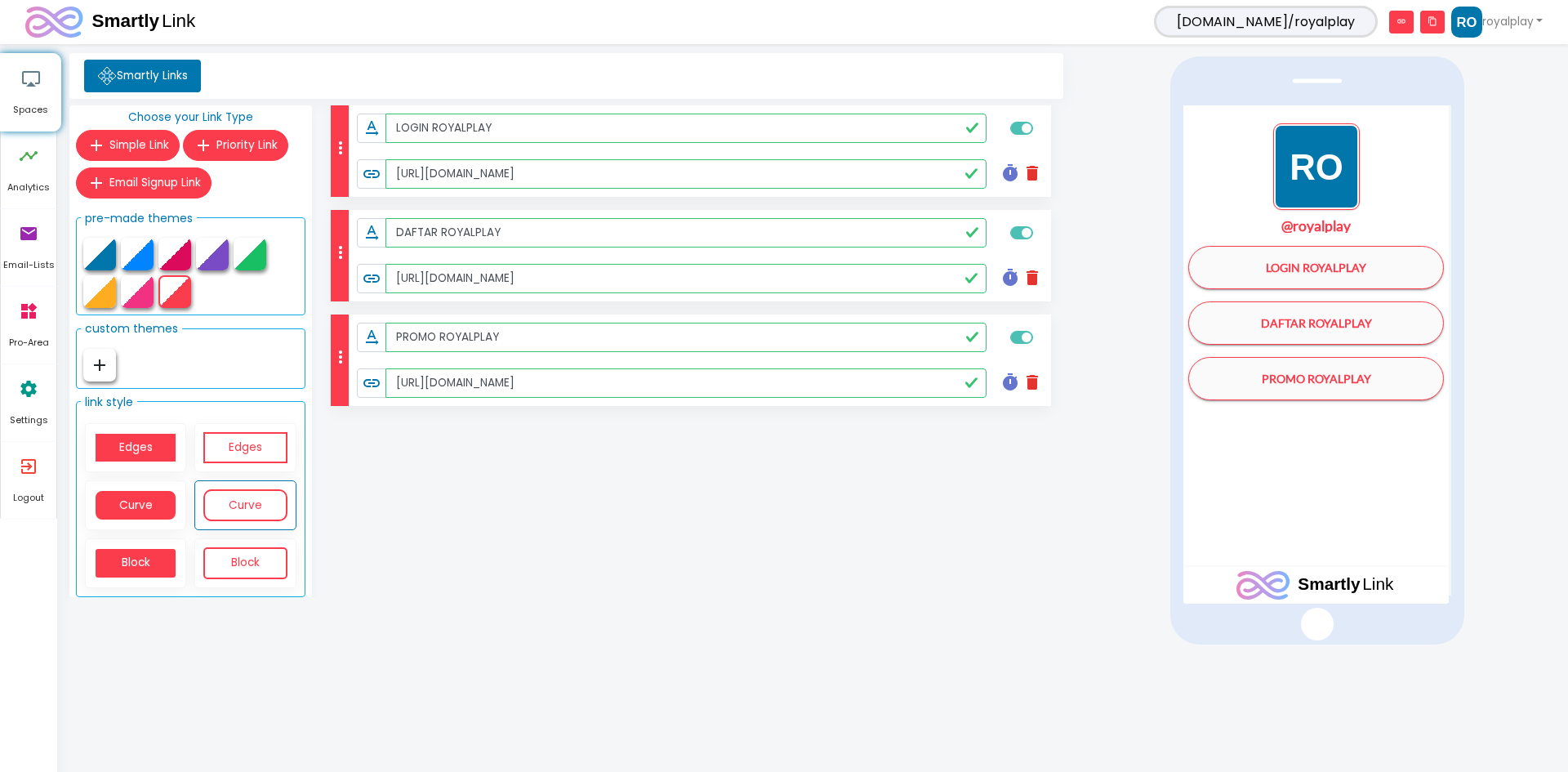
click at [103, 73] on icon at bounding box center [107, 76] width 20 height 20
click at [26, 406] on icon "settings" at bounding box center [29, 388] width 20 height 49
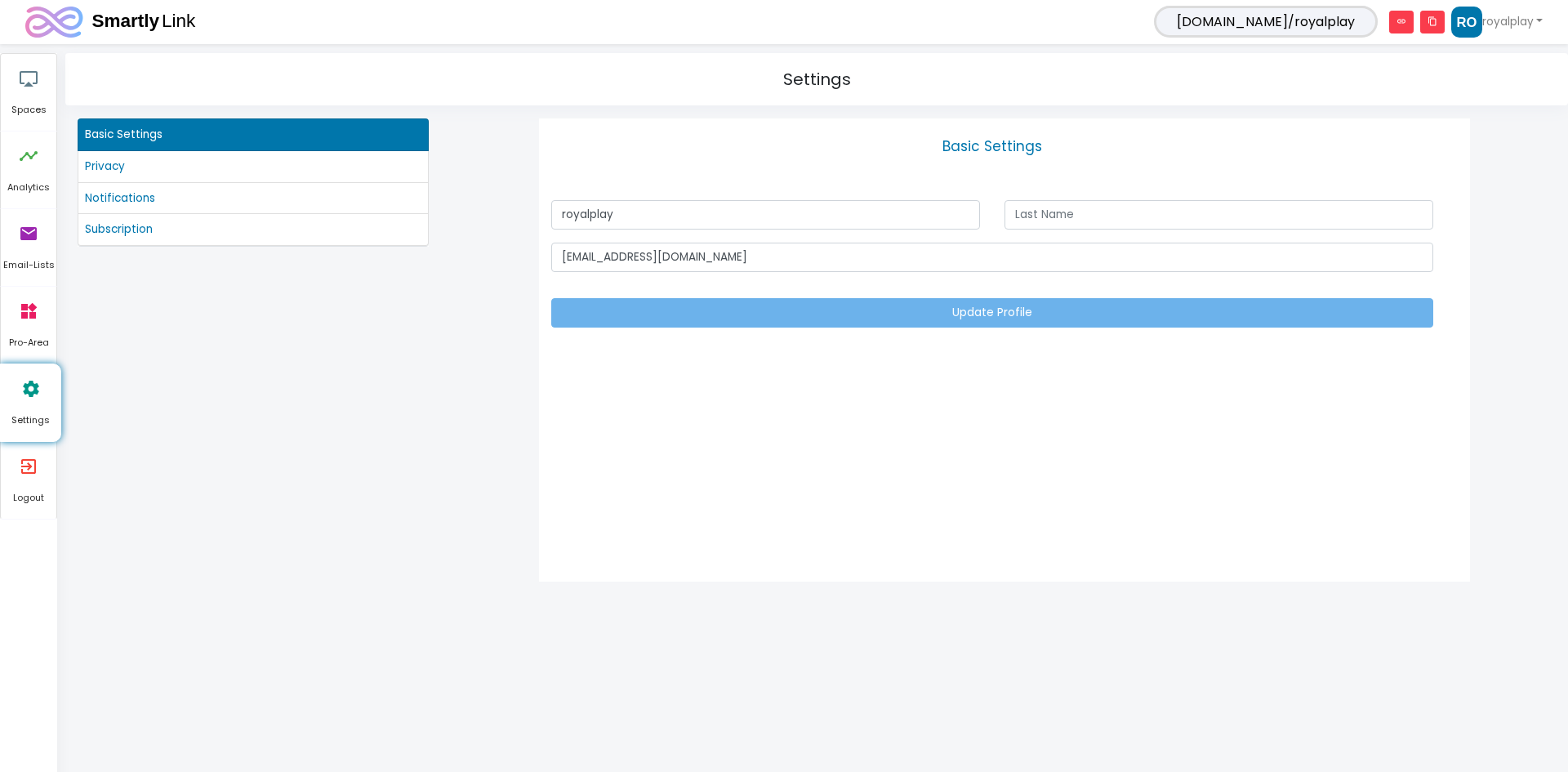
click at [979, 146] on h5 "Basic Settings" at bounding box center [992, 146] width 882 height 16
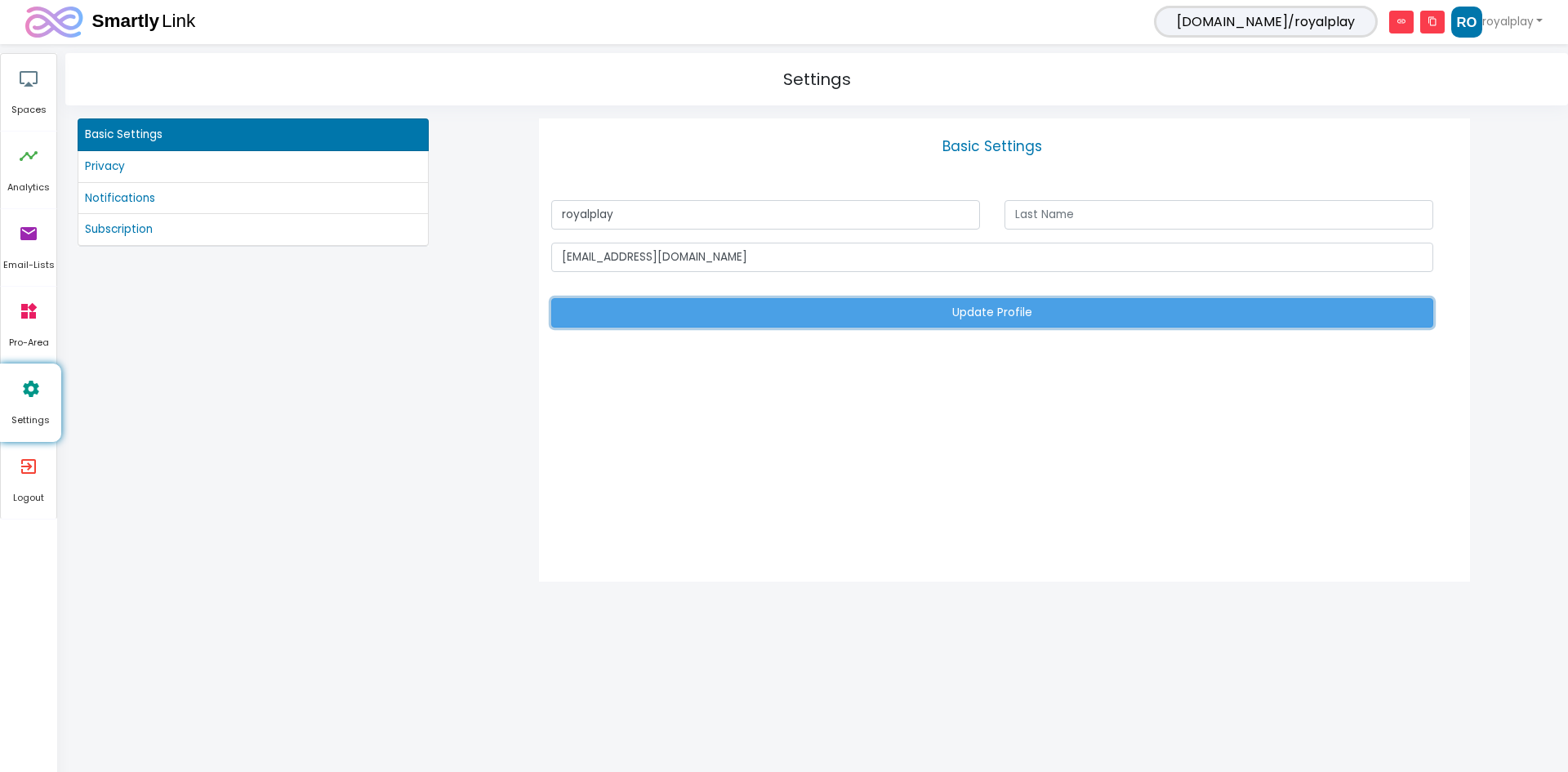
click at [982, 318] on button "Update Profile" at bounding box center [992, 312] width 882 height 30
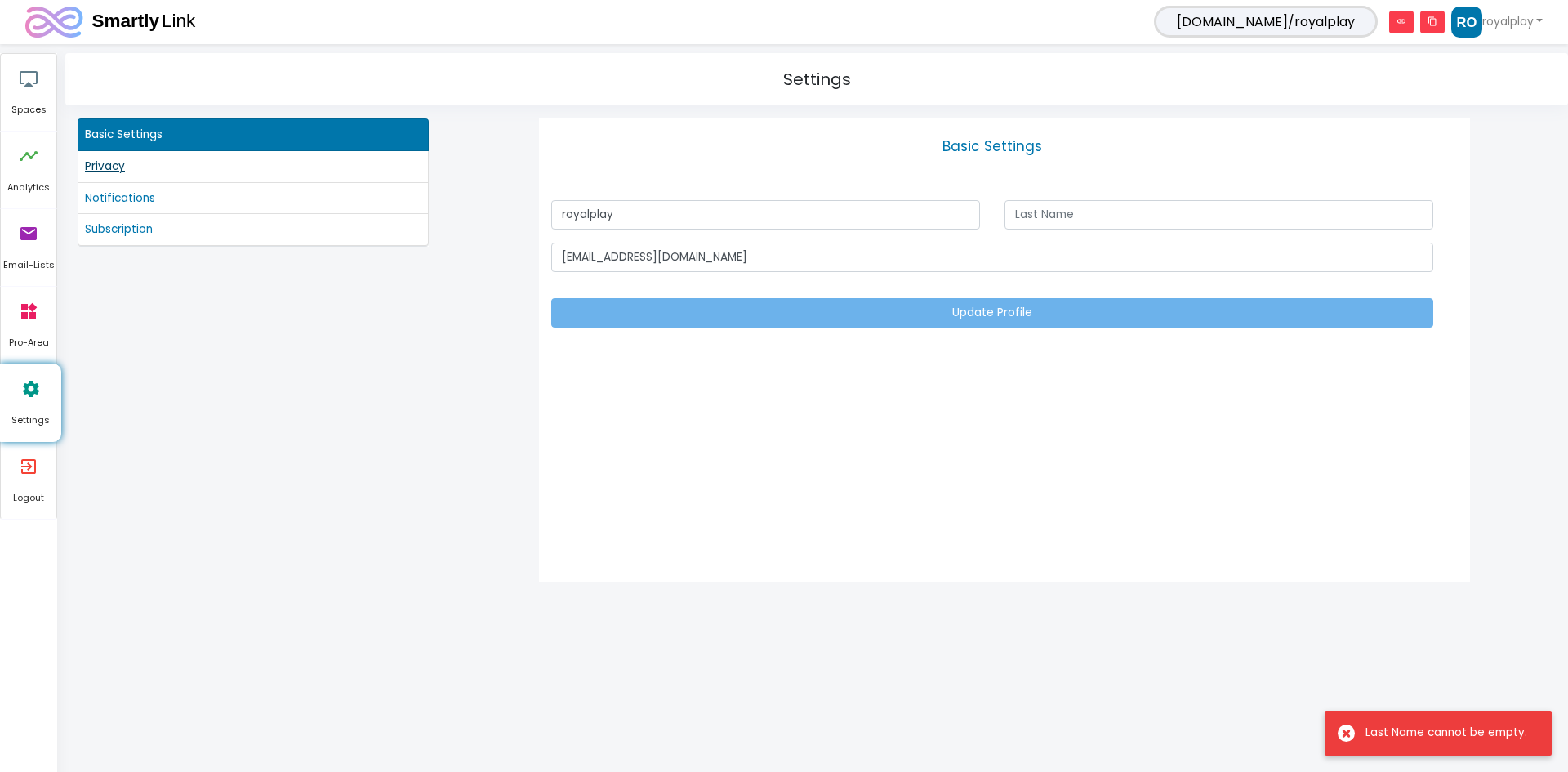
click at [131, 168] on link "Privacy" at bounding box center [253, 166] width 336 height 18
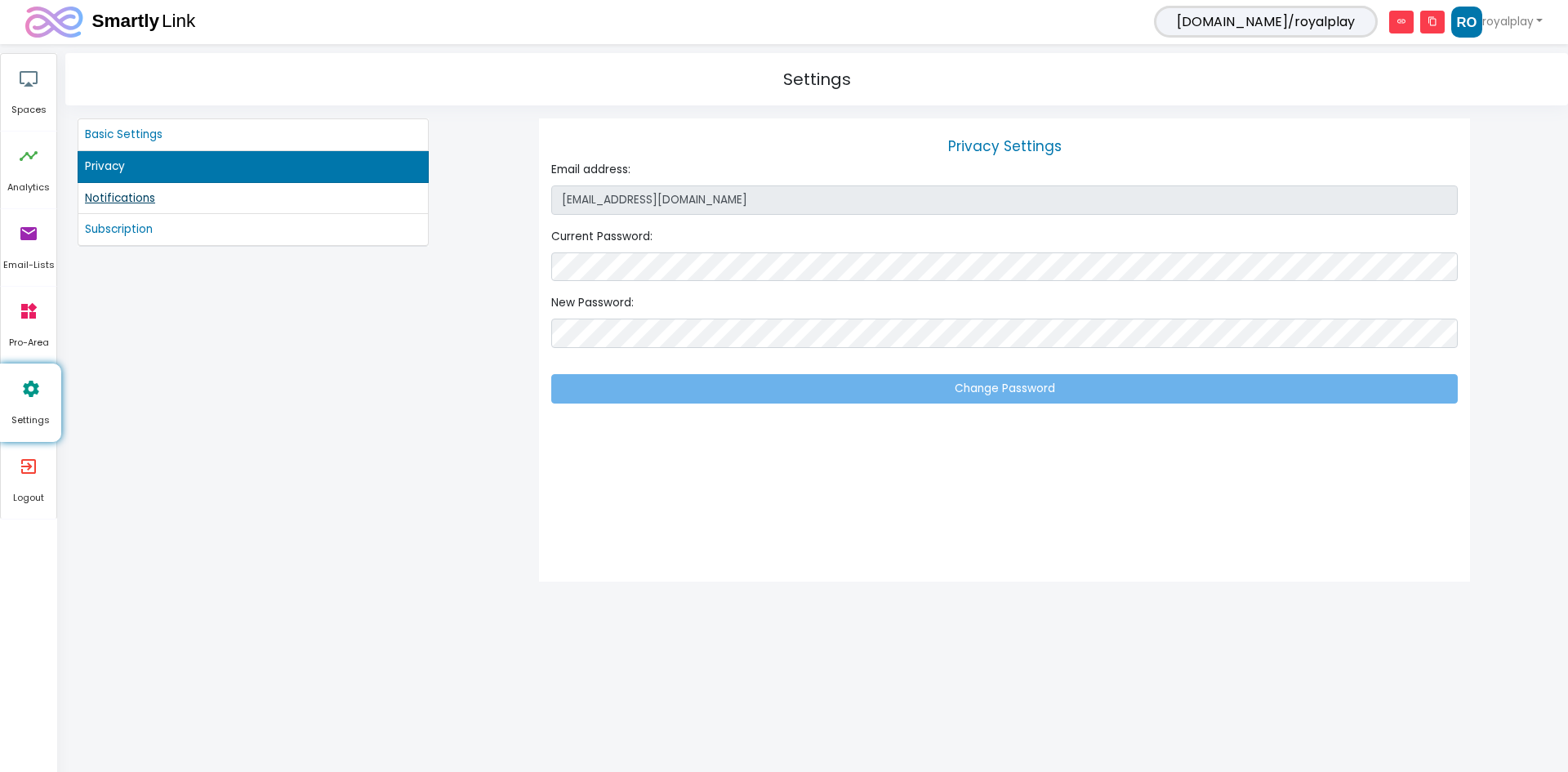
click at [144, 193] on link "Notifications" at bounding box center [253, 199] width 336 height 18
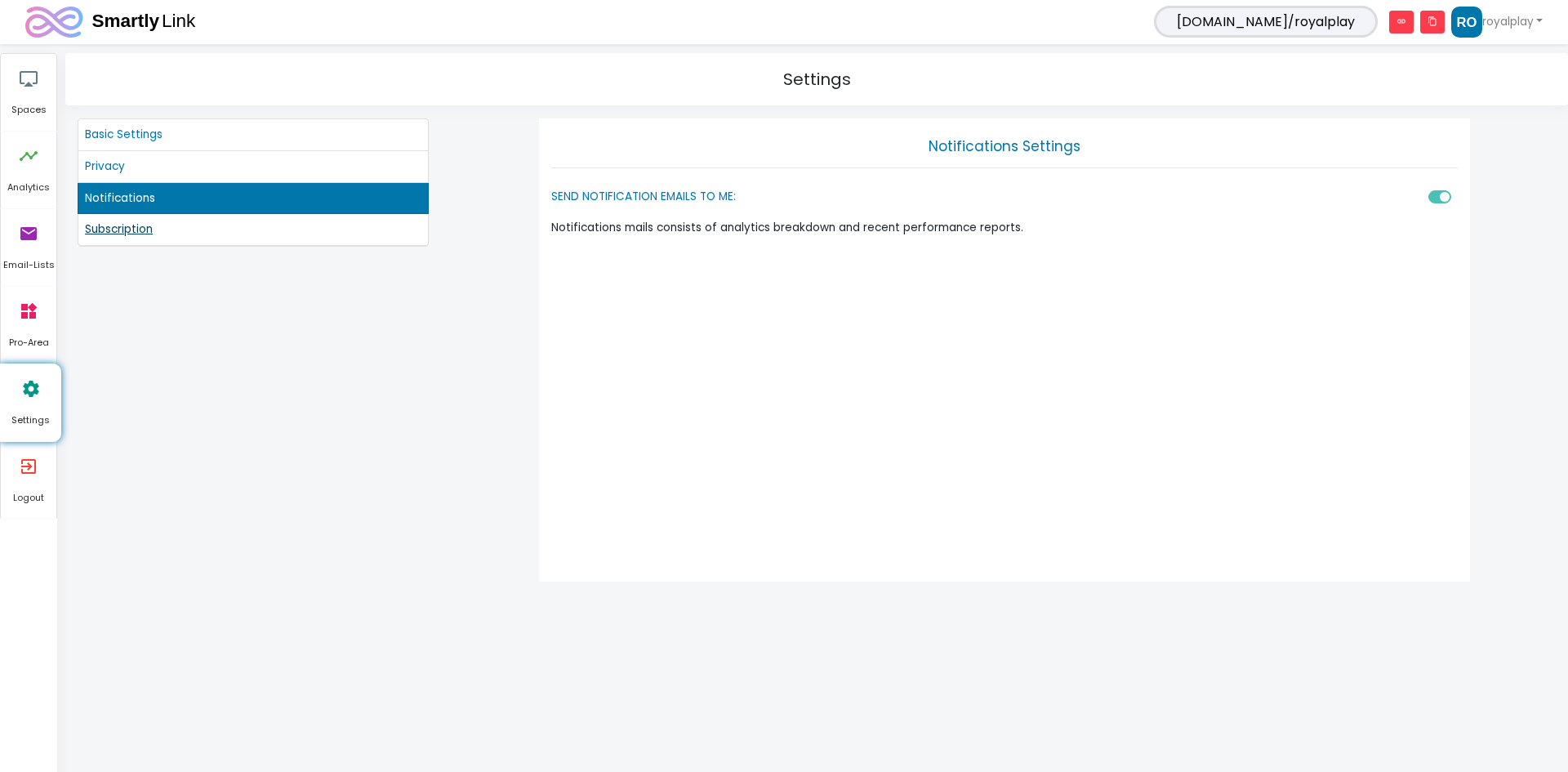
click at [145, 224] on link "Subscription" at bounding box center [253, 230] width 336 height 18
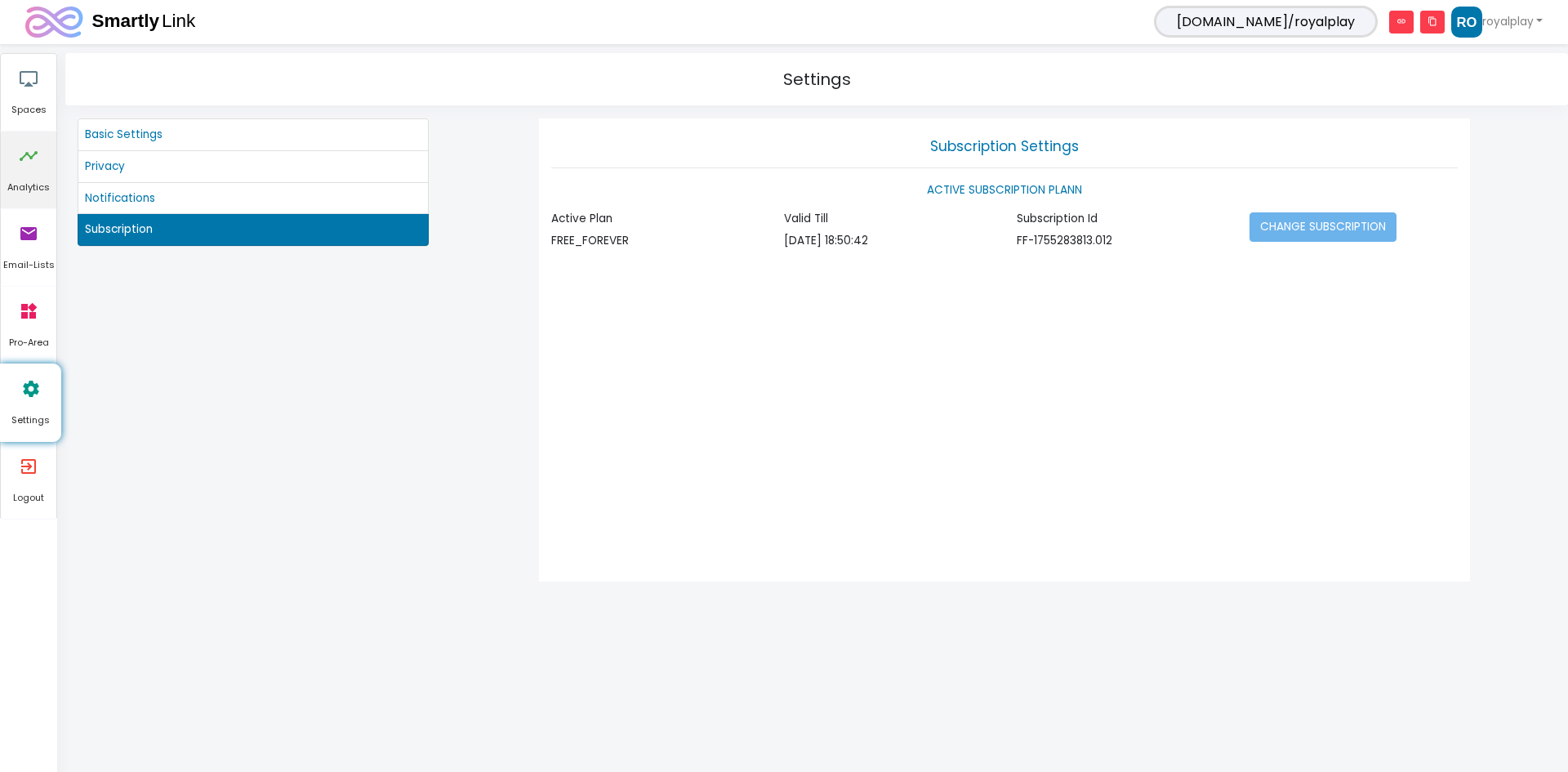
click at [23, 165] on icon "timeline" at bounding box center [29, 156] width 20 height 49
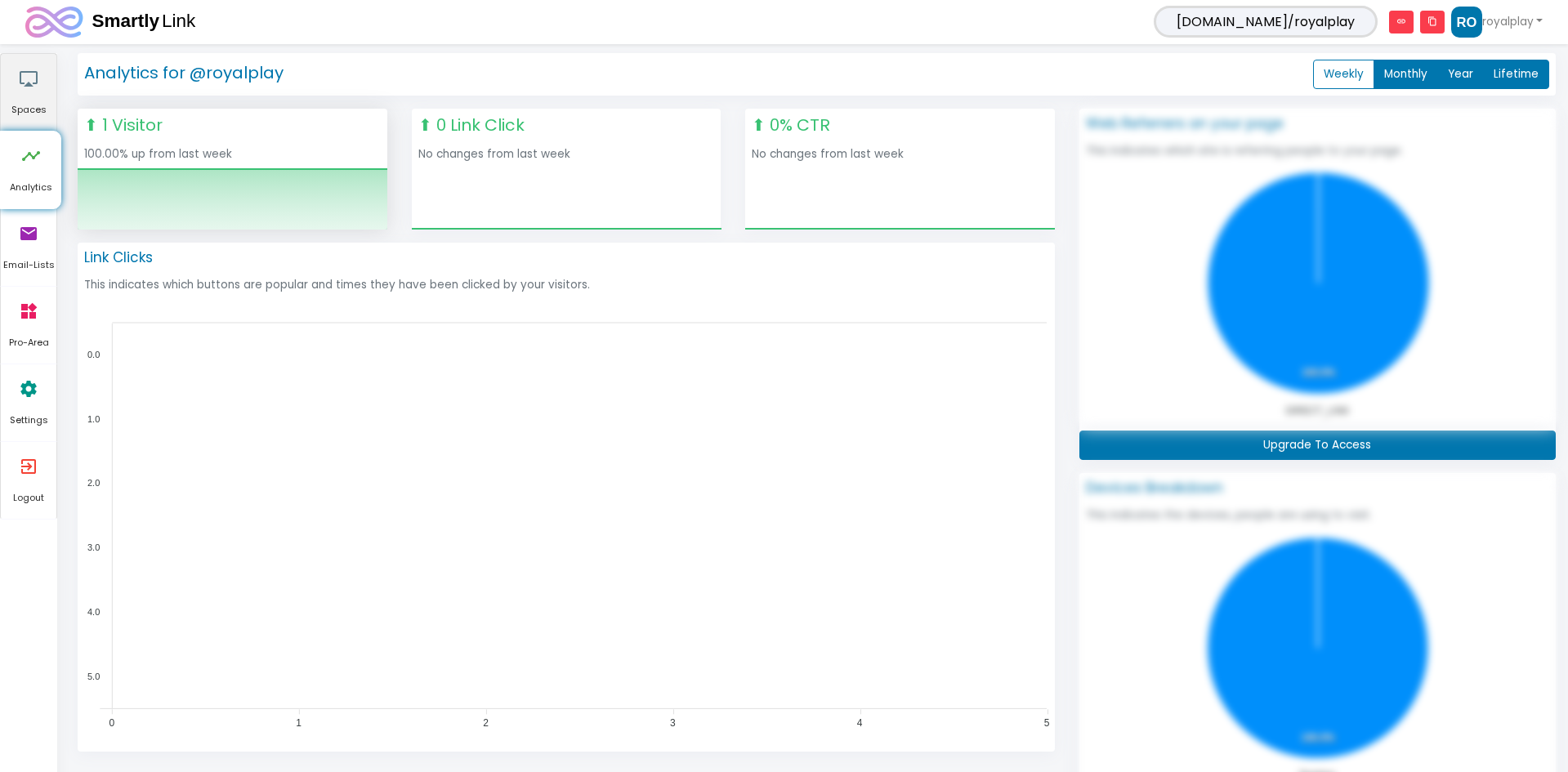
click at [32, 91] on icon "airplay" at bounding box center [29, 78] width 20 height 49
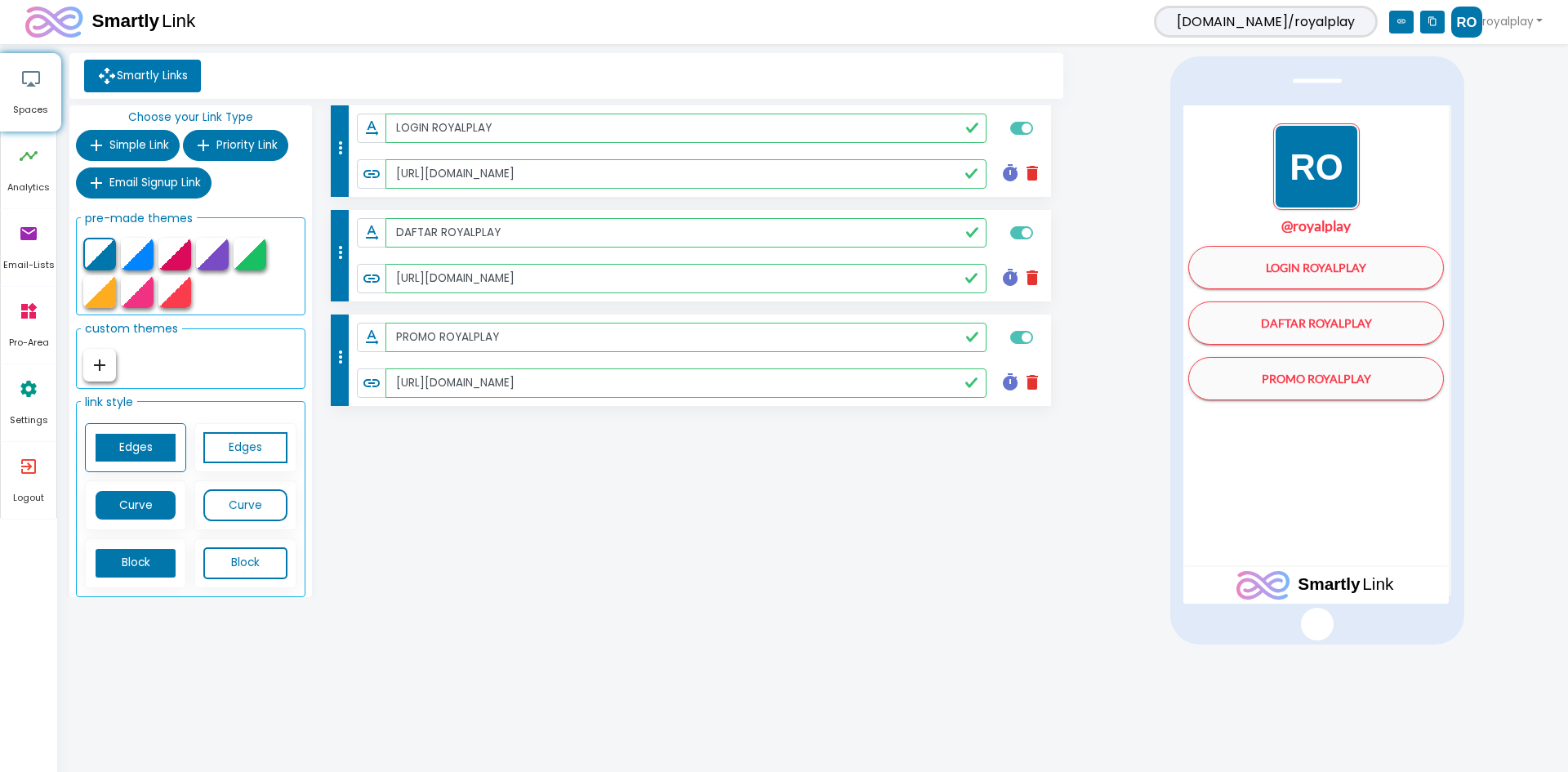
click at [176, 124] on p "Choose your Link Type" at bounding box center [191, 117] width 230 height 24
click at [133, 221] on legend "pre-made themes" at bounding box center [139, 217] width 116 height 26
click at [1487, 22] on link "royalplay" at bounding box center [1497, 21] width 91 height 31
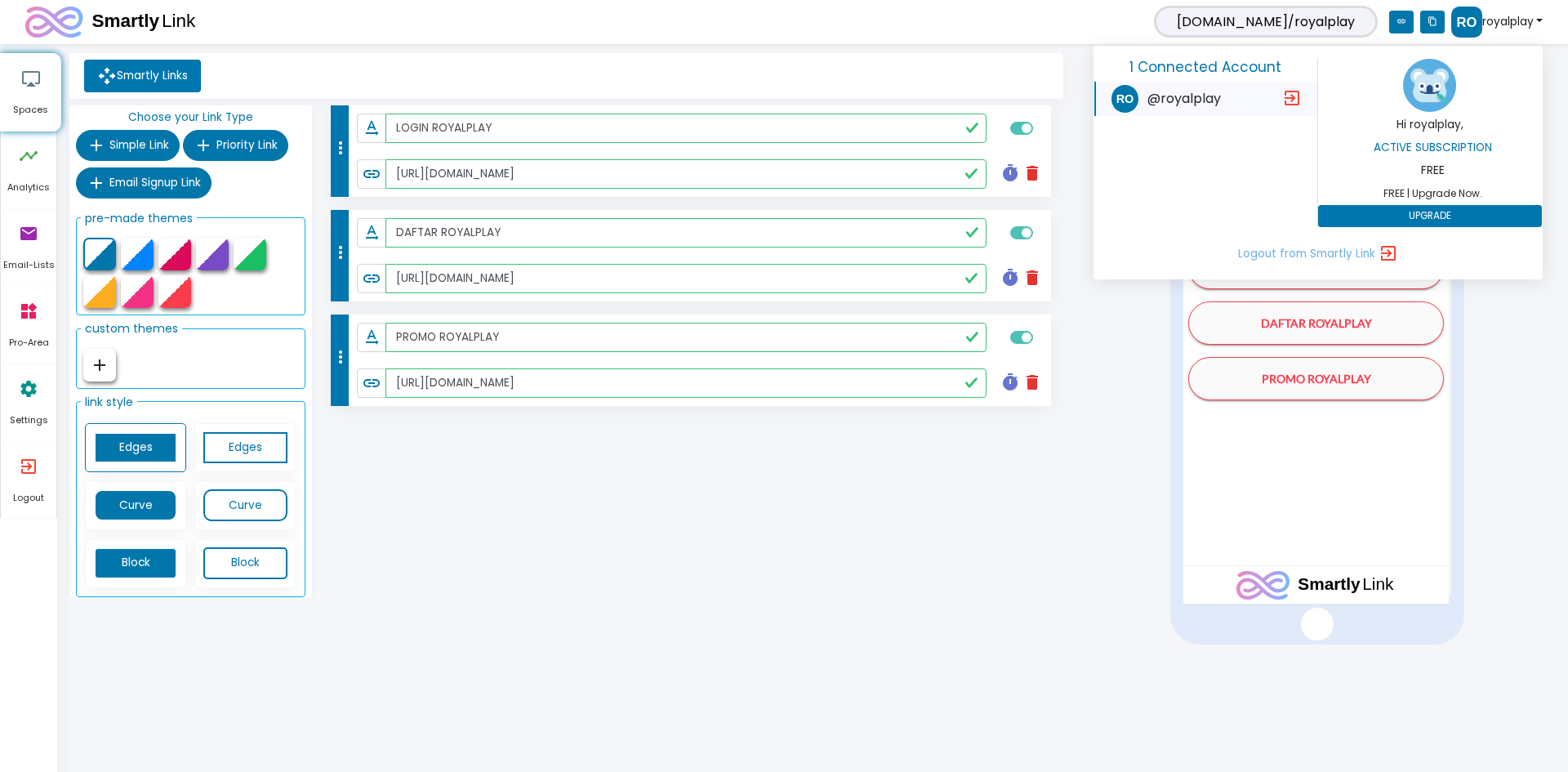
click at [937, 473] on div "more_vert text_rotation_none LOGIN ROYALPLAY link https://www.royalplayaf.com/ …" at bounding box center [691, 354] width 751 height 498
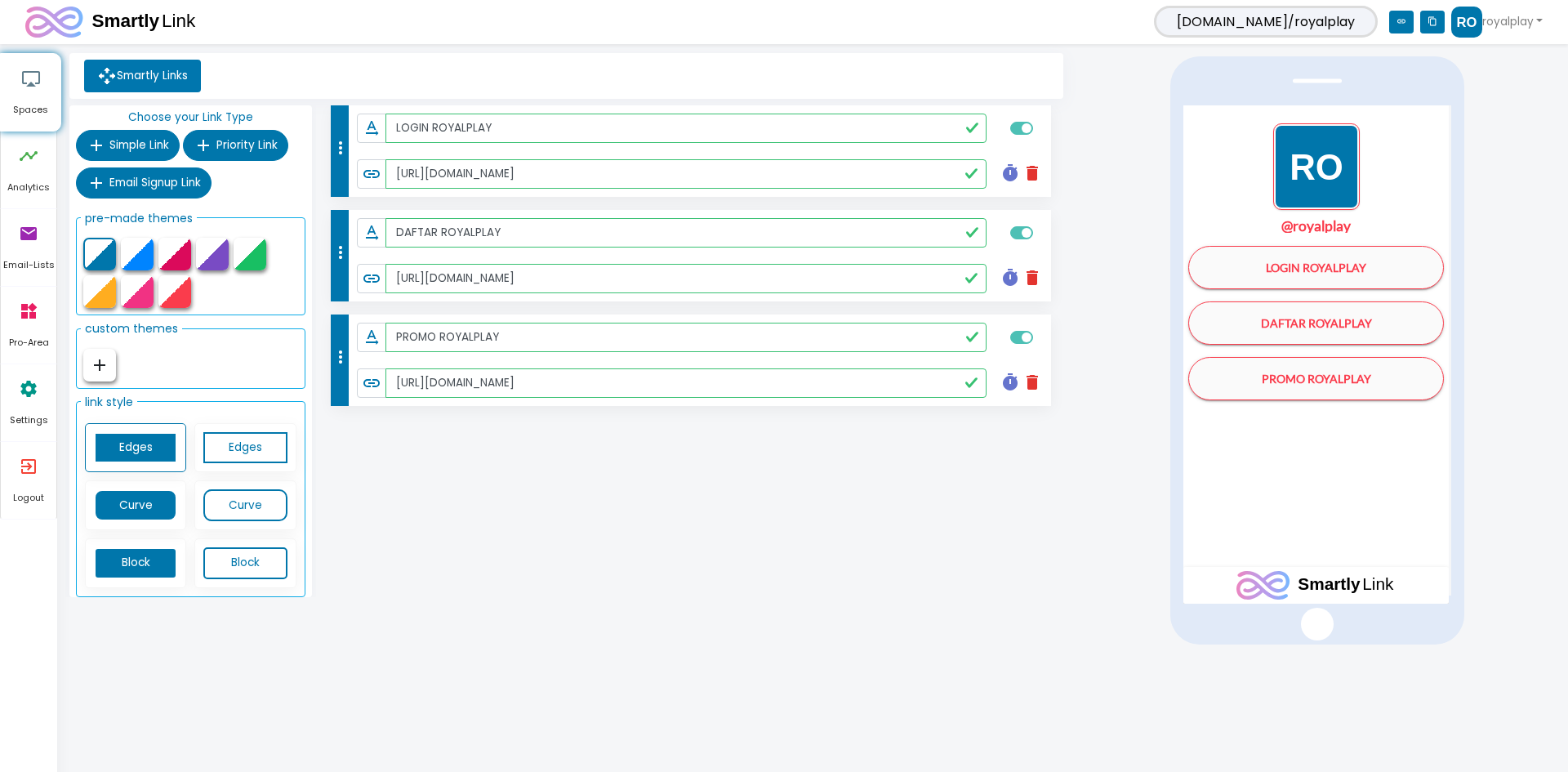
click at [1303, 173] on img "1 / 1" at bounding box center [1317, 166] width 87 height 87
click at [22, 401] on icon "settings" at bounding box center [29, 388] width 20 height 49
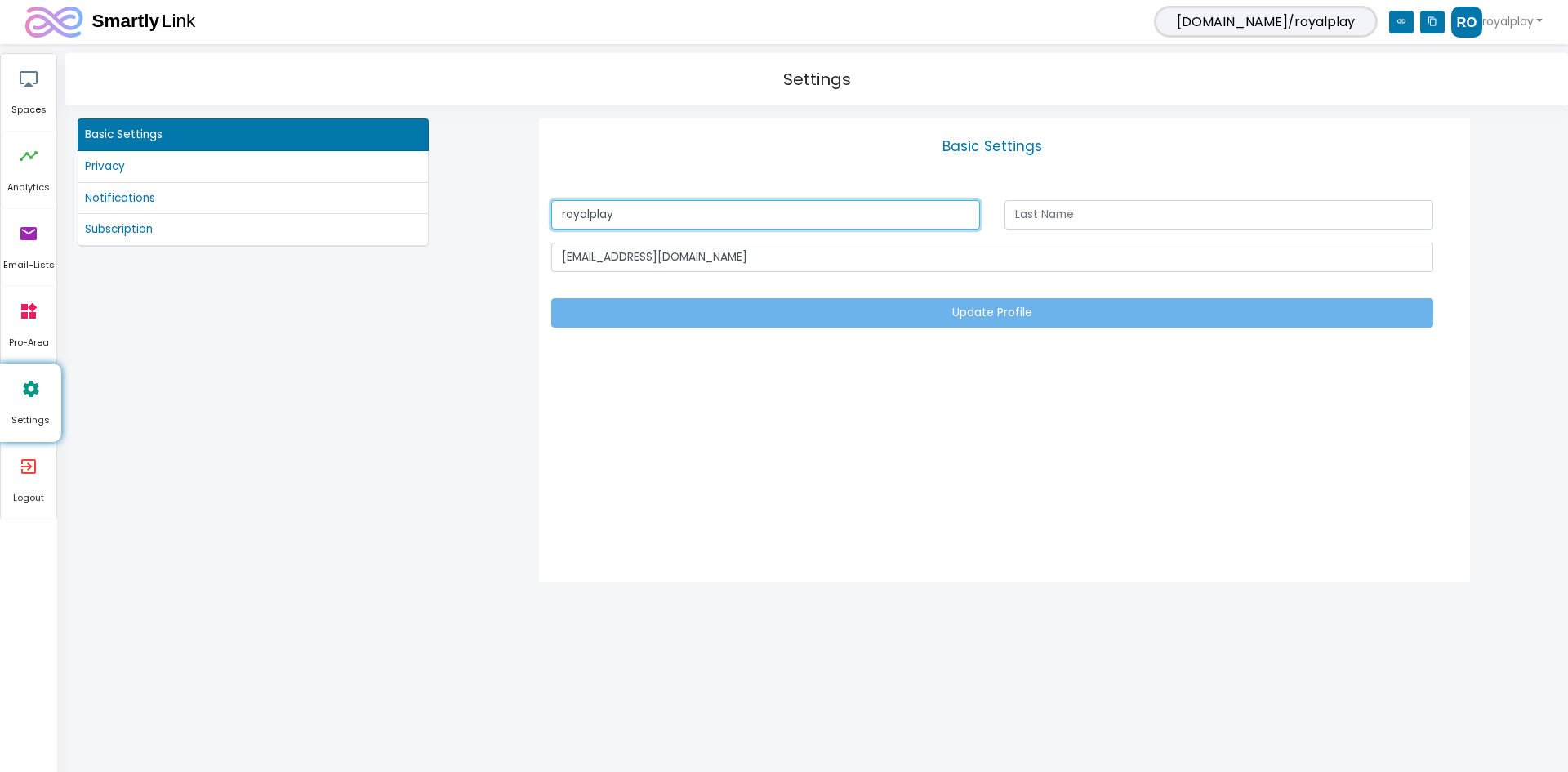
click at [614, 220] on input "royalplay" at bounding box center [765, 215] width 428 height 30
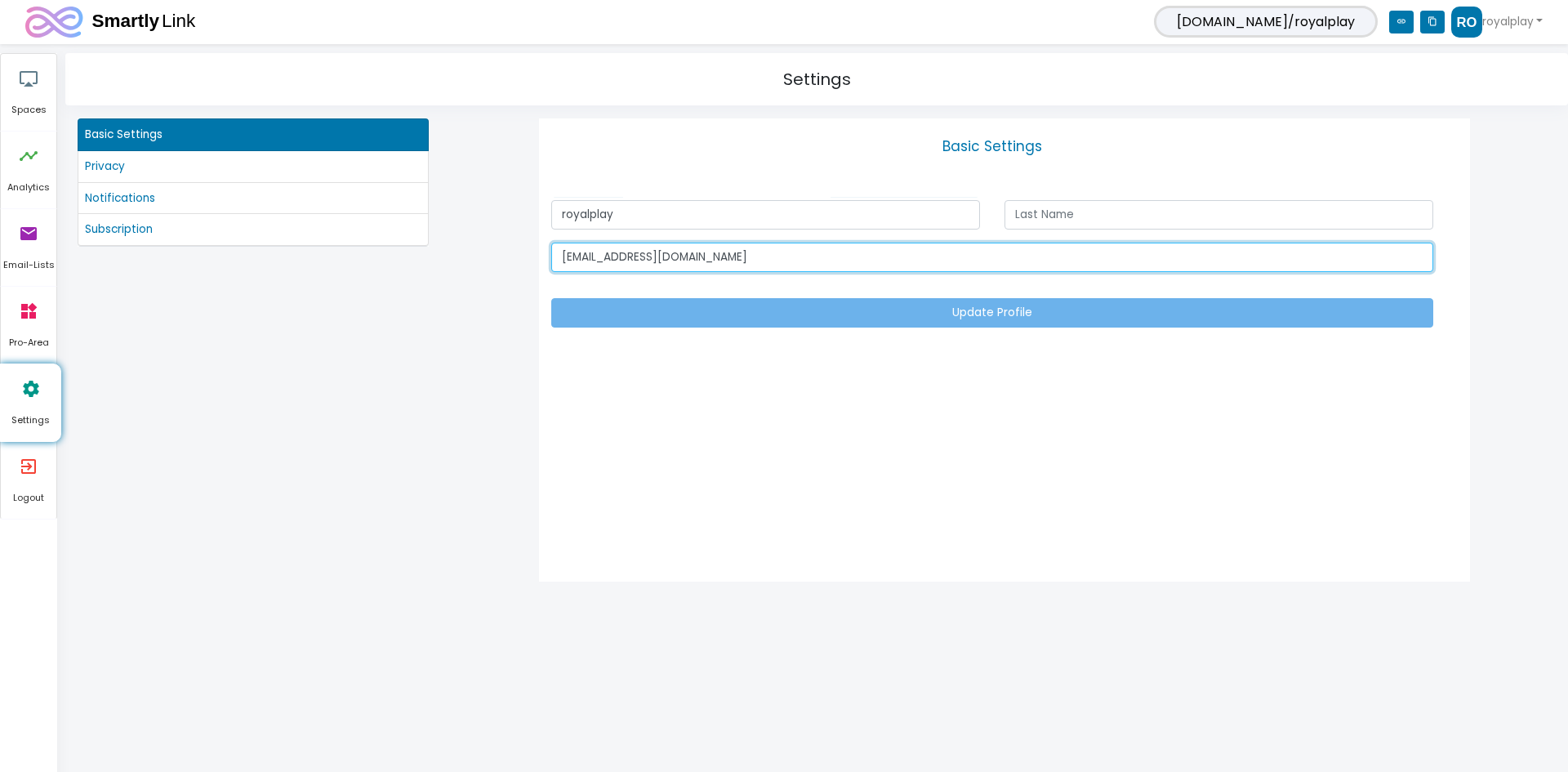
click at [690, 252] on input "[EMAIL_ADDRESS][DOMAIN_NAME]" at bounding box center [992, 257] width 882 height 30
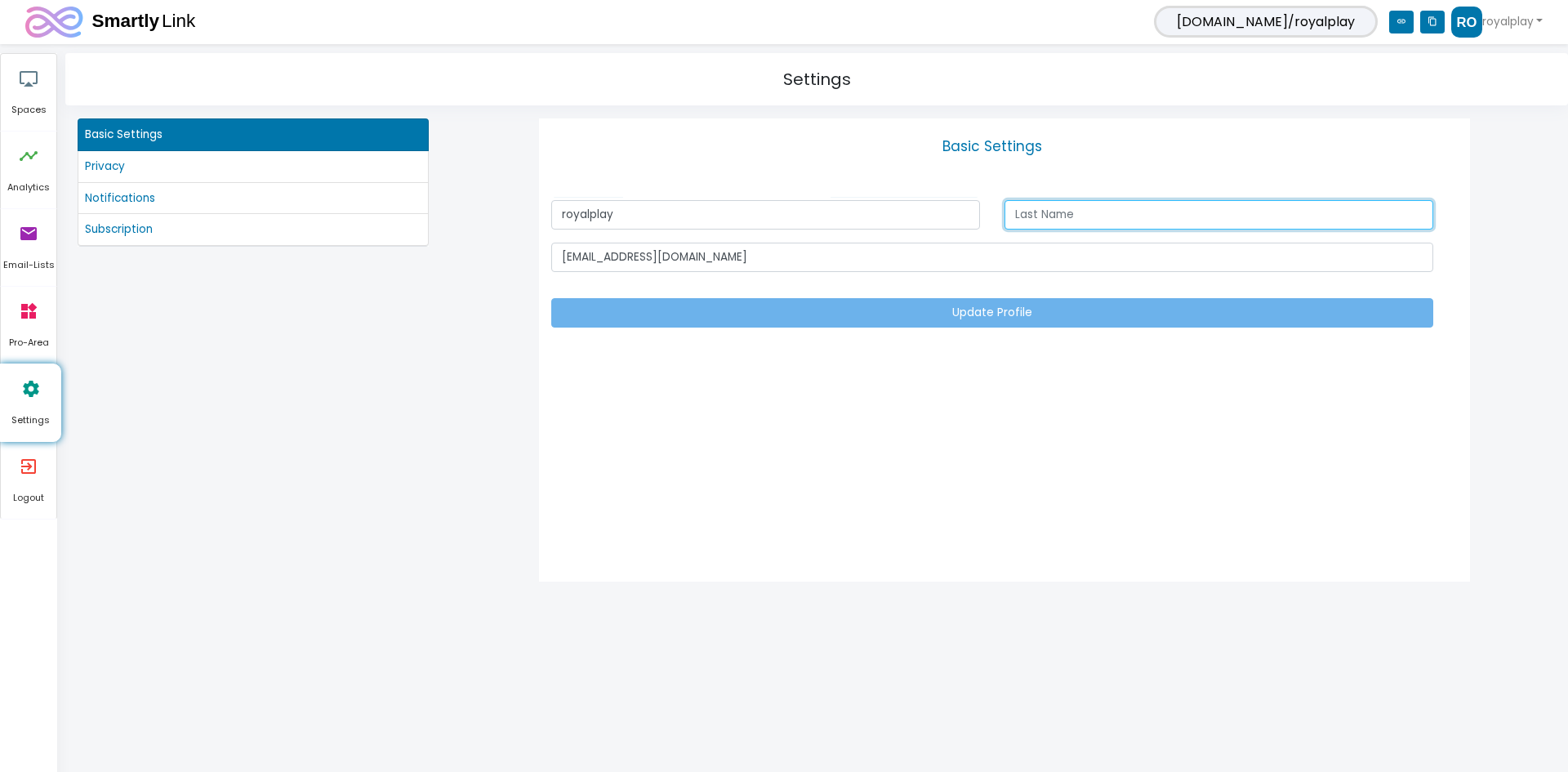
click at [1196, 210] on input "text" at bounding box center [1218, 215] width 428 height 30
click at [13, 488] on link "exit_to_app Logout" at bounding box center [29, 480] width 55 height 77
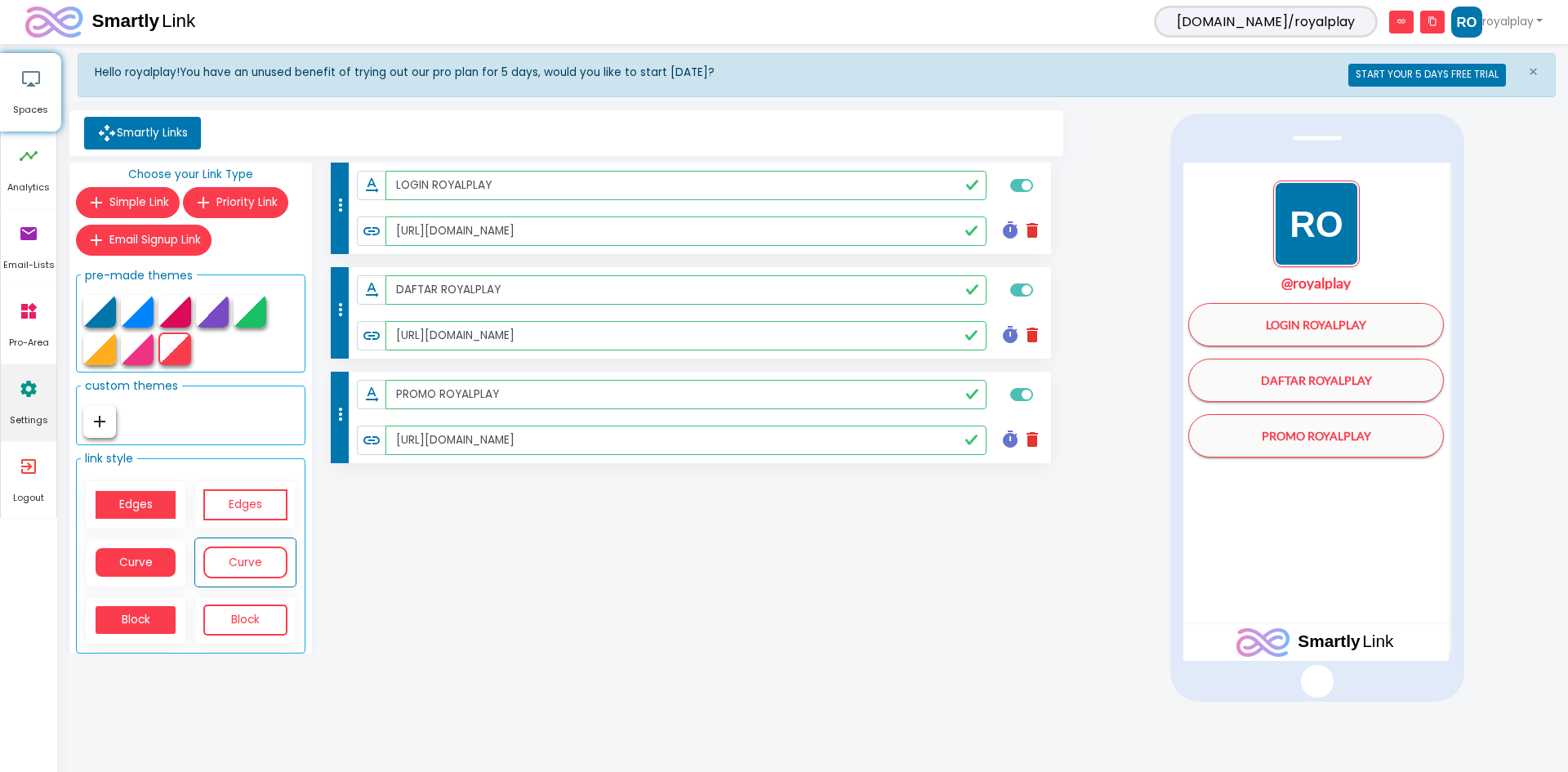
click at [44, 394] on link "settings Settings" at bounding box center [29, 403] width 55 height 77
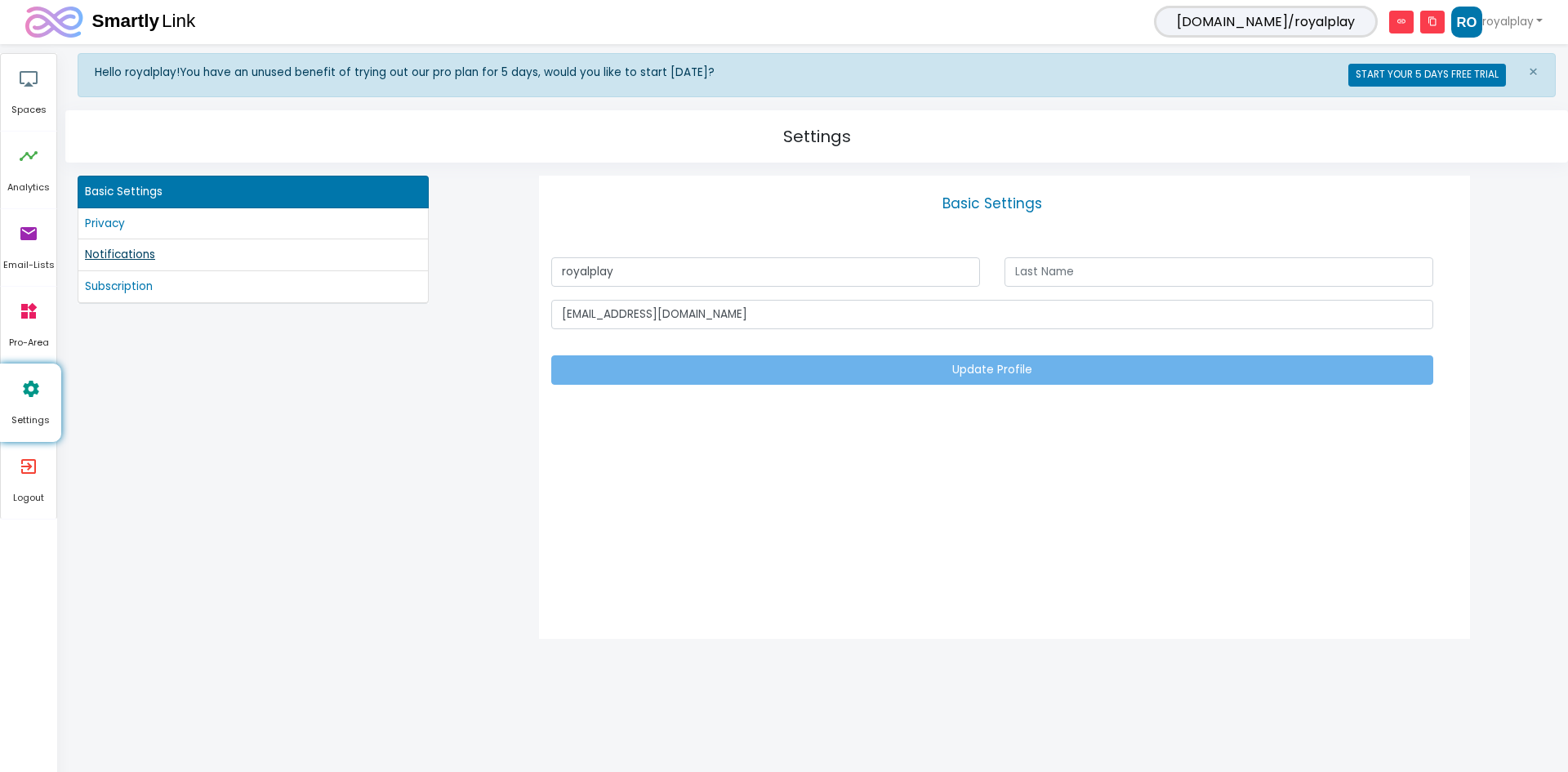
click at [133, 259] on link "Notifications" at bounding box center [253, 255] width 336 height 18
checkbox input "true"
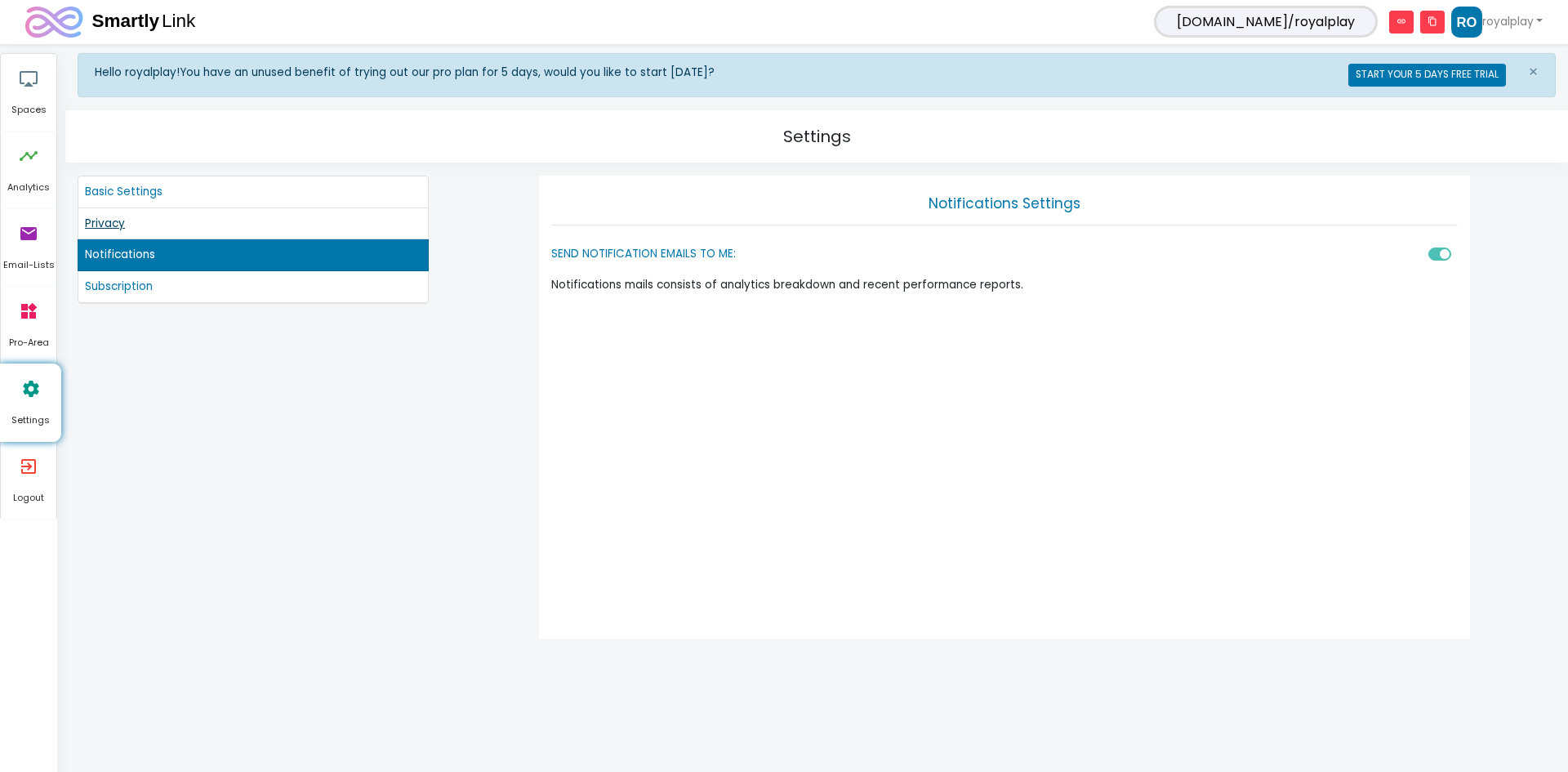
click at [105, 225] on link "Privacy" at bounding box center [253, 224] width 336 height 18
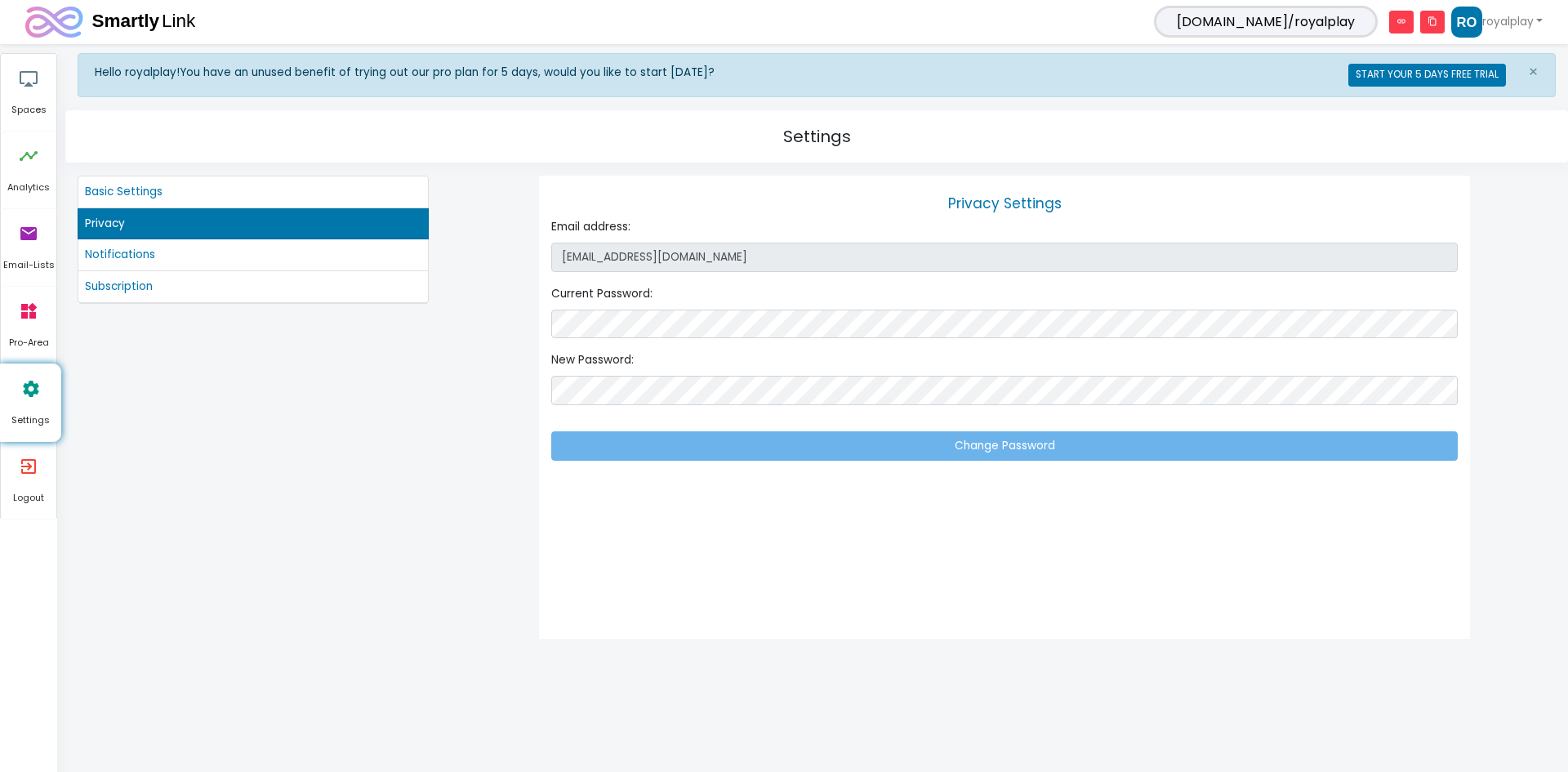
click at [107, 277] on li "Subscription" at bounding box center [253, 287] width 352 height 32
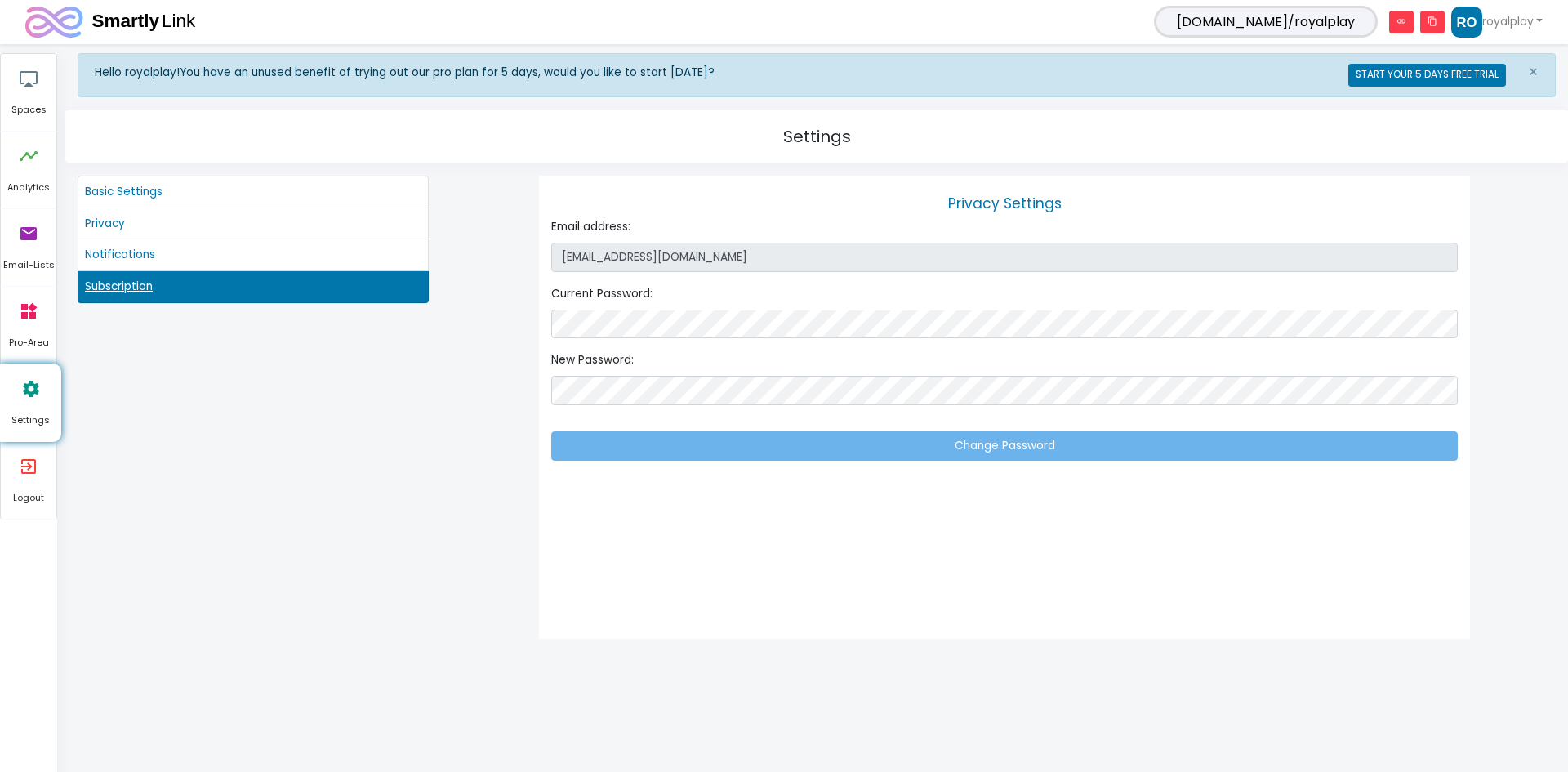
click at [111, 290] on link "Subscription" at bounding box center [253, 286] width 336 height 18
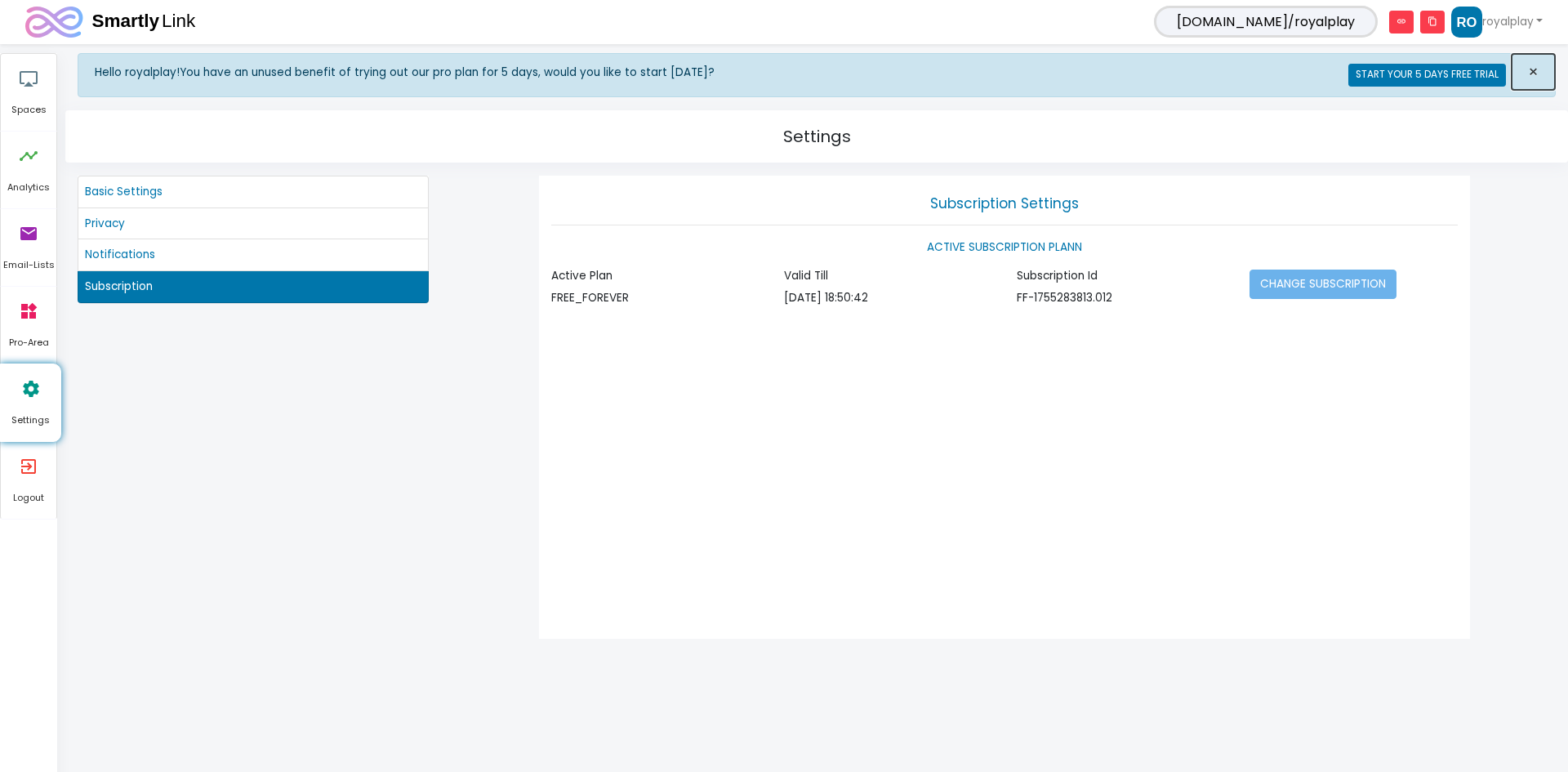
click at [1533, 78] on span "×" at bounding box center [1534, 72] width 11 height 23
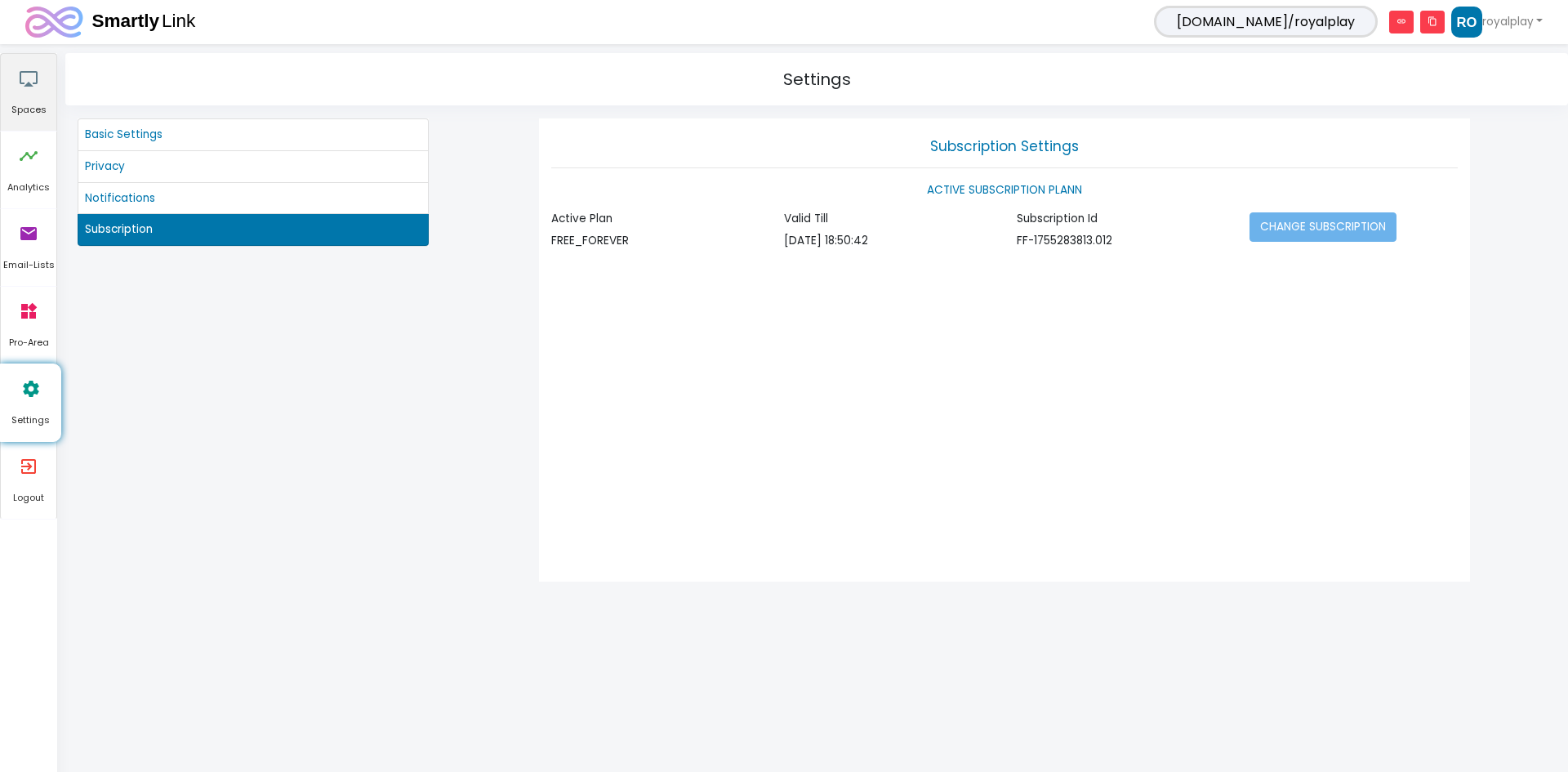
click at [7, 89] on link "airplay Spaces" at bounding box center [29, 92] width 55 height 77
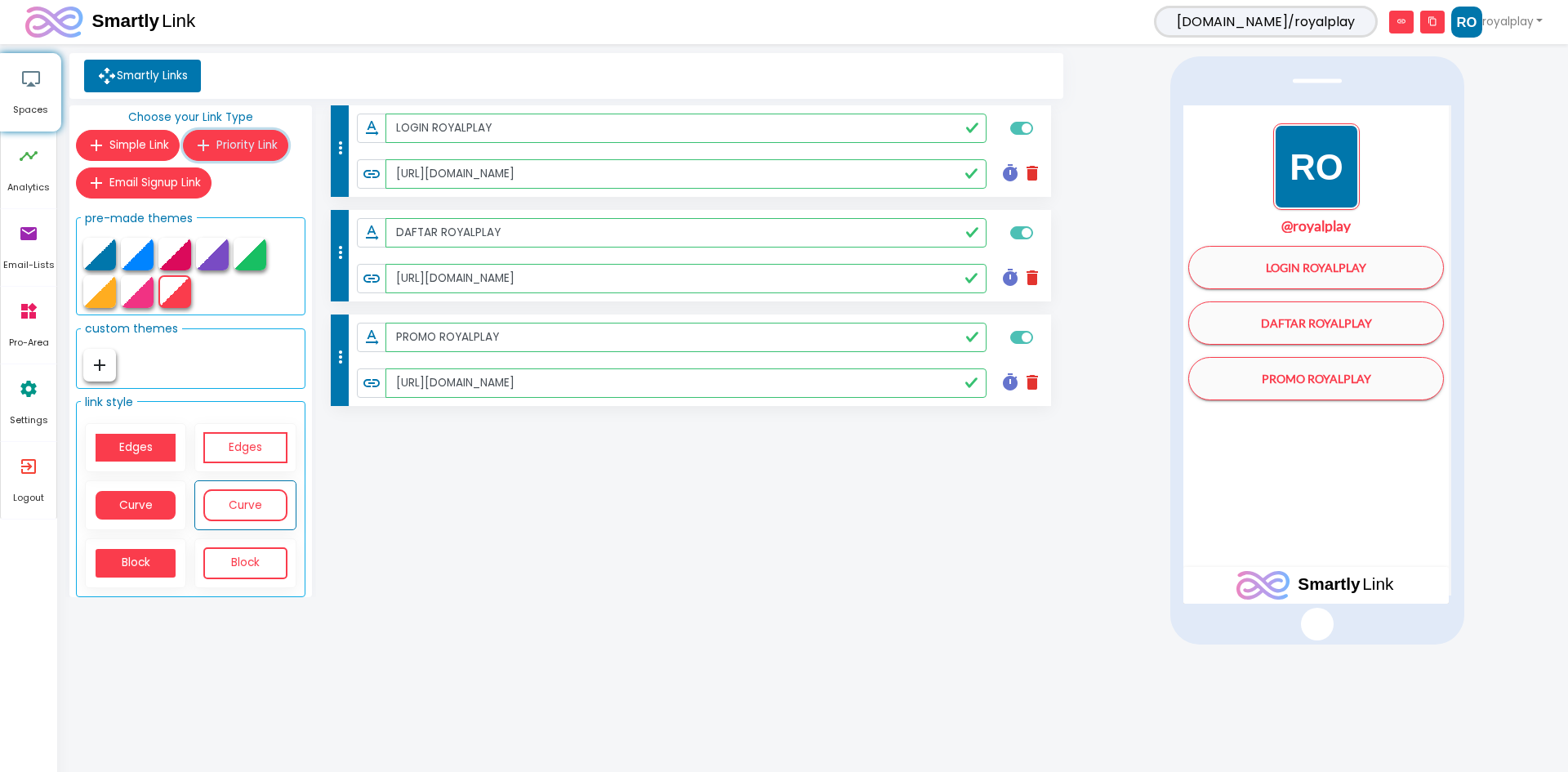
click at [232, 144] on span "Priority Link" at bounding box center [247, 144] width 61 height 15
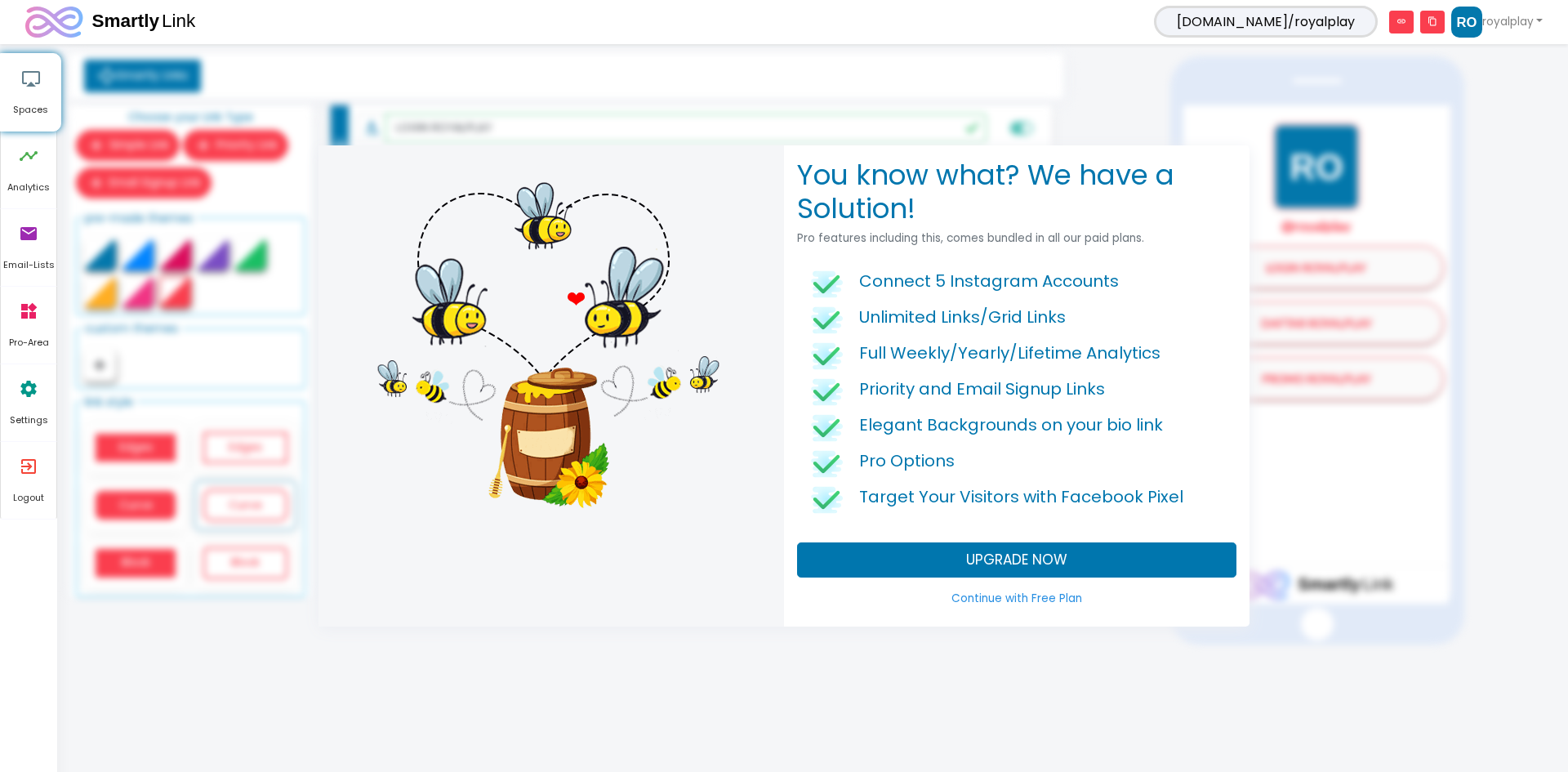
click at [1038, 590] on link "Continue with Free Plan" at bounding box center [1016, 598] width 439 height 30
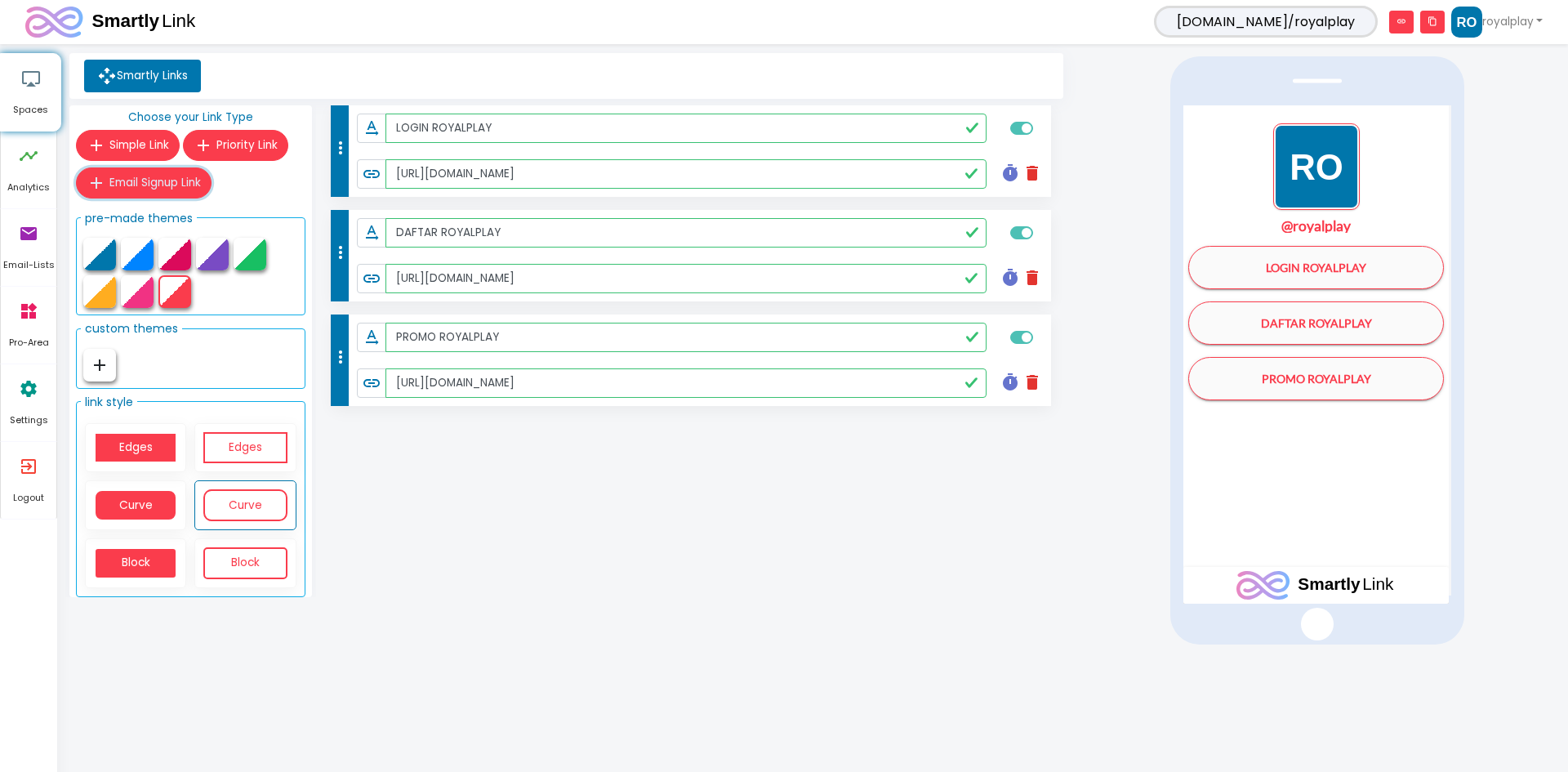
click at [111, 170] on button "add Email Signup Link" at bounding box center [144, 182] width 136 height 31
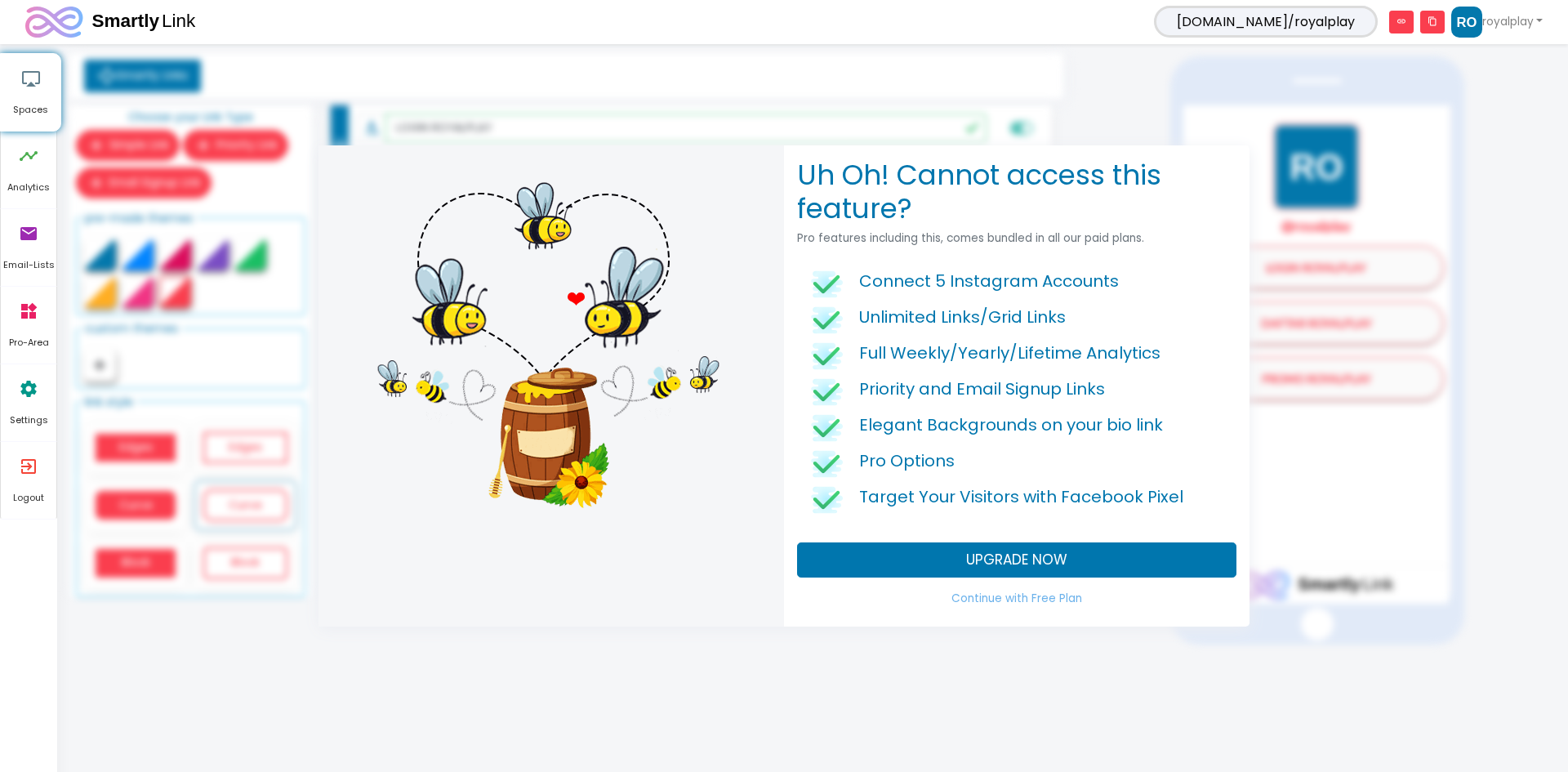
click at [1033, 582] on div "Uh Oh! Cannot access this feature? Pro features including this, comes bundled i…" at bounding box center [1017, 386] width 466 height 481
click at [1031, 593] on link "Continue with Free Plan" at bounding box center [1016, 598] width 439 height 30
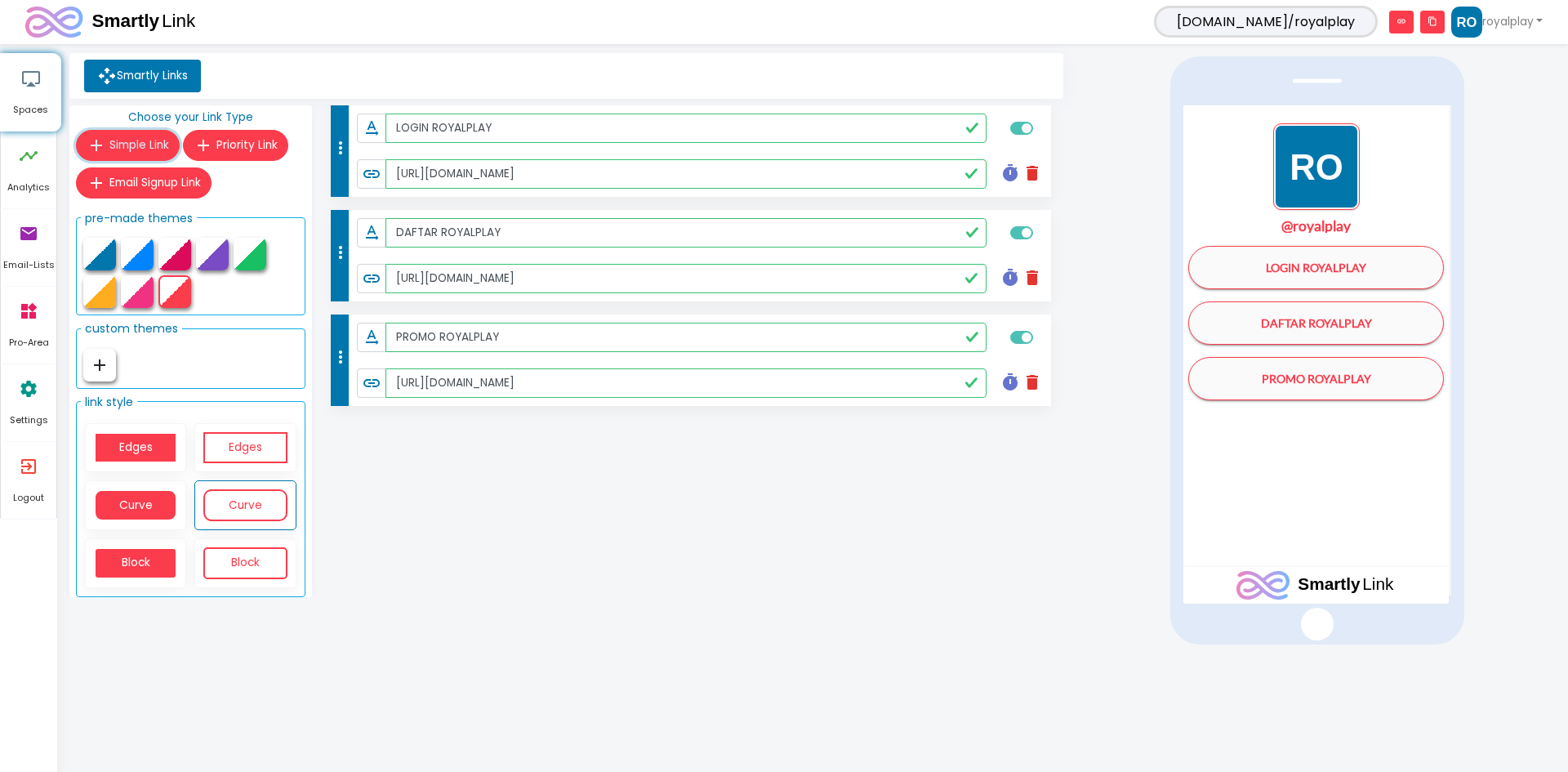
click at [152, 137] on span "Simple Link" at bounding box center [139, 144] width 60 height 15
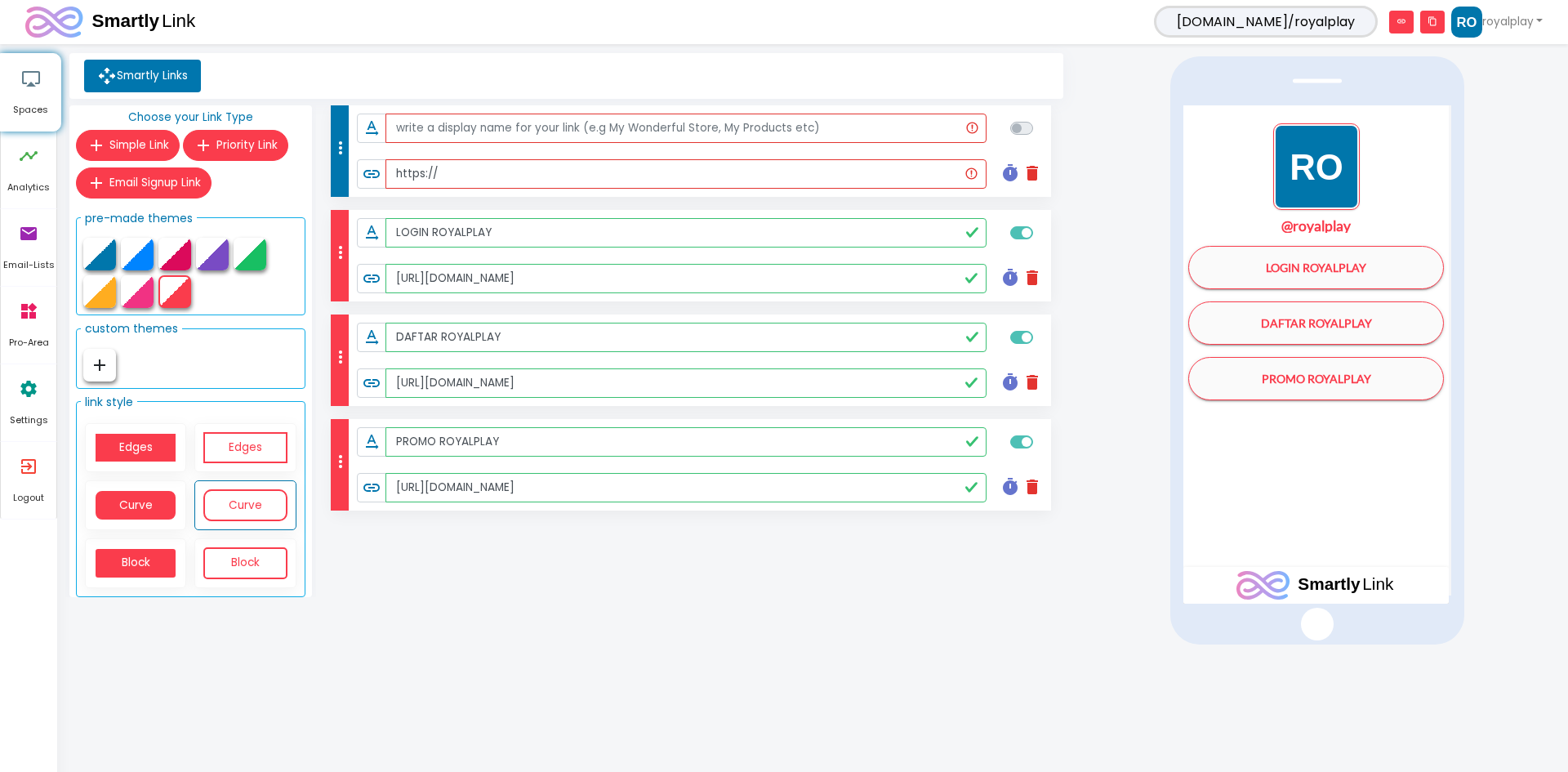
click at [1030, 177] on icon "delete" at bounding box center [1032, 174] width 20 height 20
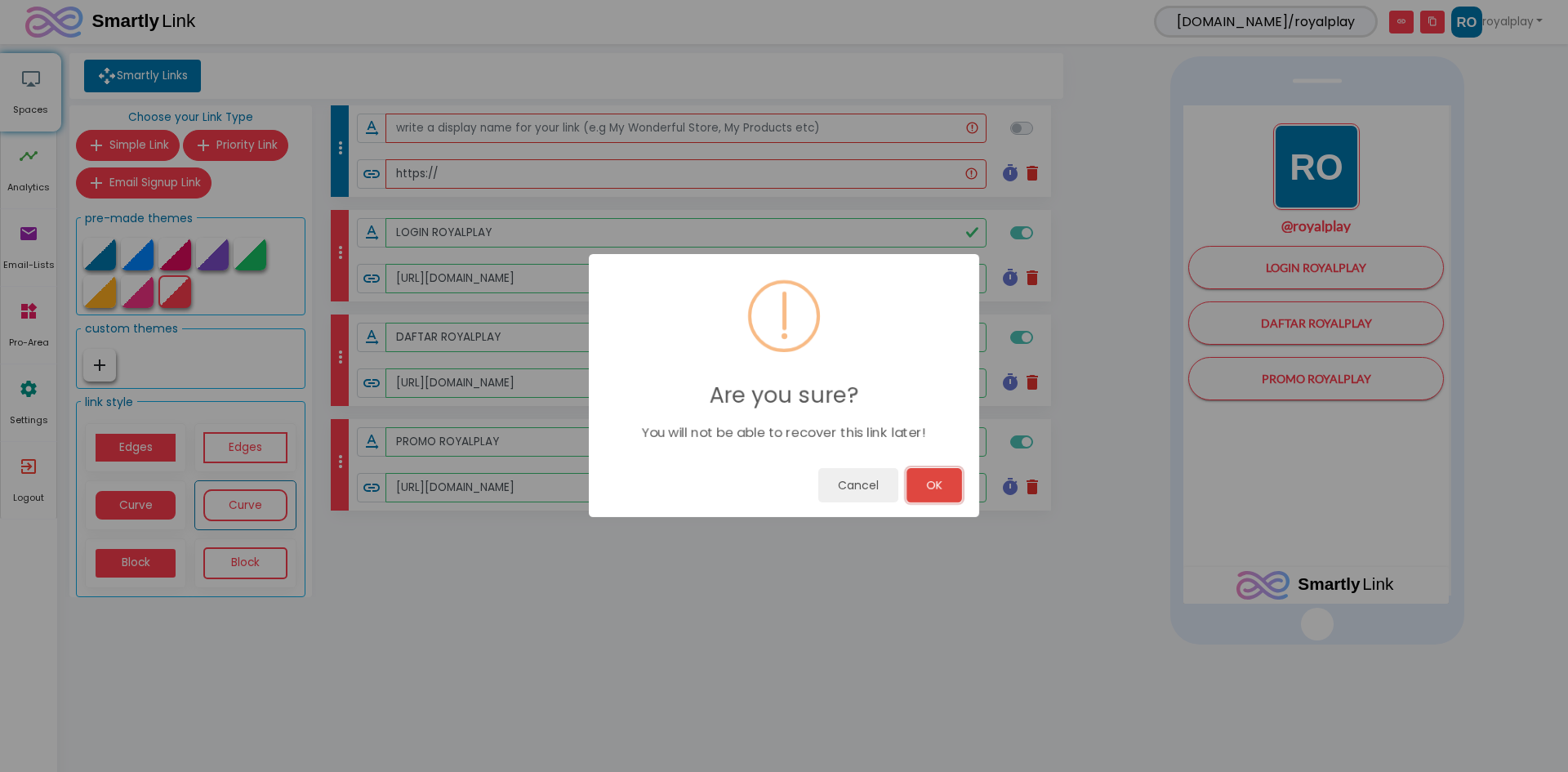
click at [934, 490] on button "OK" at bounding box center [935, 485] width 55 height 34
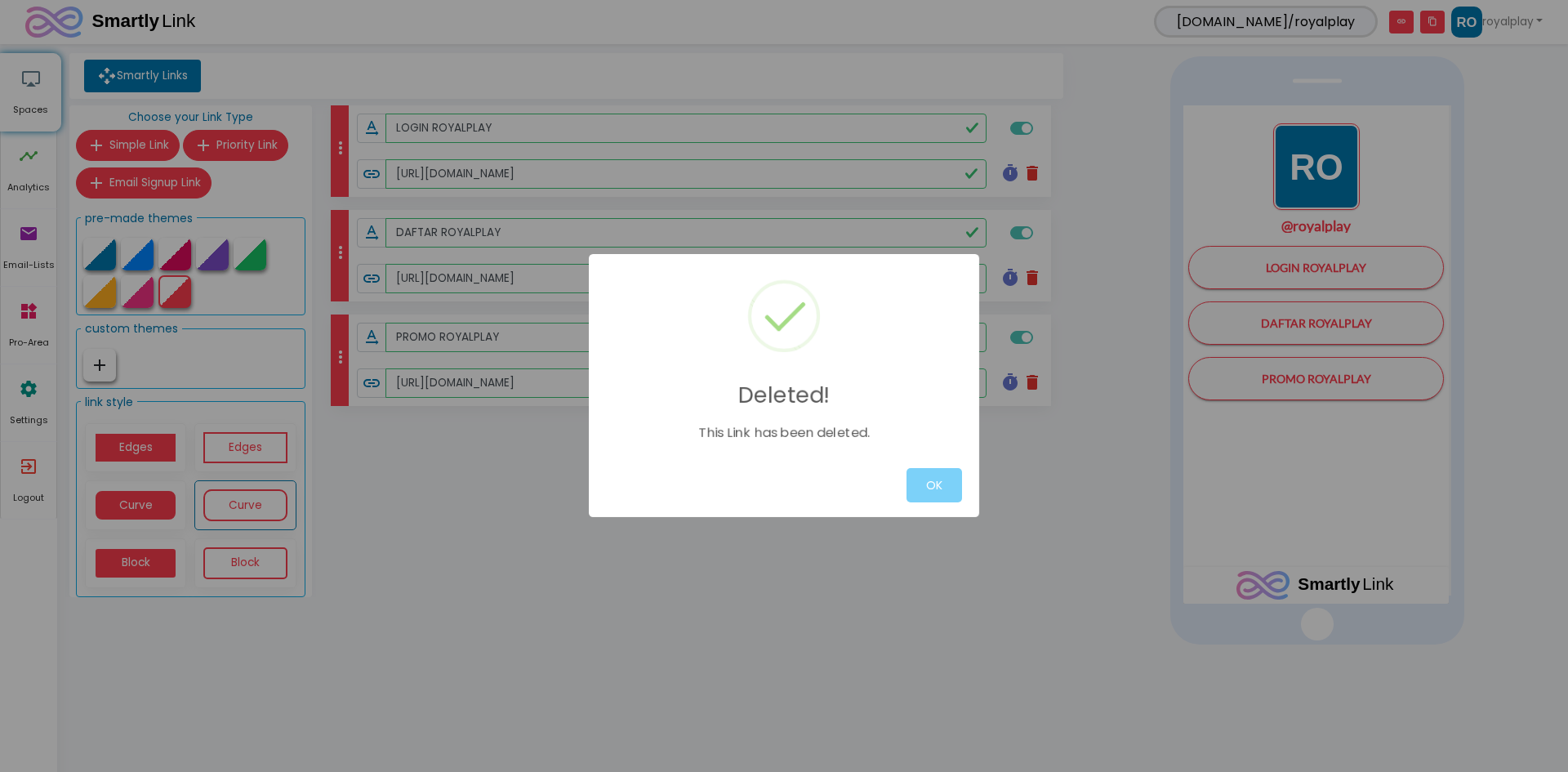
click at [1090, 159] on div "Deleted! This Link has been deleted. OK" at bounding box center [784, 386] width 1568 height 772
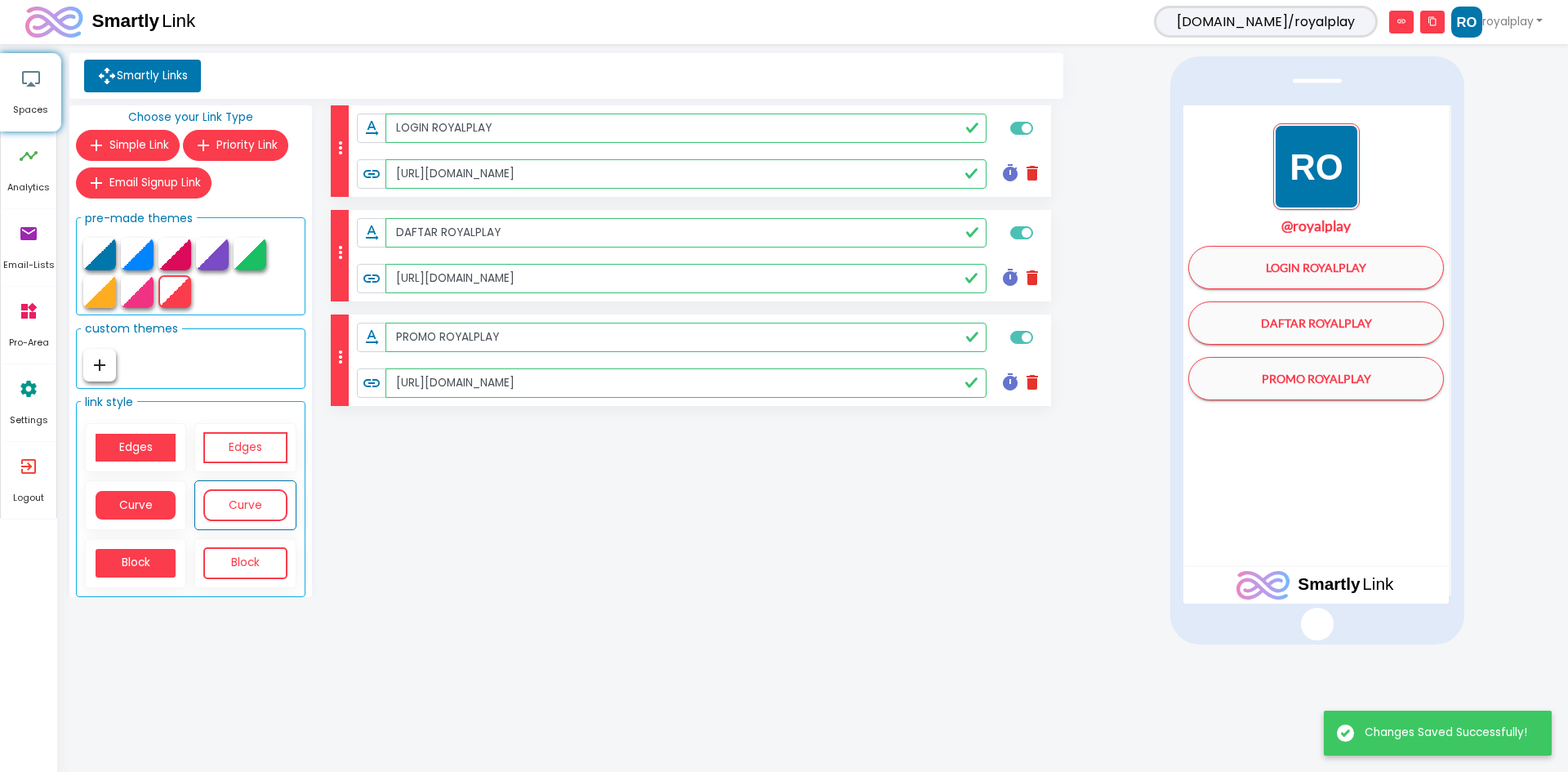
click at [834, 596] on div "more_vert text_rotation_none LOGIN ROYALPLAY link https://www.royalplayaf.com/ …" at bounding box center [691, 354] width 751 height 498
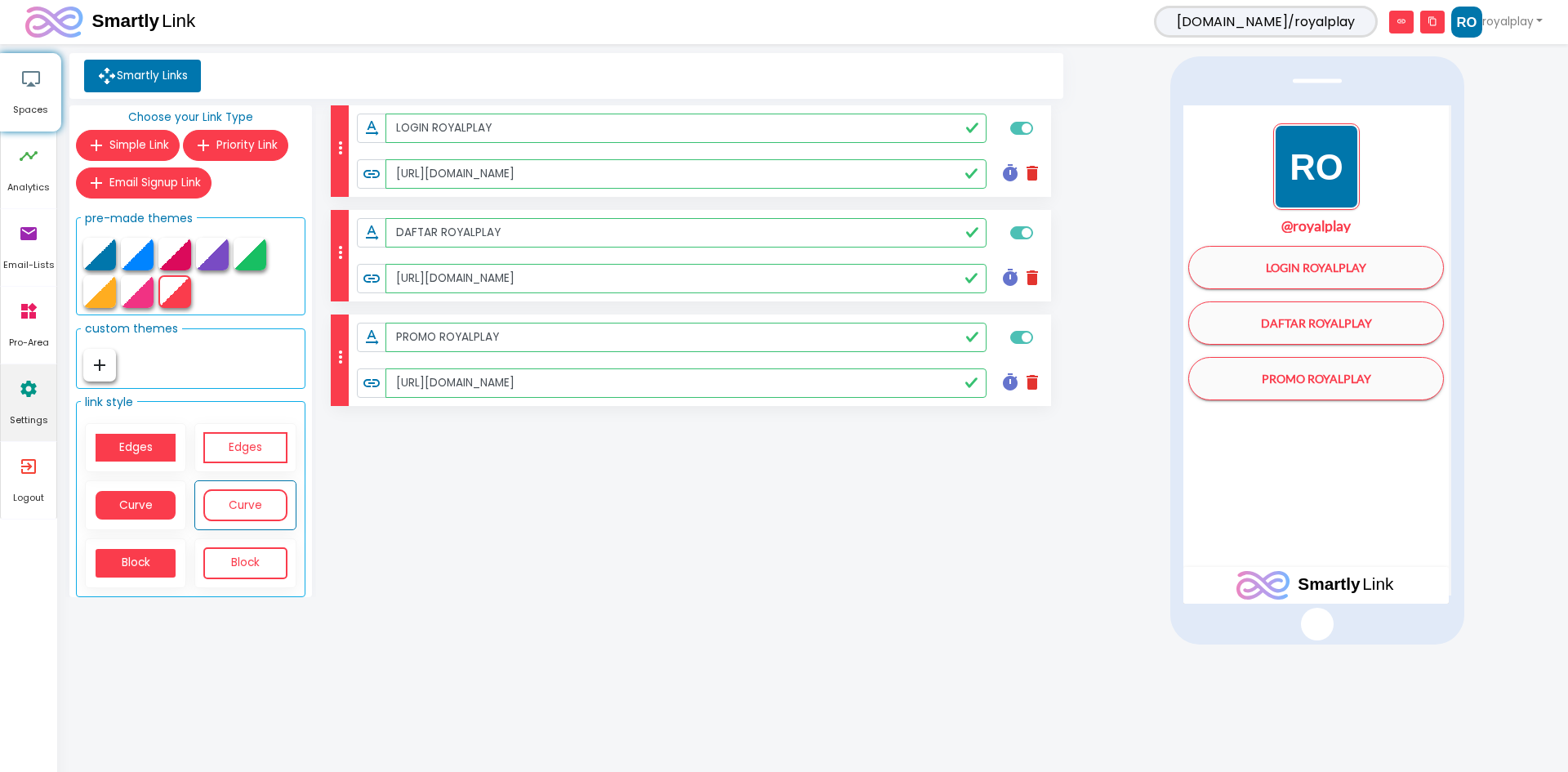
click at [27, 391] on icon "settings" at bounding box center [29, 388] width 20 height 49
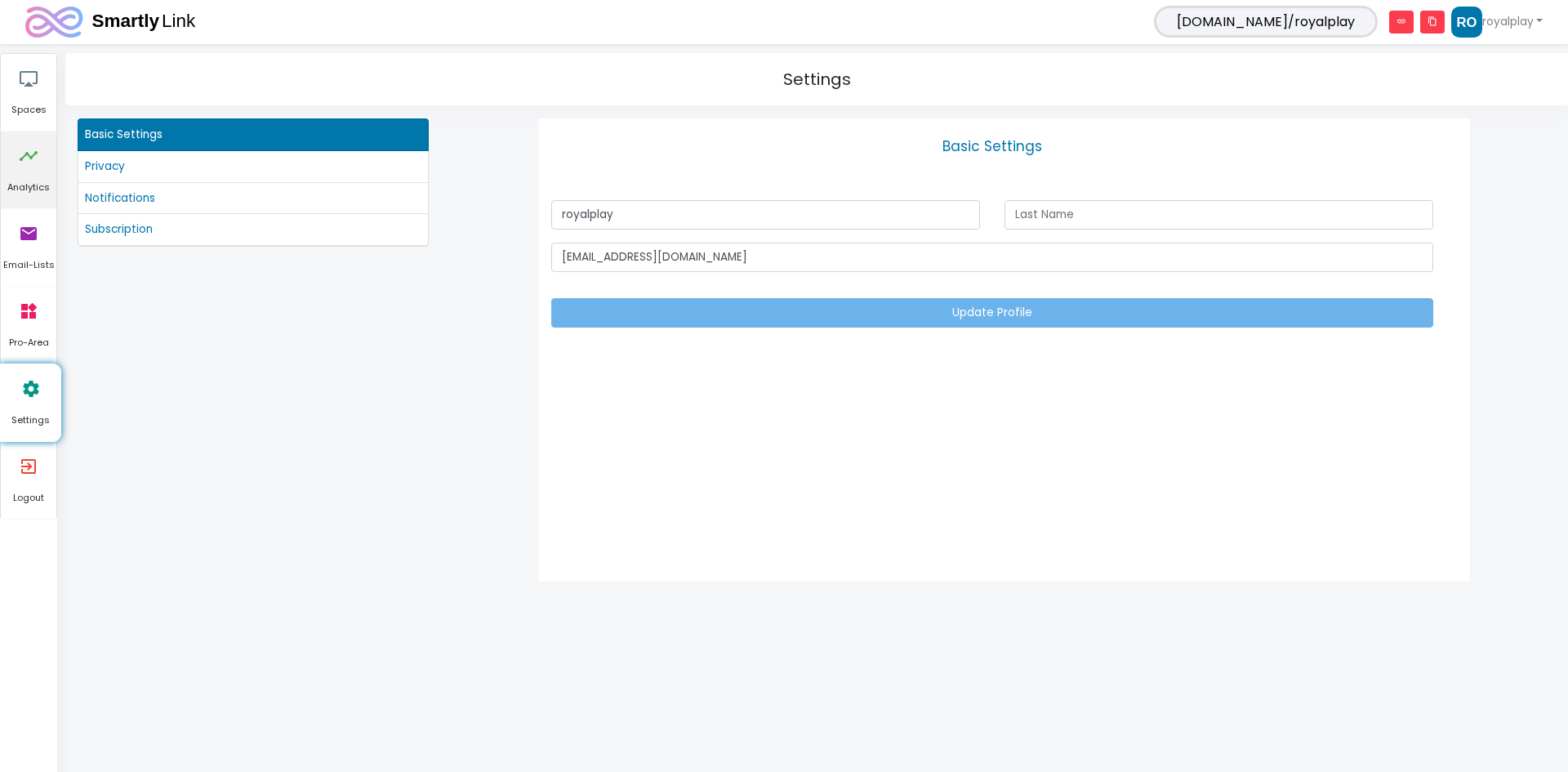
click at [35, 146] on icon "timeline" at bounding box center [29, 156] width 20 height 49
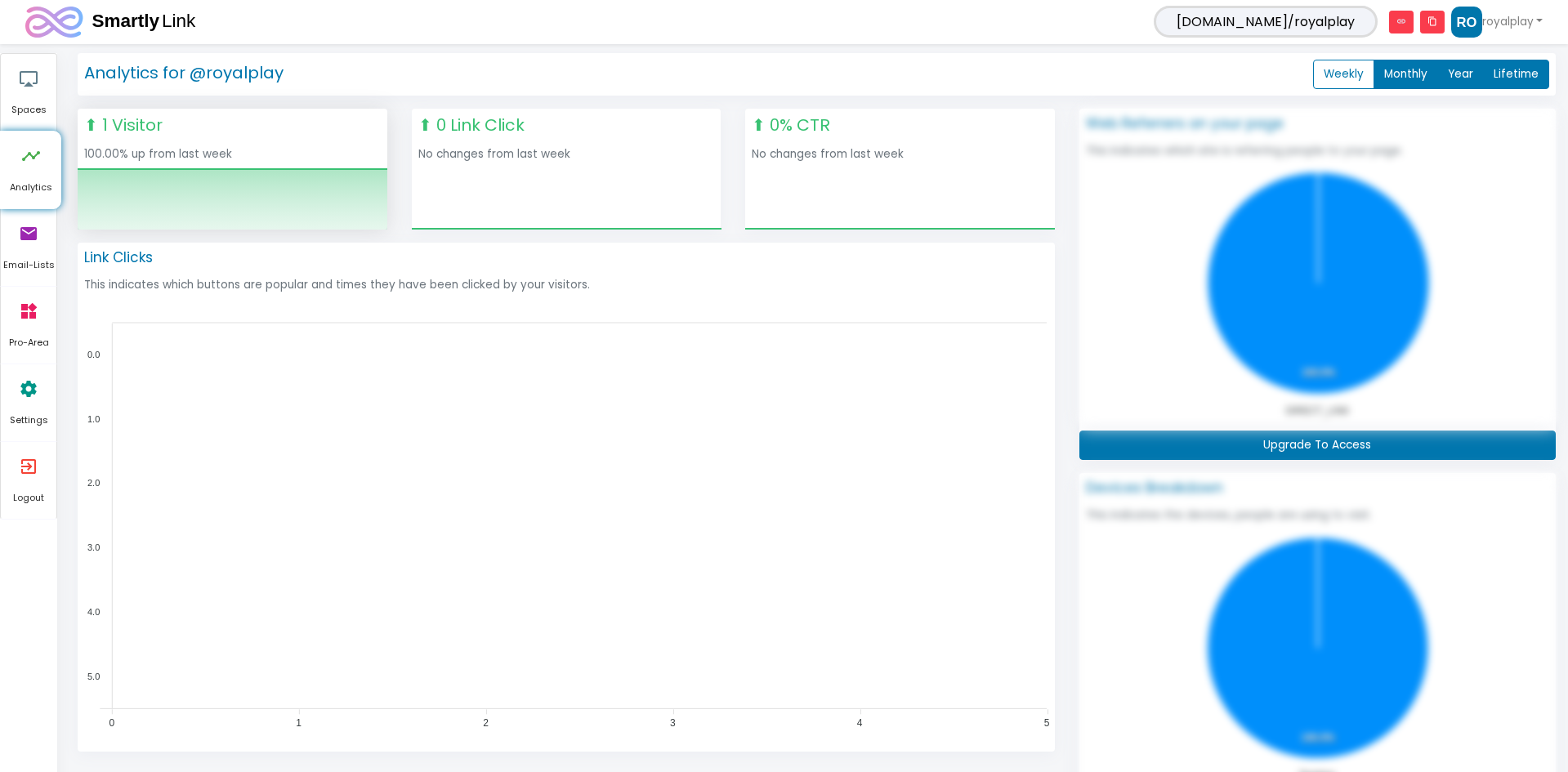
click at [1395, 20] on icon "link" at bounding box center [1401, 22] width 24 height 23
click at [23, 246] on icon "email" at bounding box center [29, 233] width 20 height 49
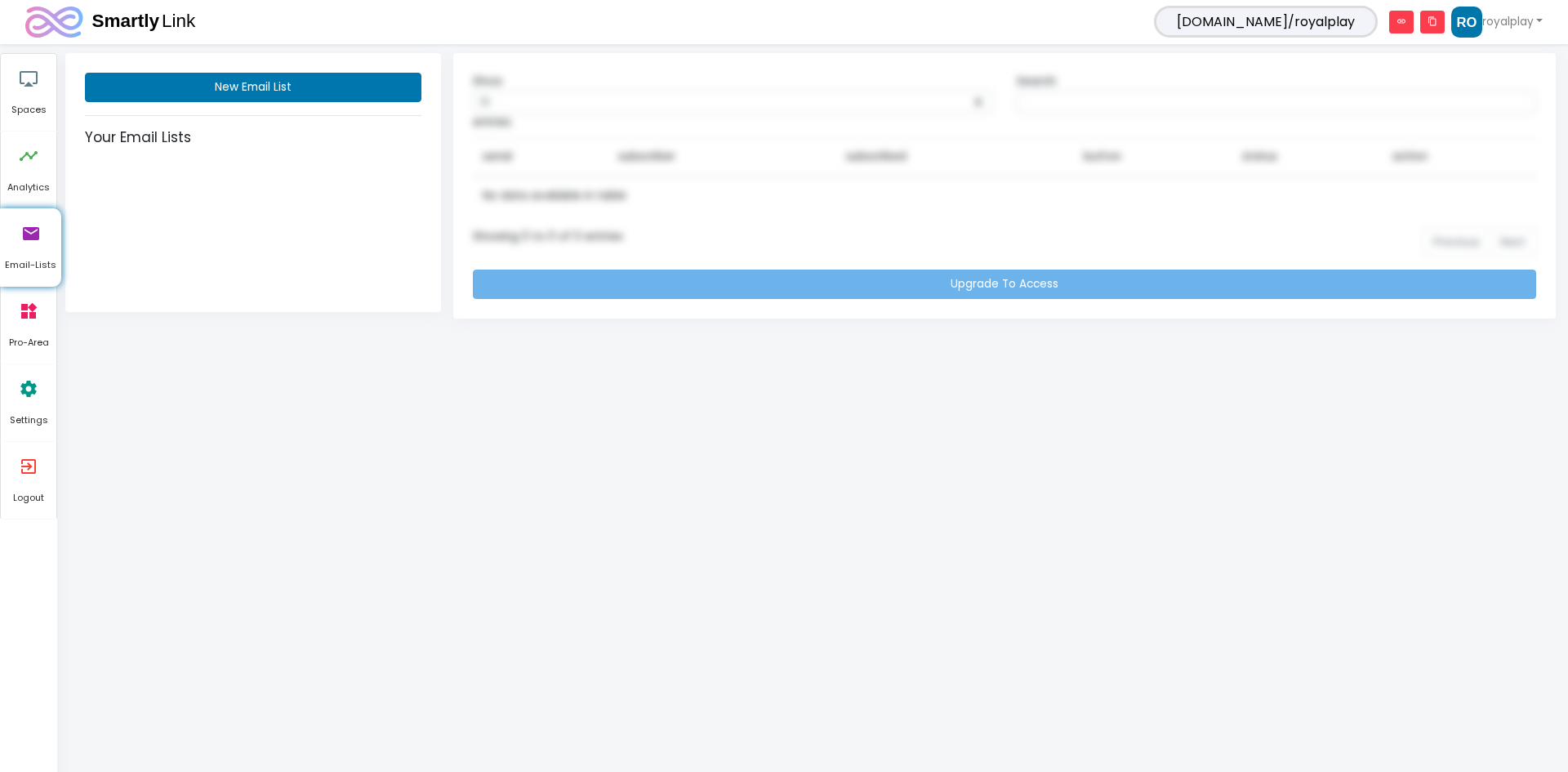
drag, startPoint x: 331, startPoint y: 456, endPoint x: 283, endPoint y: 270, distance: 192.1
click at [323, 318] on html "smartly.link/royalplay link content_copy royalplay 1 Connected Account @royalpl…" at bounding box center [784, 159] width 1568 height 318
click at [284, 89] on button "New Email List" at bounding box center [253, 87] width 336 height 30
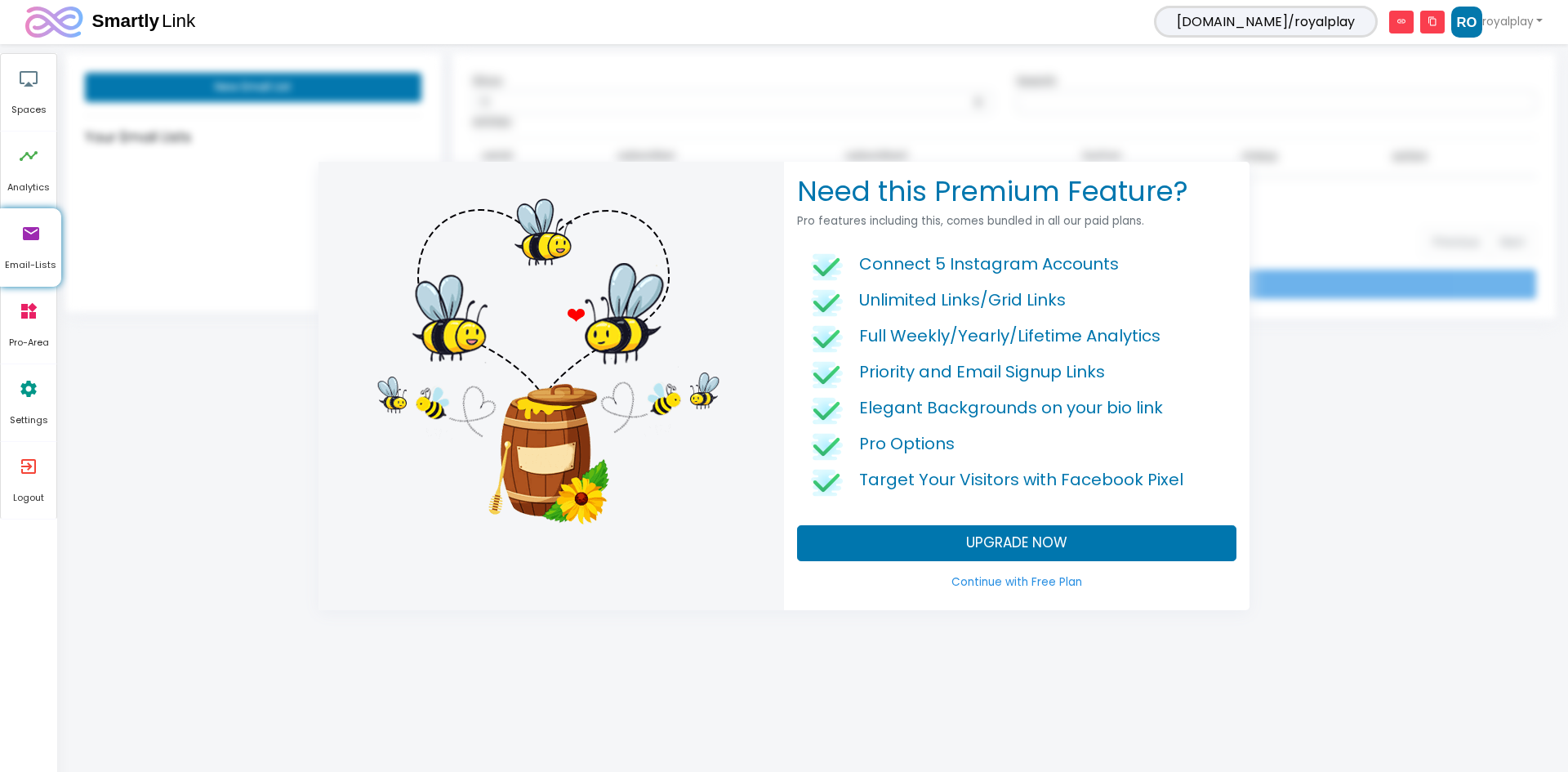
click at [1021, 579] on link "Continue with Free Plan" at bounding box center [1016, 582] width 439 height 30
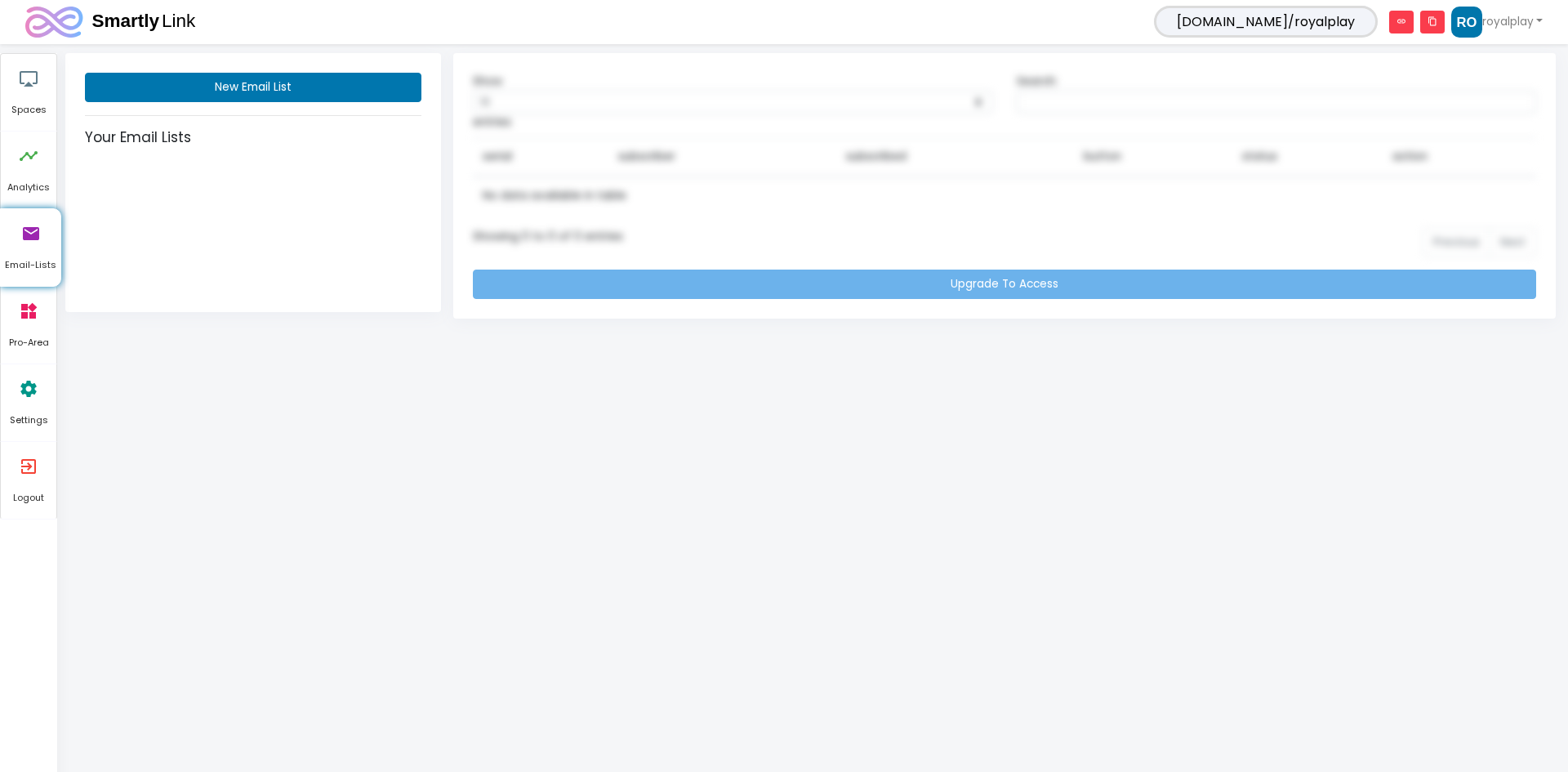
click at [1504, 5] on nav "smartly.link/royalplay link content_copy royalplay 1 Connected Account @royalpl…" at bounding box center [784, 21] width 1568 height 44
click at [1494, 16] on link "royalplay" at bounding box center [1497, 21] width 91 height 31
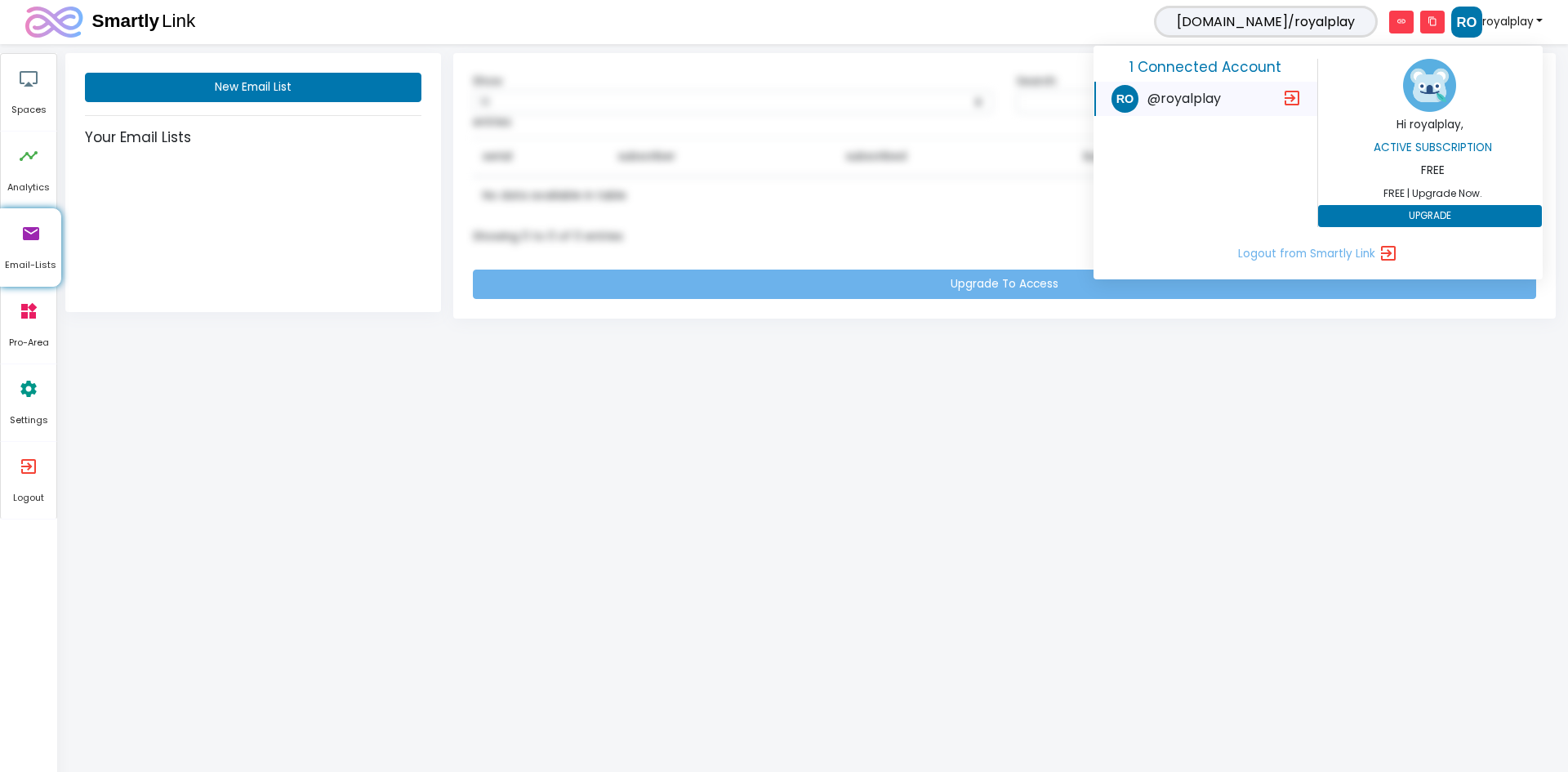
click at [0, 327] on li "widgets Pro-Area" at bounding box center [29, 326] width 57 height 78
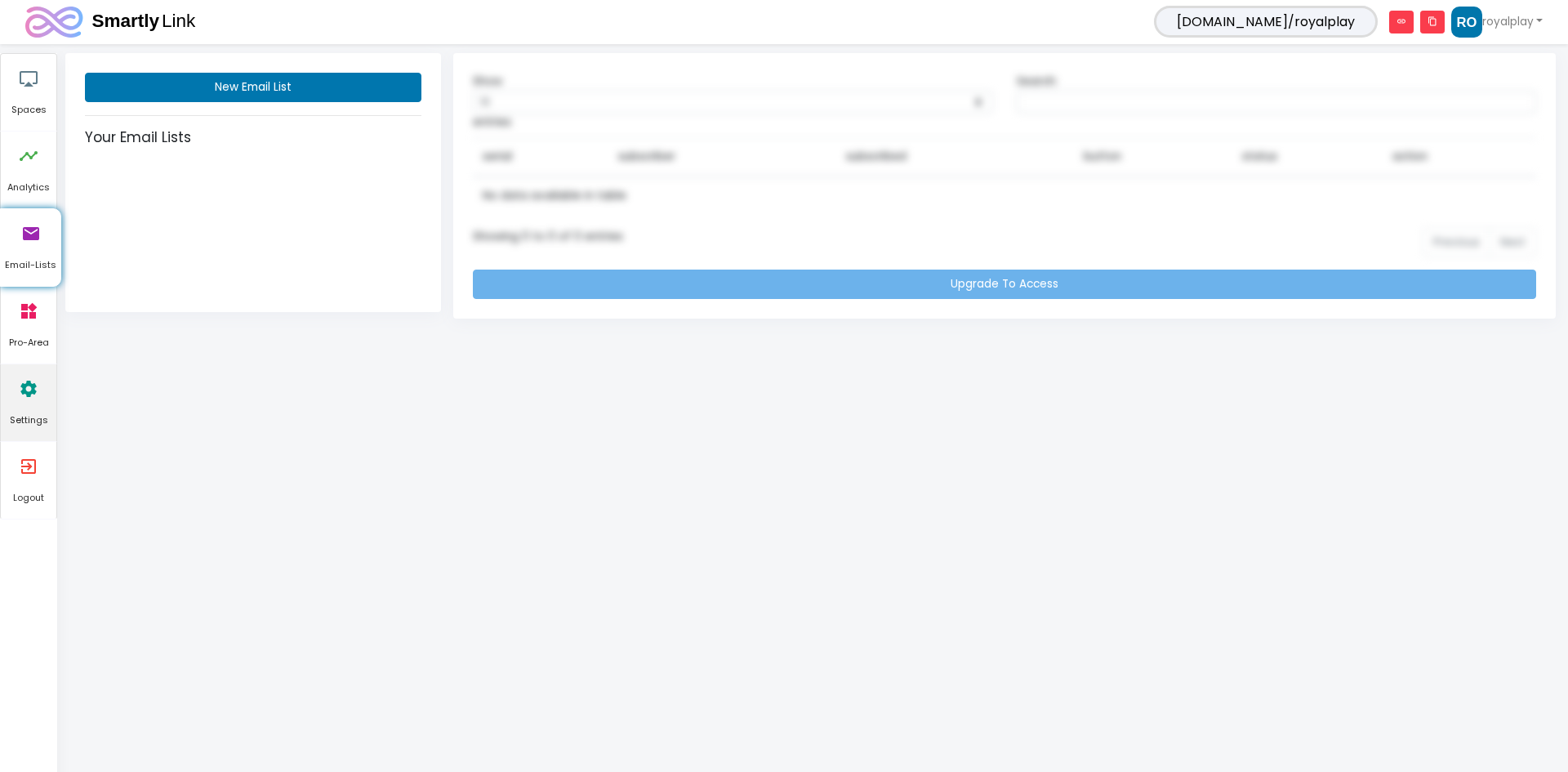
click at [23, 403] on icon "settings" at bounding box center [29, 388] width 20 height 49
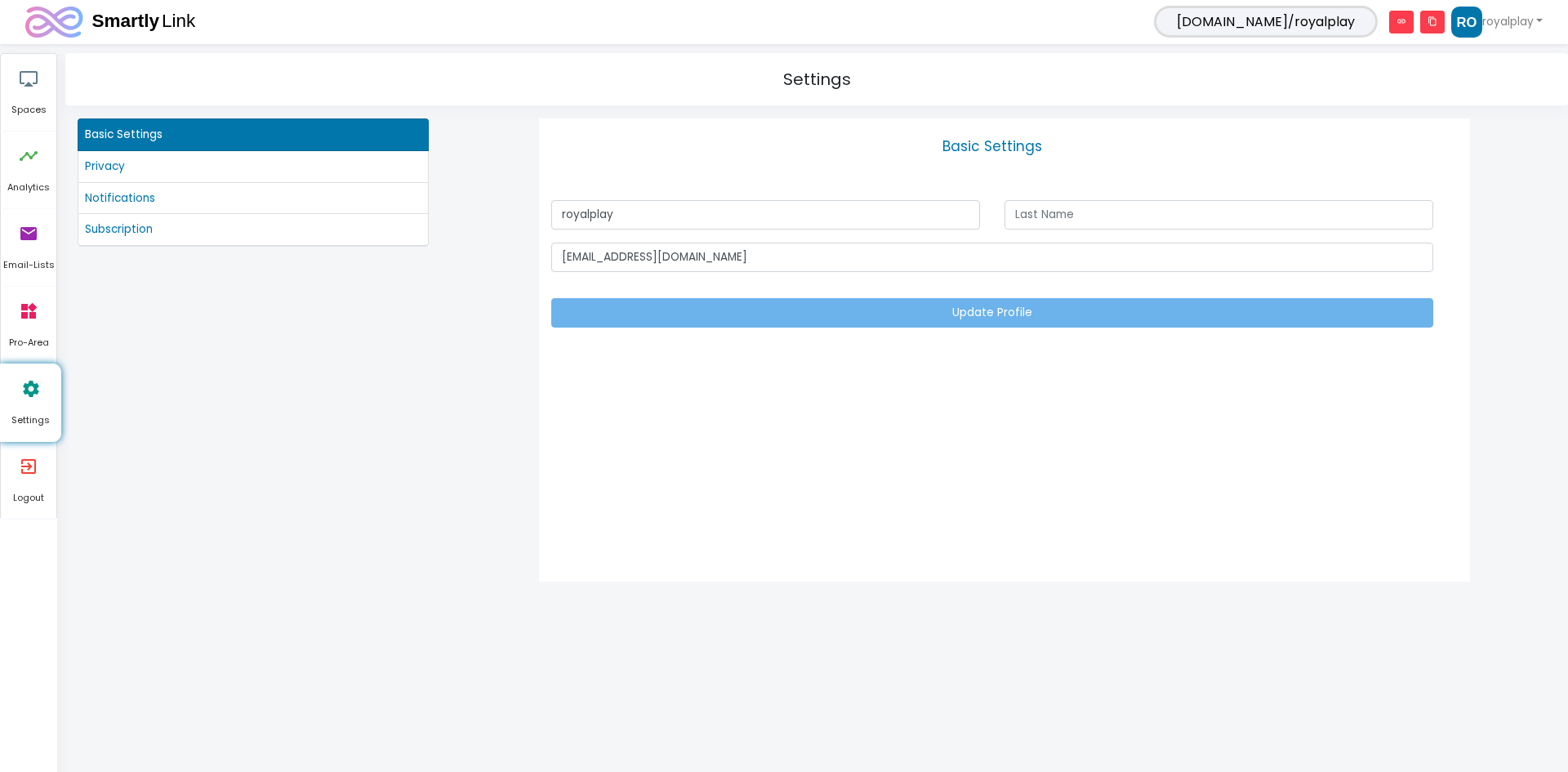
drag, startPoint x: 871, startPoint y: 67, endPoint x: 851, endPoint y: 67, distance: 20.0
click at [869, 67] on span "Settings" at bounding box center [817, 79] width 1477 height 26
click at [805, 75] on span "Settings" at bounding box center [817, 79] width 1477 height 26
click at [38, 23] on img at bounding box center [111, 21] width 173 height 31
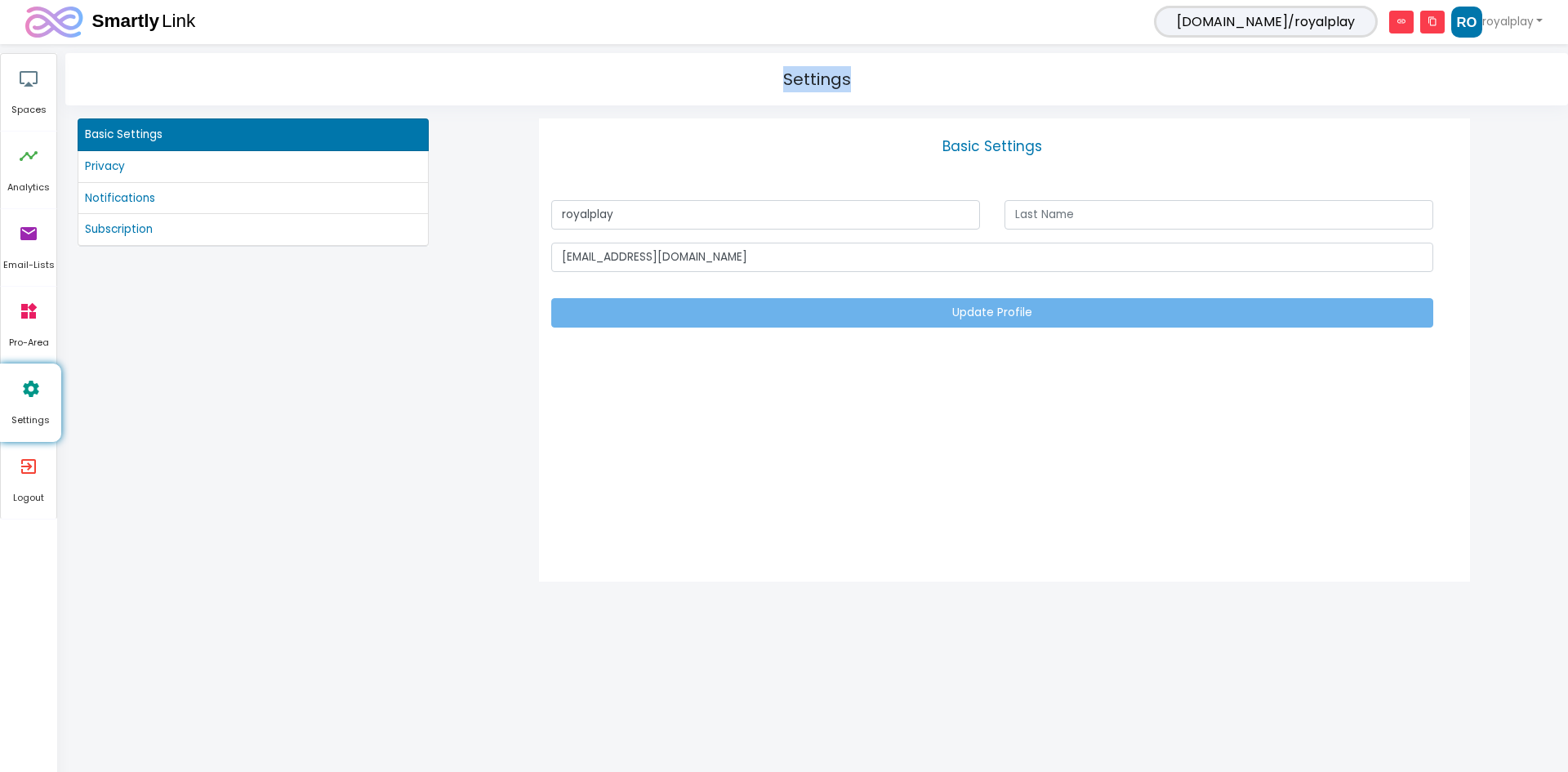
click at [127, 22] on img at bounding box center [111, 21] width 173 height 31
click at [36, 92] on icon "airplay" at bounding box center [29, 78] width 20 height 49
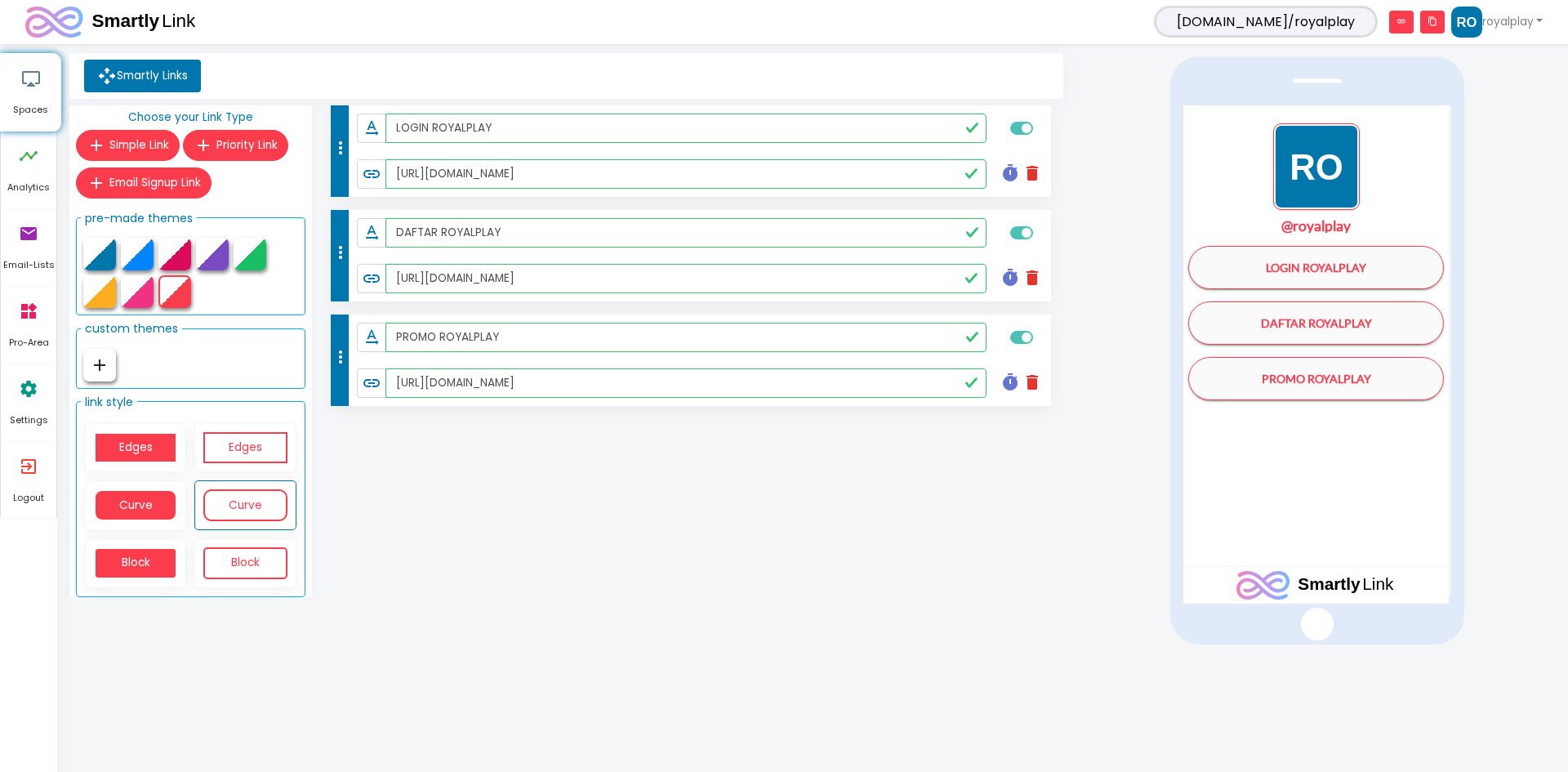
click at [1329, 173] on img "1 / 1" at bounding box center [1317, 166] width 87 height 87
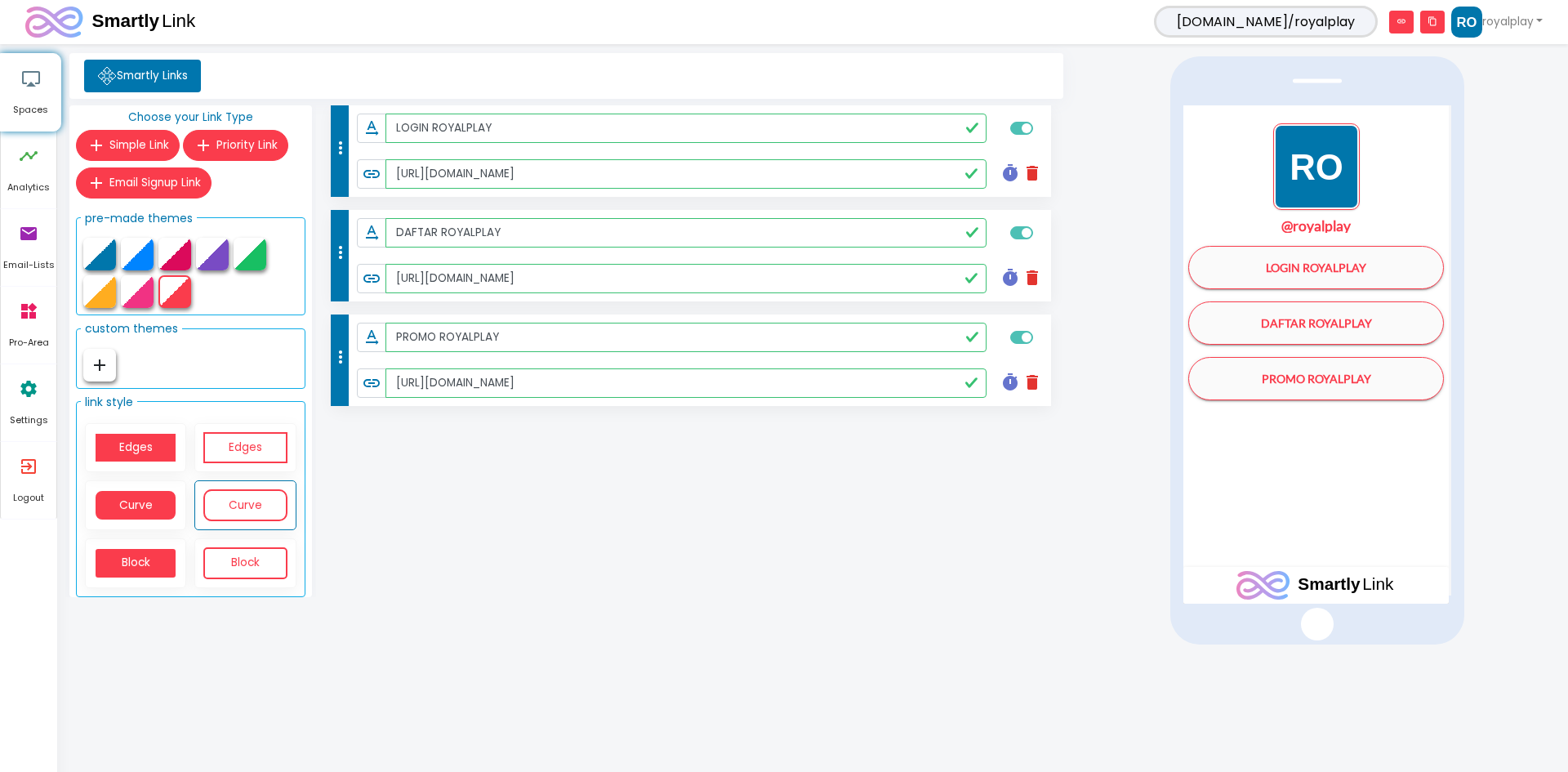
click at [101, 72] on icon at bounding box center [107, 76] width 20 height 20
click at [1496, 20] on link "royalplay" at bounding box center [1497, 21] width 91 height 31
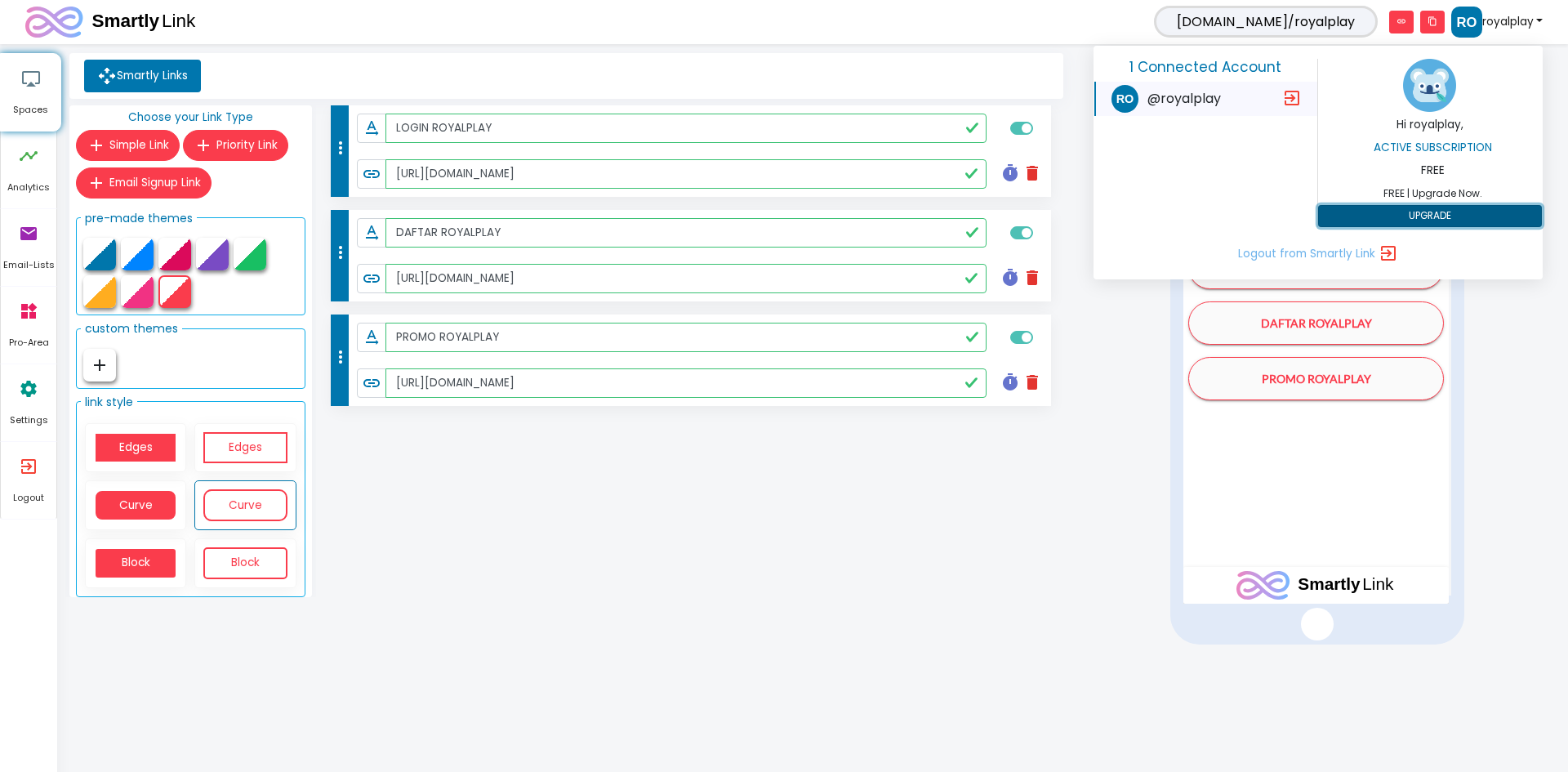
click at [1435, 215] on button "UPGRADE" at bounding box center [1430, 216] width 224 height 23
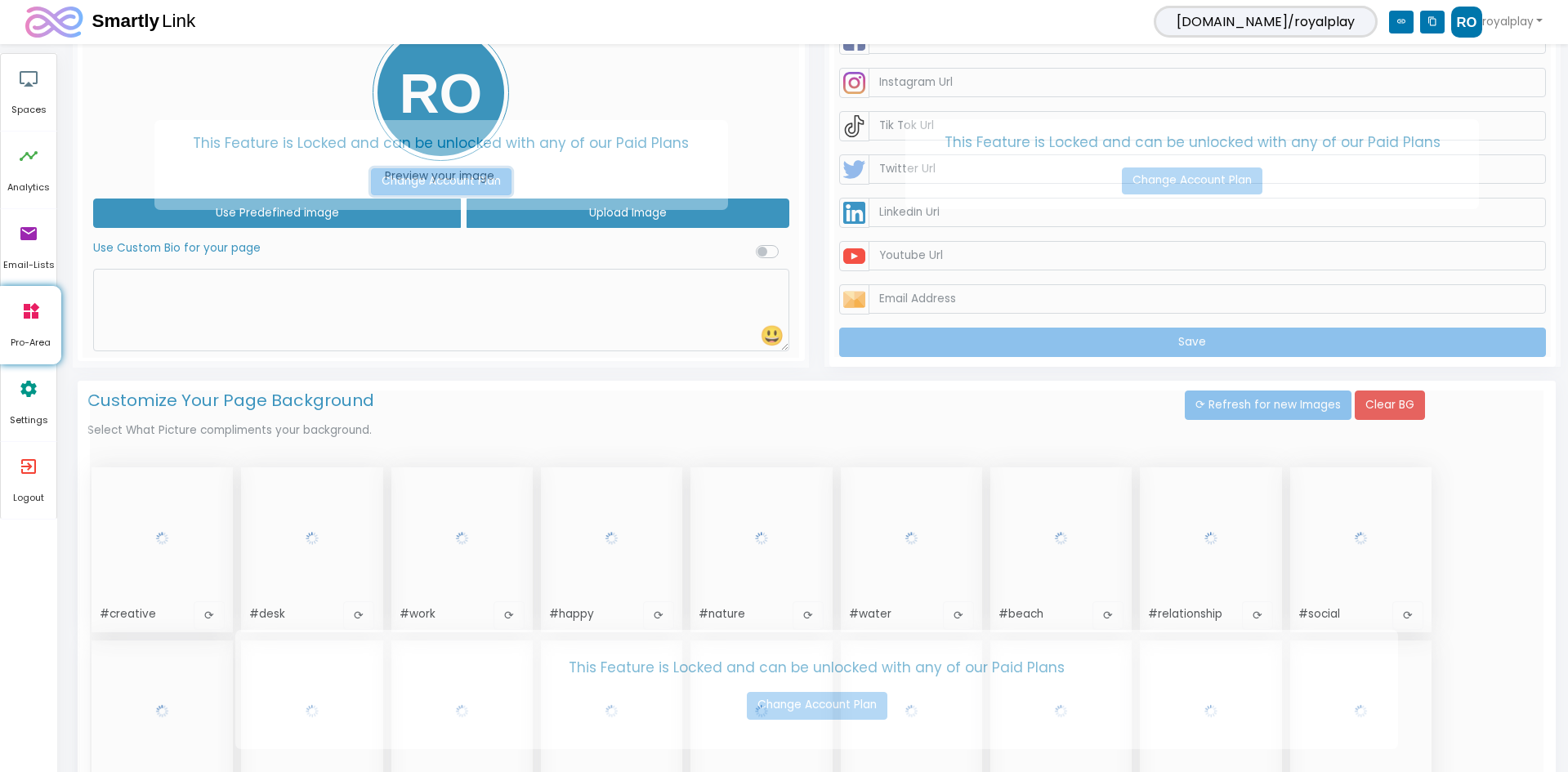
click at [460, 181] on link "Change Account Plan" at bounding box center [441, 182] width 141 height 28
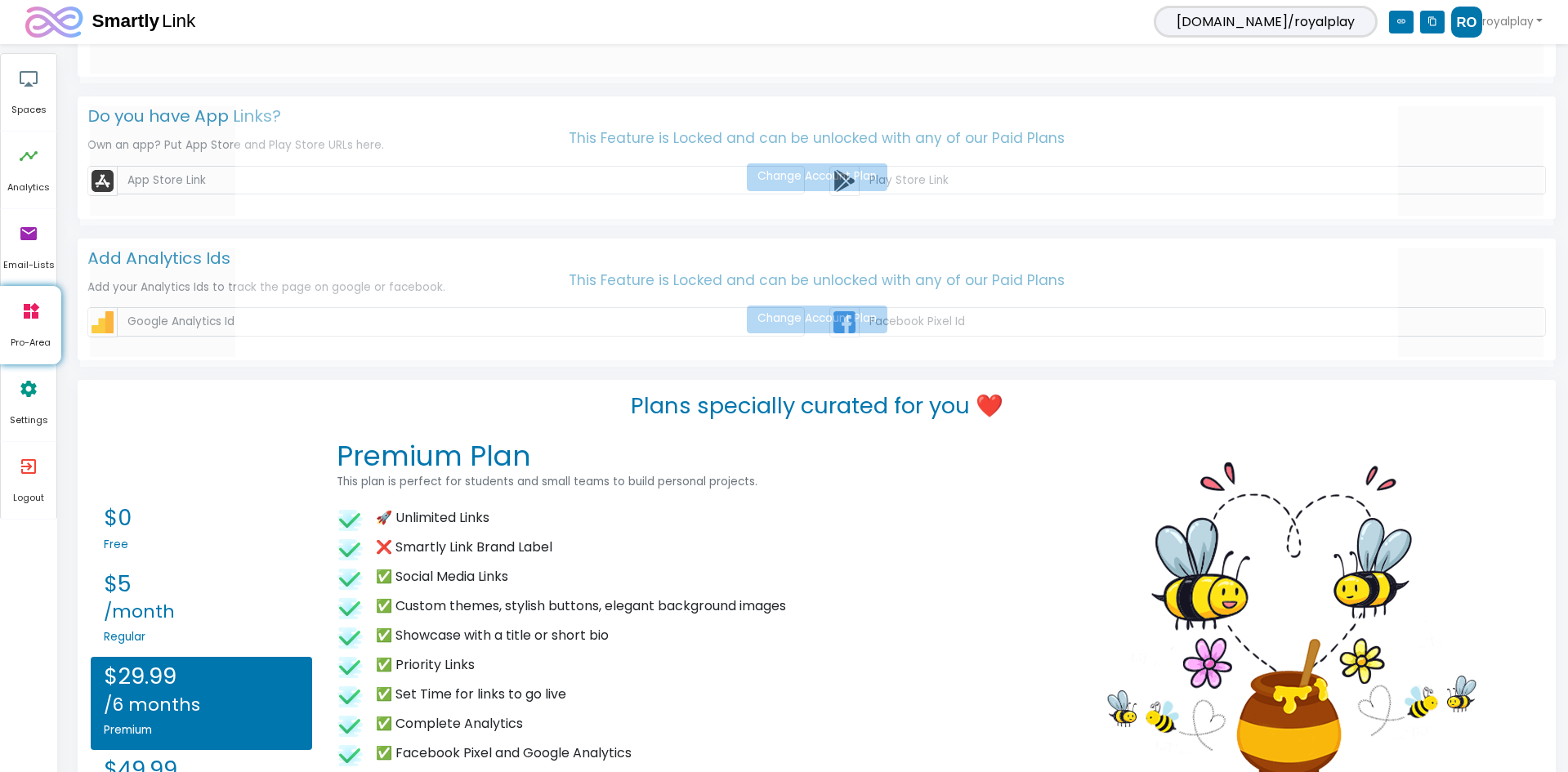
scroll to position [1674, 0]
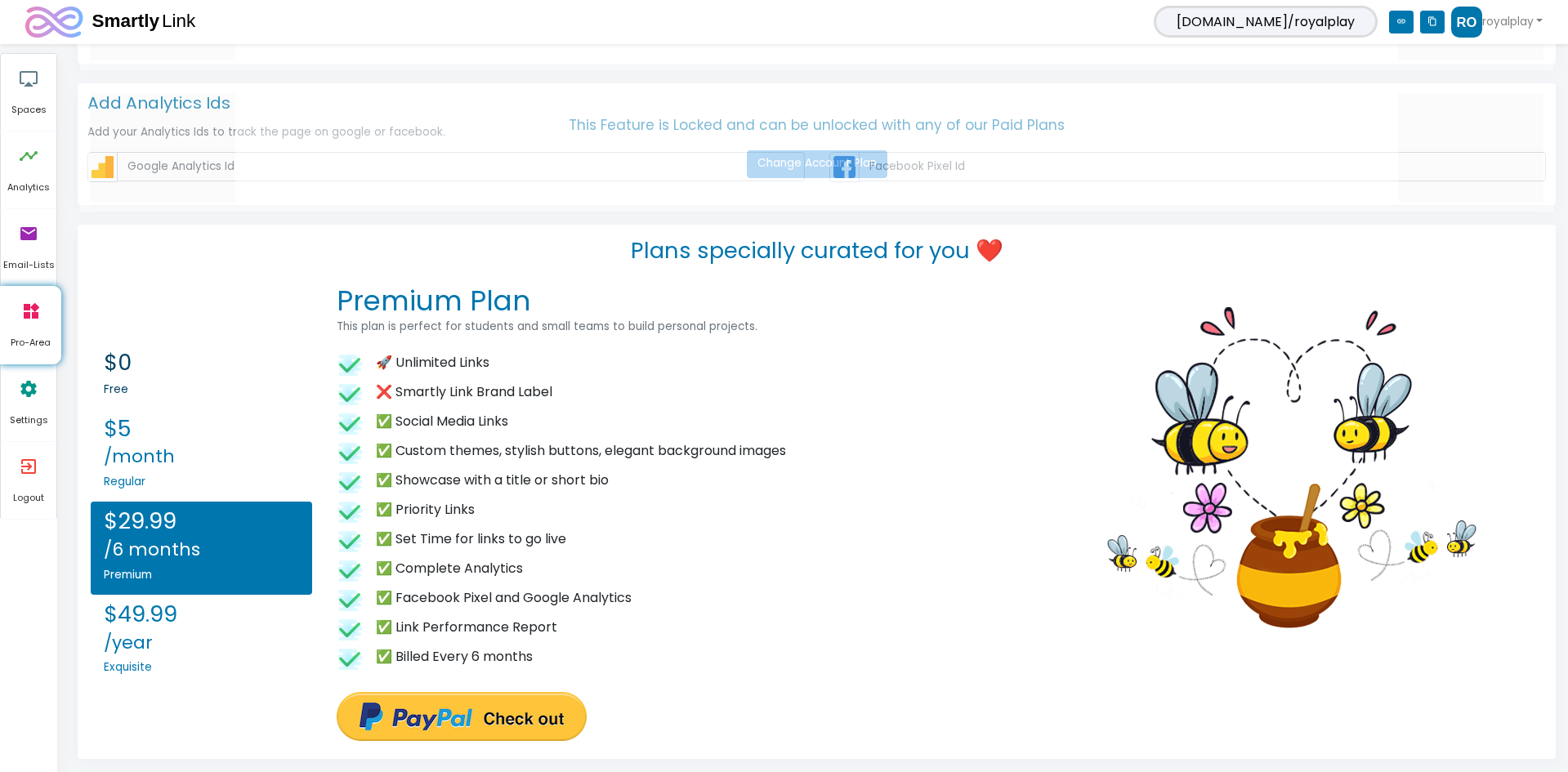
click at [113, 383] on h6 "Free" at bounding box center [201, 389] width 195 height 13
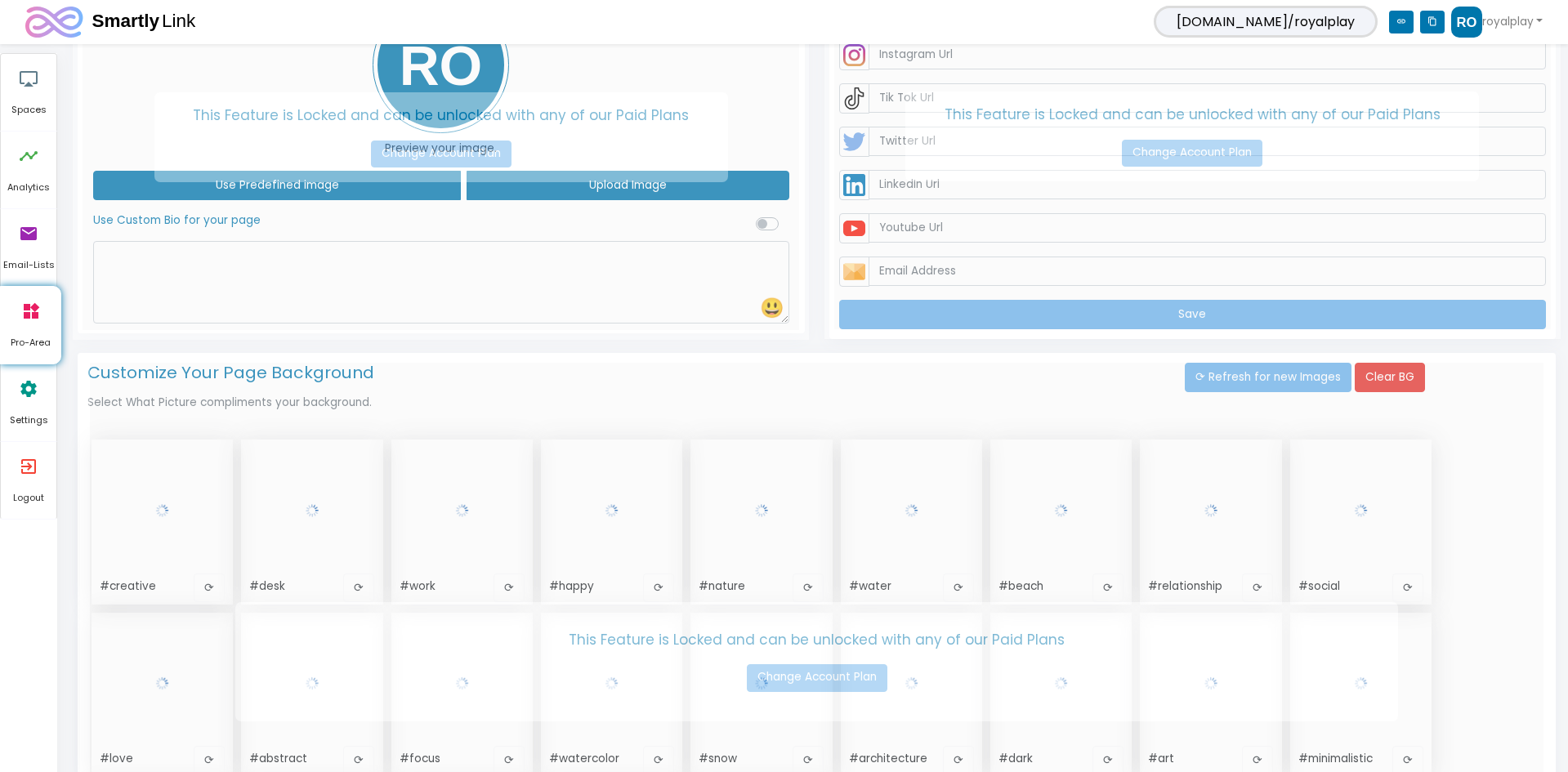
scroll to position [0, 0]
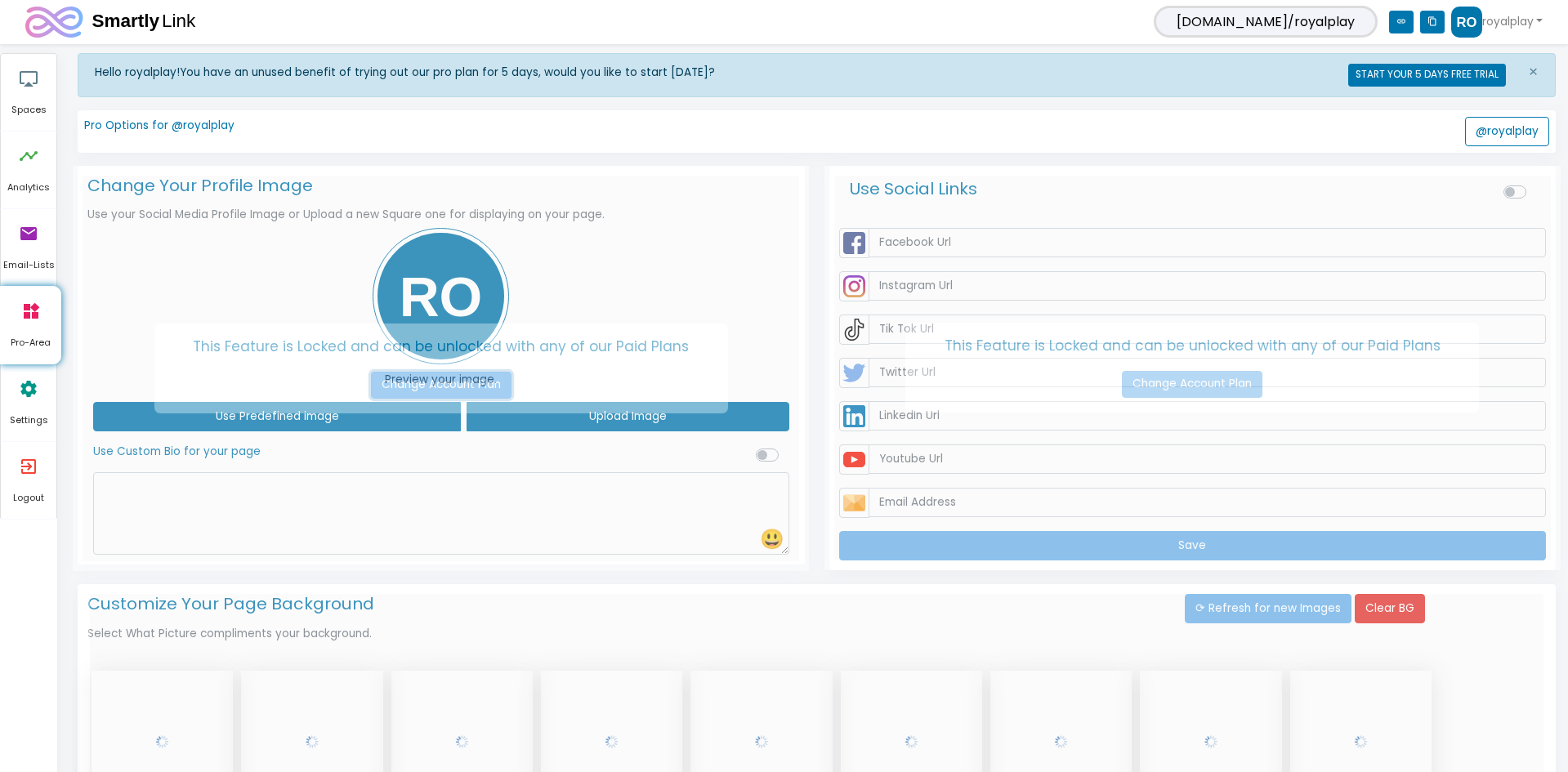
click at [444, 378] on link "Change Account Plan" at bounding box center [441, 386] width 141 height 28
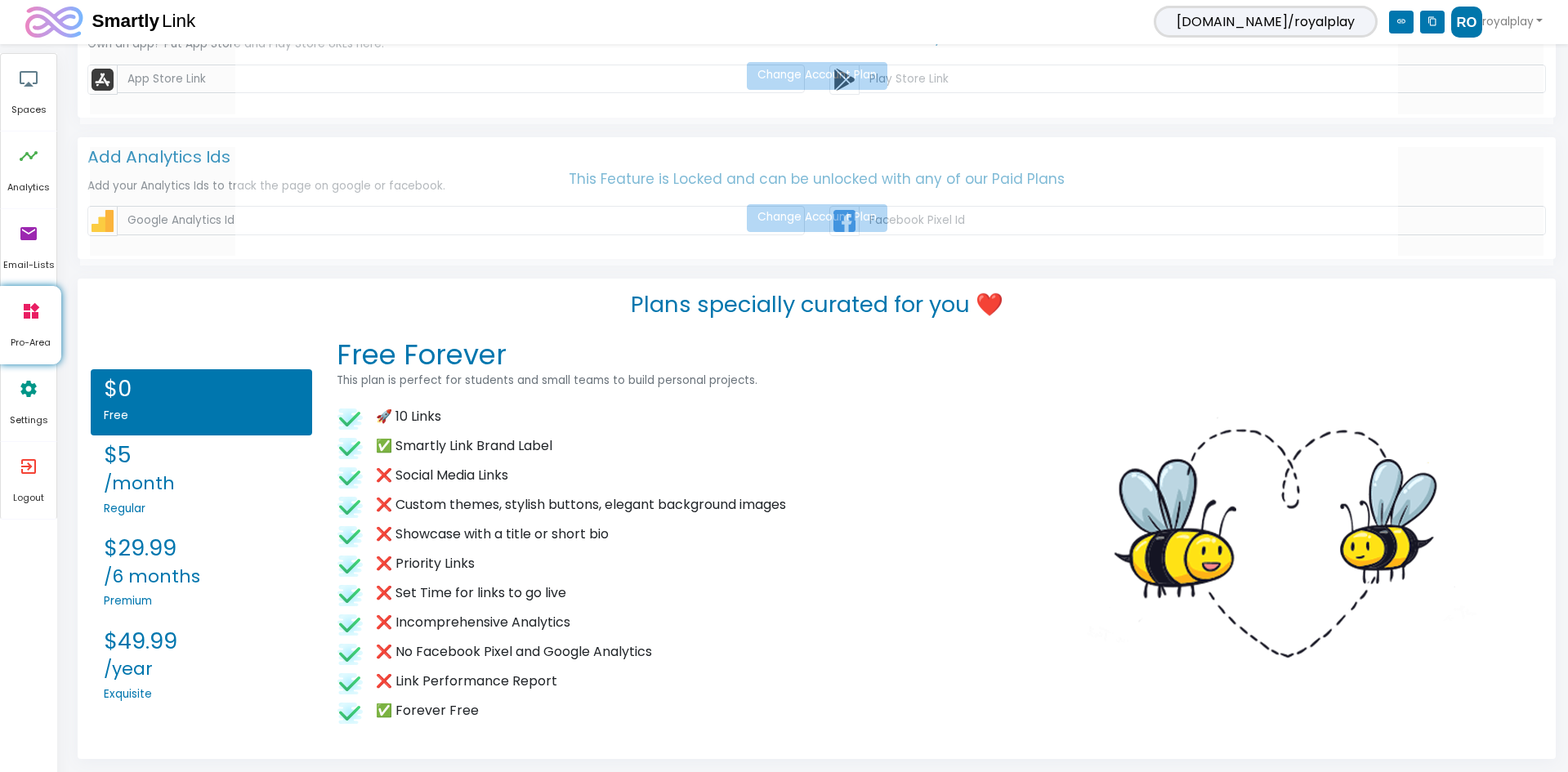
click at [385, 414] on li "🚀 10 Links" at bounding box center [688, 417] width 703 height 30
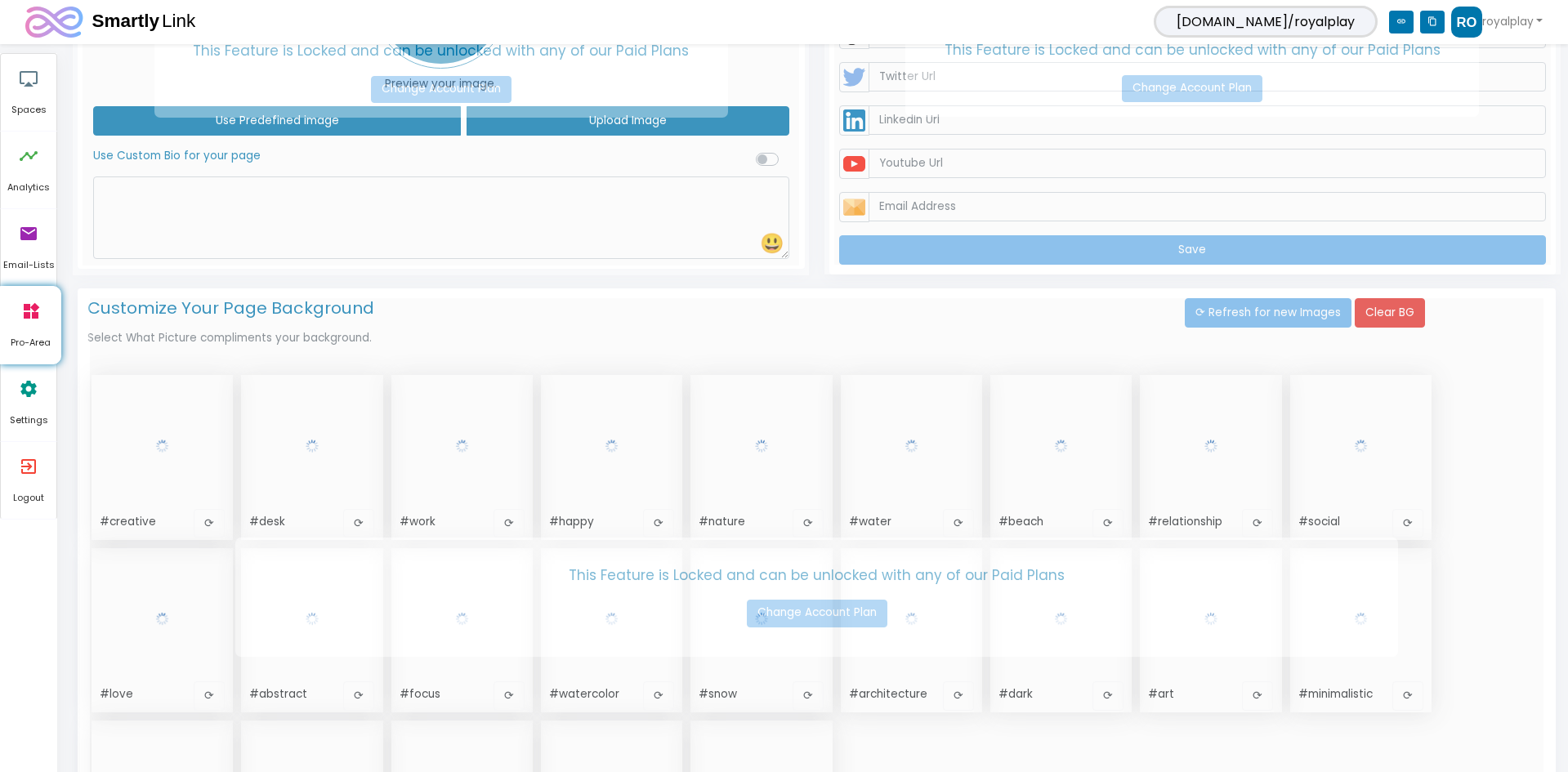
scroll to position [68, 0]
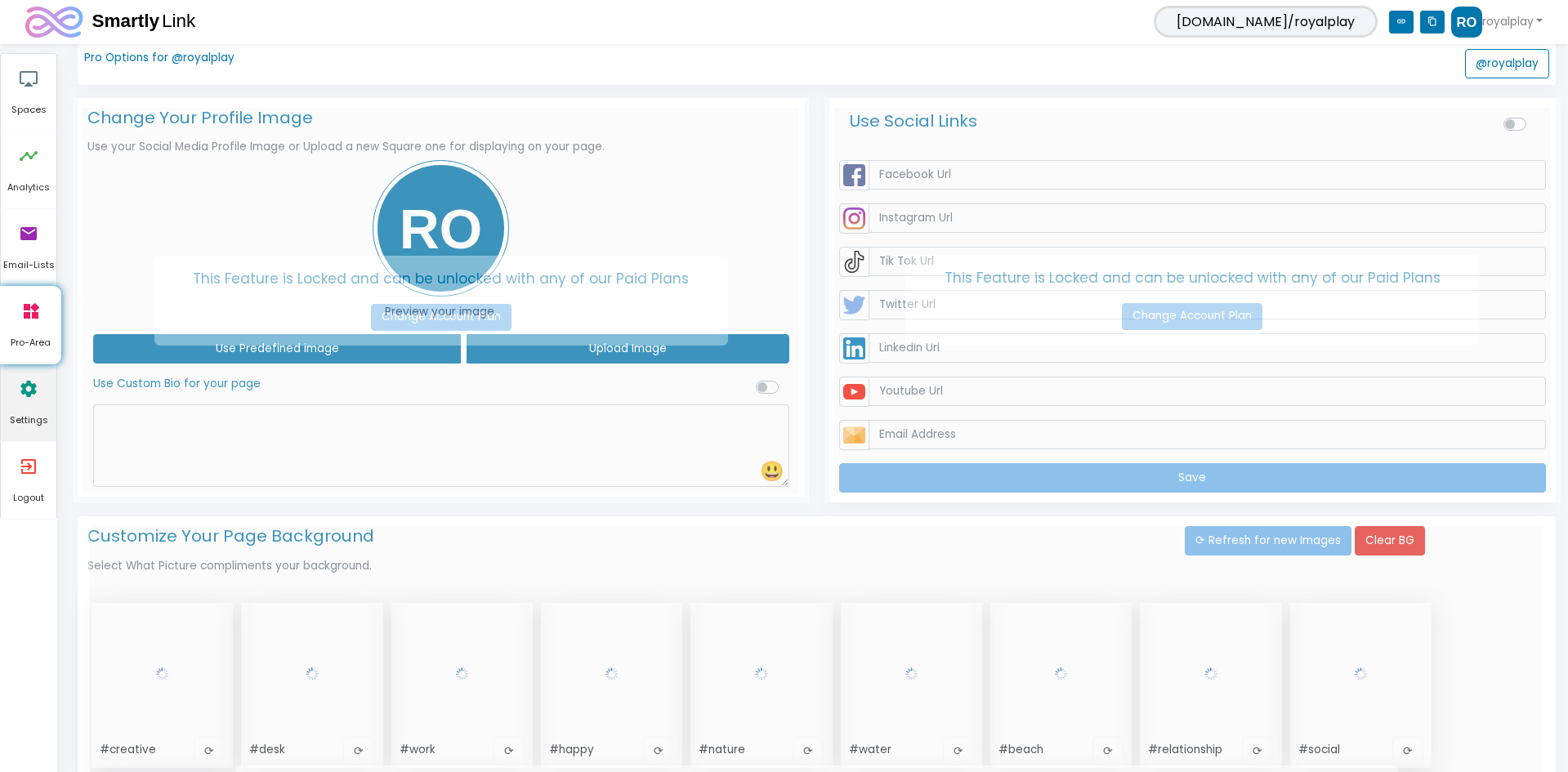
click at [38, 433] on link "settings Settings" at bounding box center [29, 403] width 55 height 77
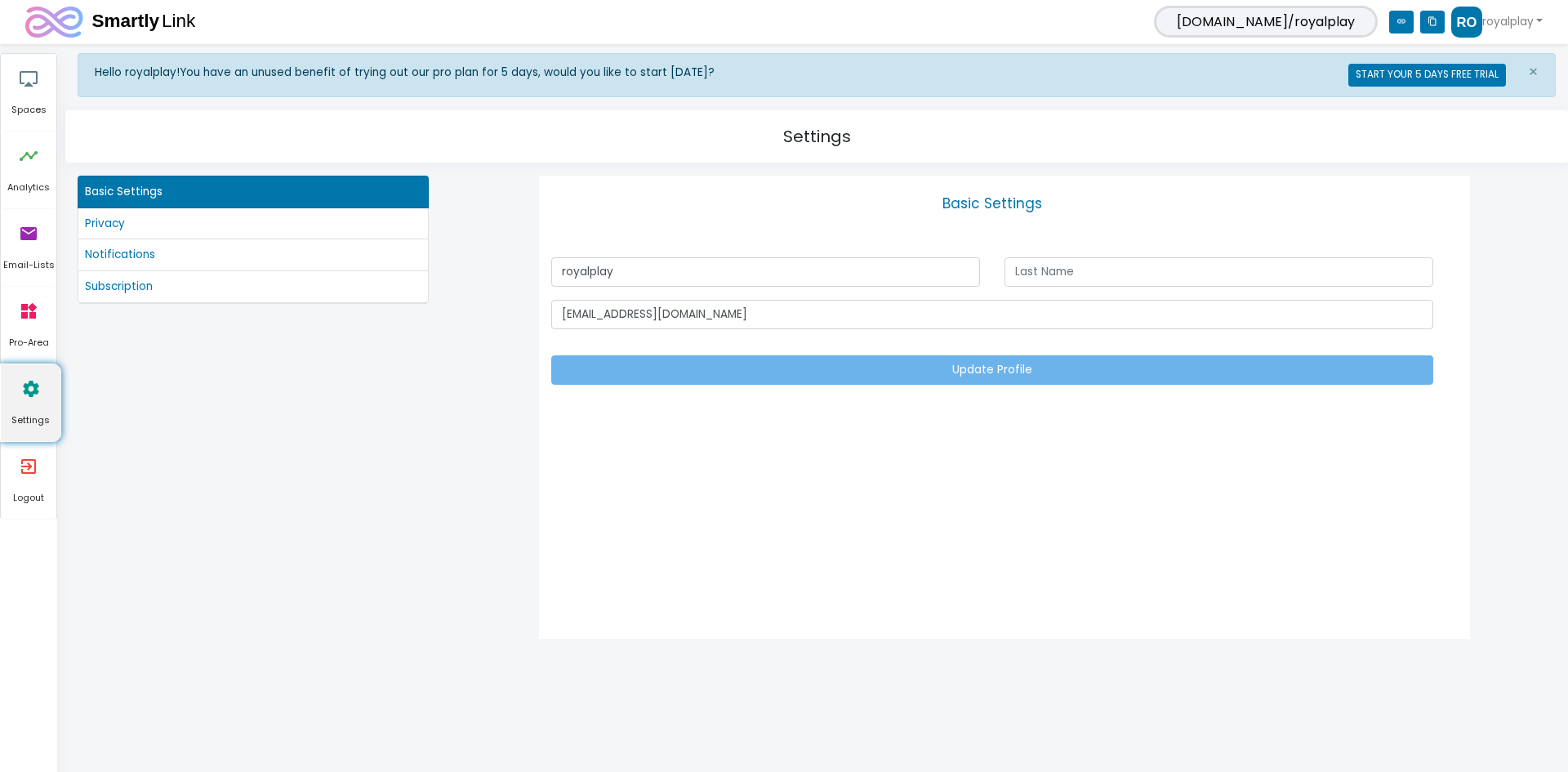
click at [24, 415] on span "Settings" at bounding box center [30, 420] width 60 height 14
click at [23, 414] on span "Settings" at bounding box center [30, 420] width 60 height 14
click at [28, 321] on icon "widgets" at bounding box center [29, 311] width 20 height 49
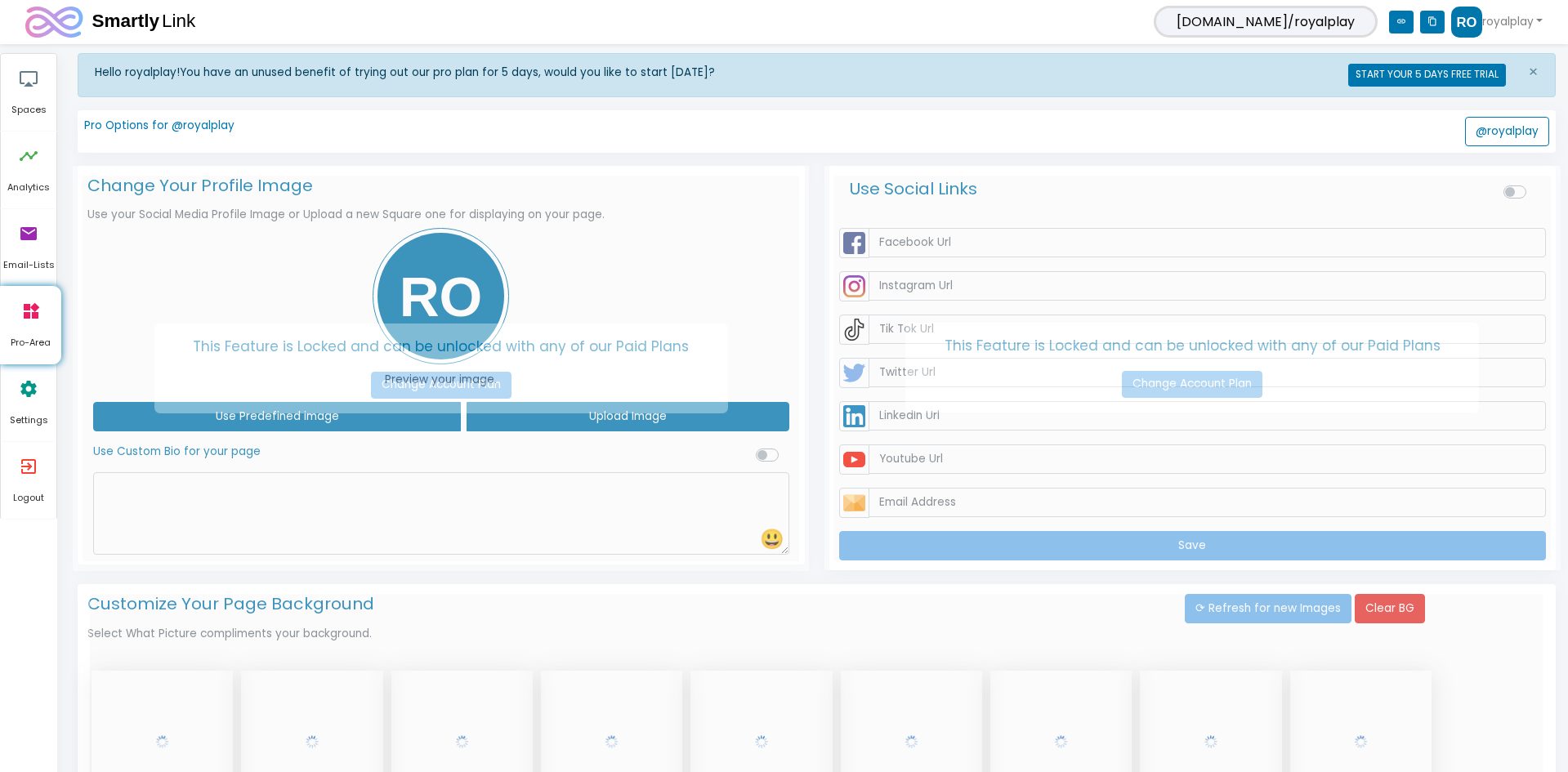
click at [453, 270] on div "This Feature is Locked and can be unlocked with any of our Paid Plans Change Ac…" at bounding box center [440, 369] width 737 height 406
click at [454, 270] on div "This Feature is Locked and can be unlocked with any of our Paid Plans Change Ac…" at bounding box center [440, 369] width 737 height 406
click at [179, 117] on p "Pro Options for @royalplay" at bounding box center [159, 126] width 150 height 18
click at [184, 120] on p "Pro Options for @royalplay" at bounding box center [159, 126] width 150 height 18
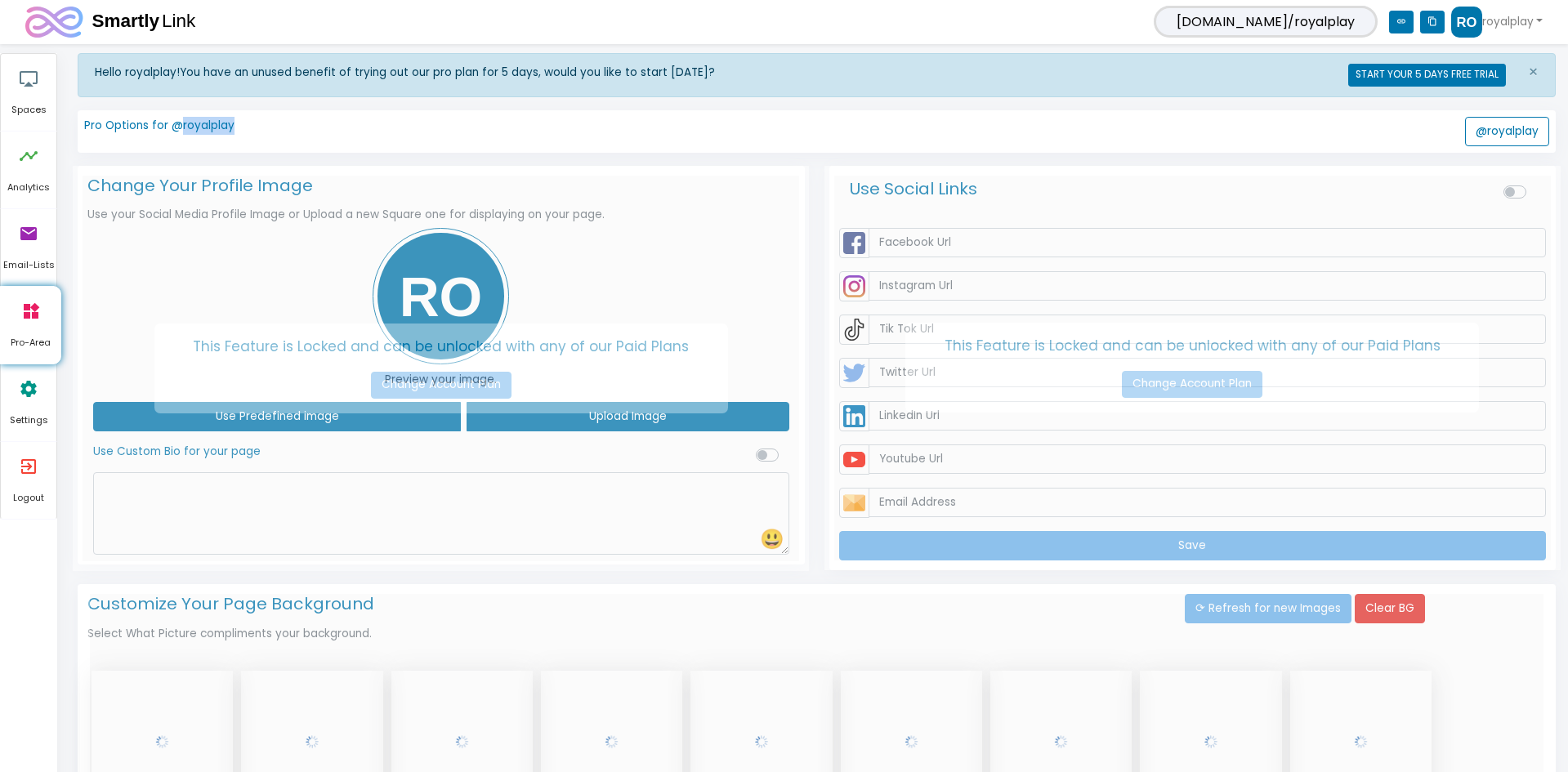
click at [184, 120] on p "Pro Options for @royalplay" at bounding box center [159, 126] width 150 height 18
drag, startPoint x: 126, startPoint y: 65, endPoint x: 726, endPoint y: 65, distance: 600.0
click at [726, 65] on div "Hello royalplay! You have an unused benefit of trying out our pro plan for 5 da…" at bounding box center [565, 75] width 941 height 23
click at [1533, 71] on span "×" at bounding box center [1534, 72] width 11 height 23
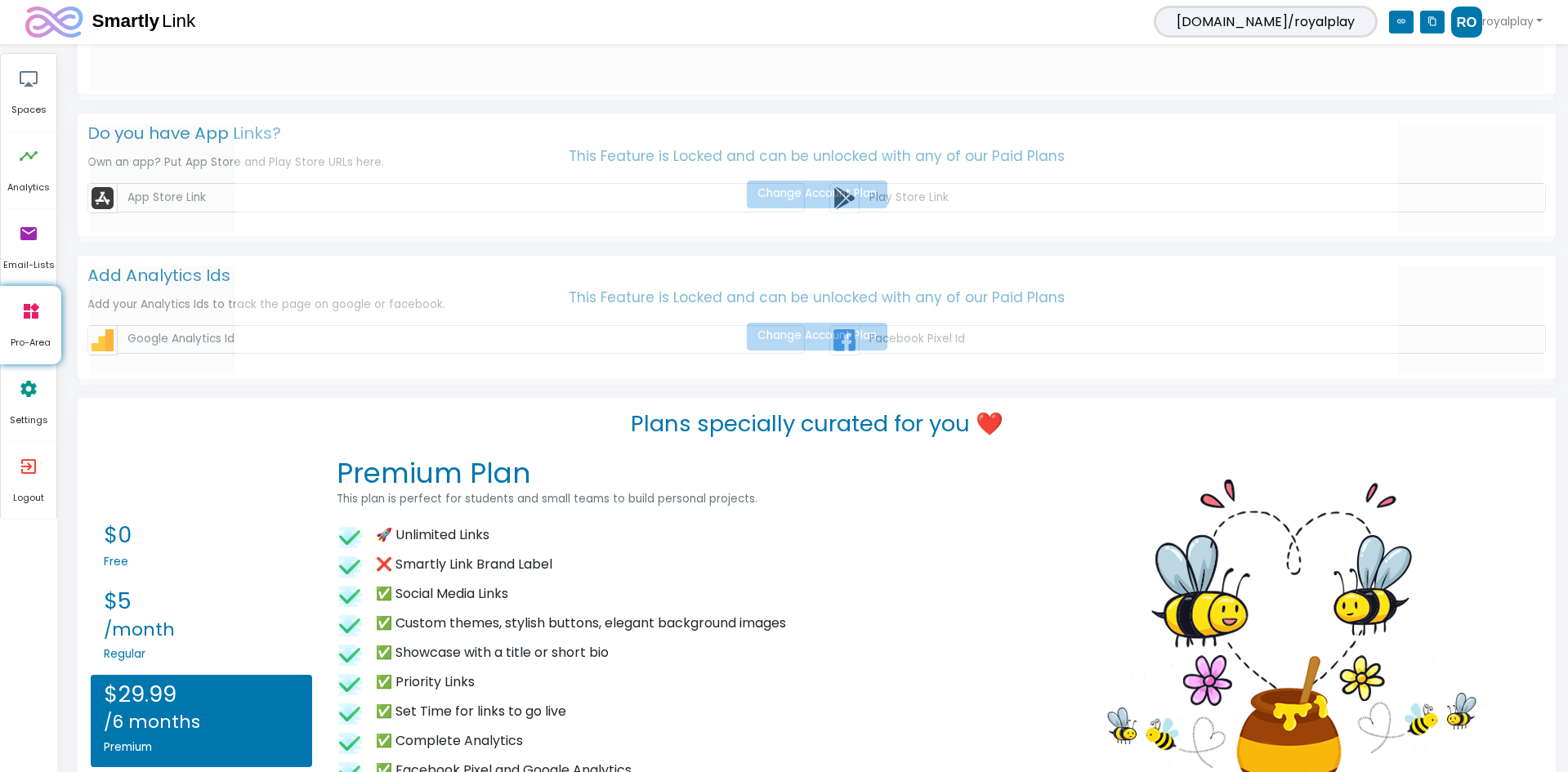
scroll to position [1617, 0]
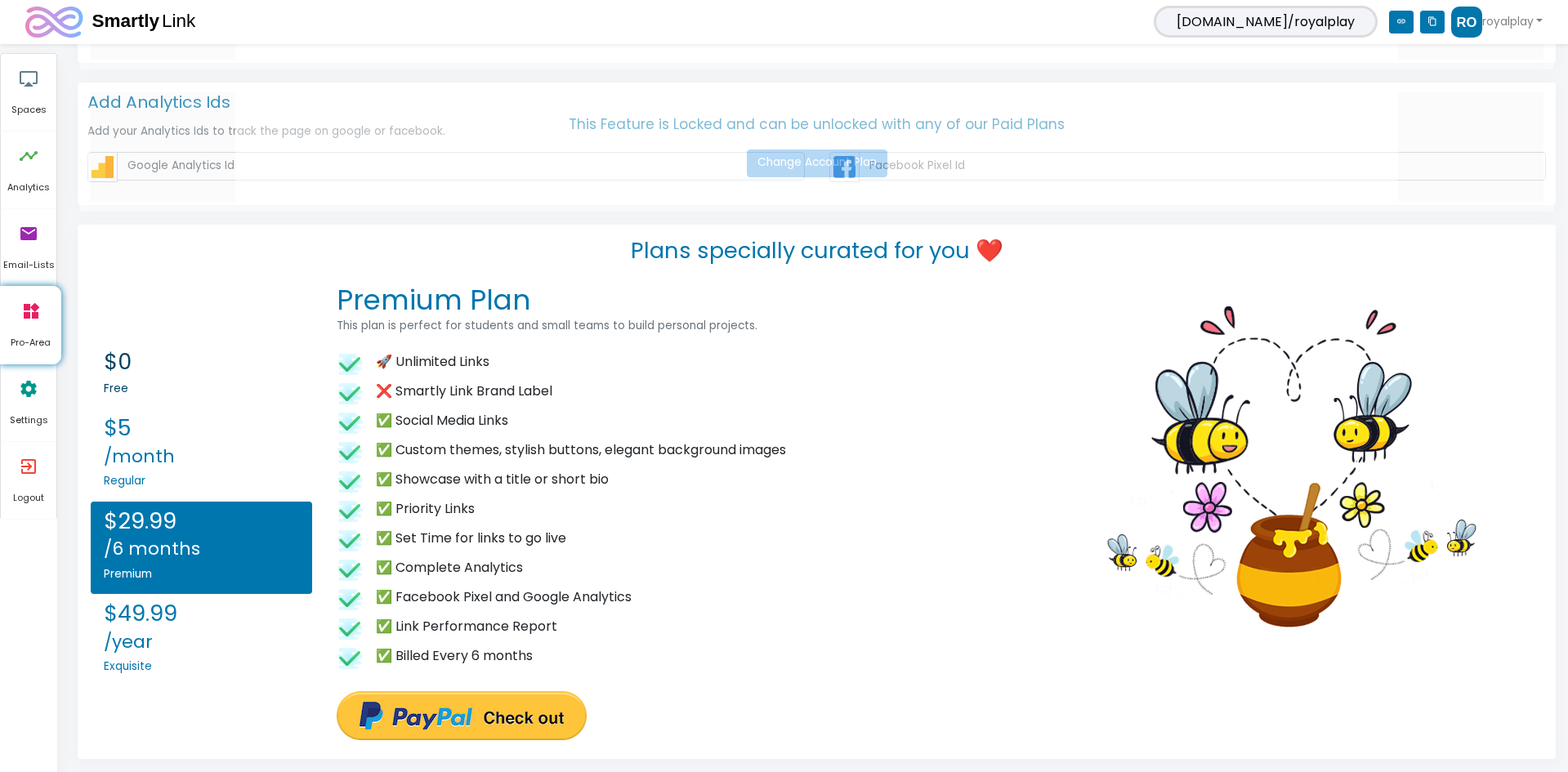
click at [133, 371] on h2 "$0" at bounding box center [201, 362] width 195 height 27
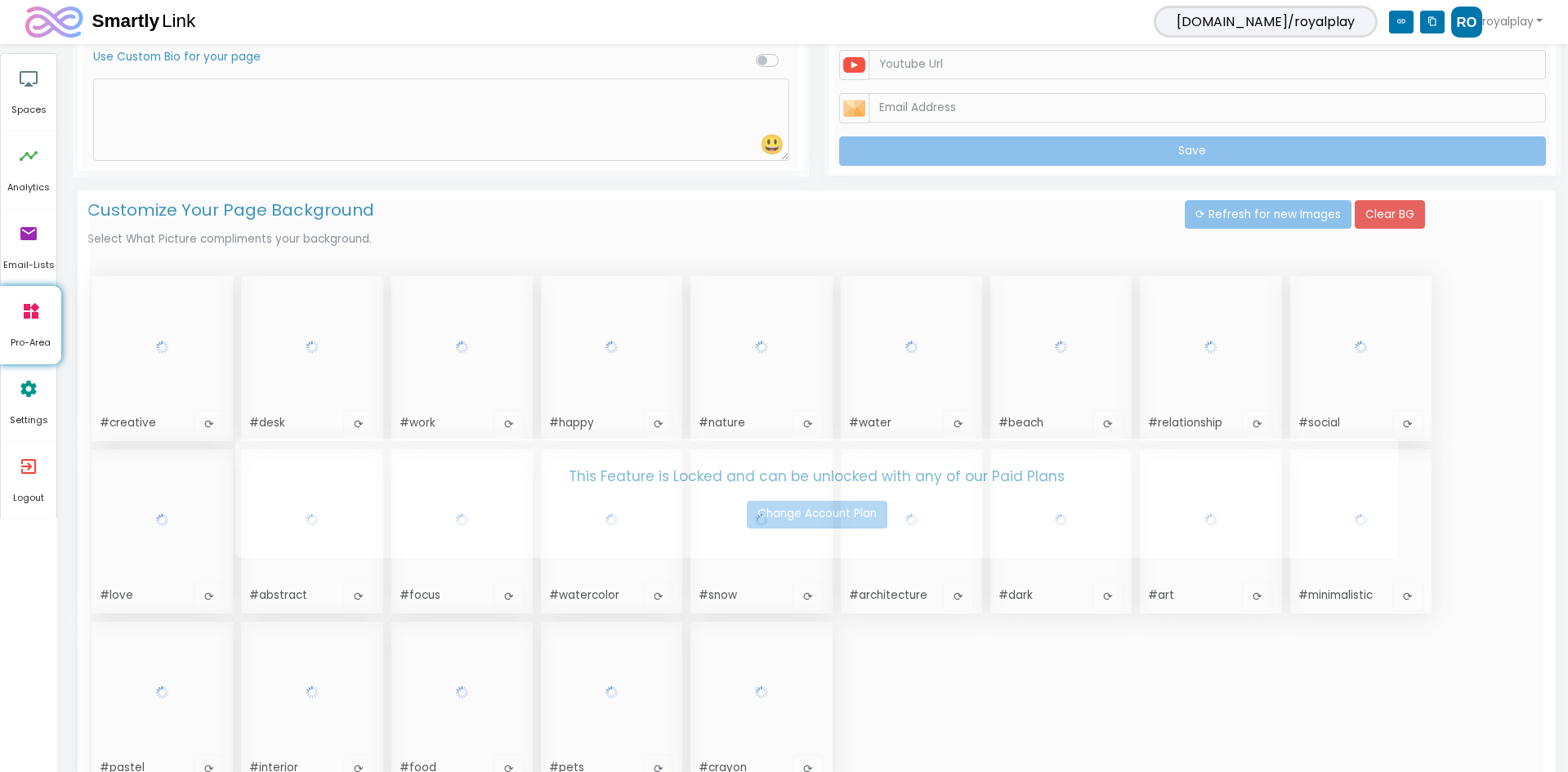
scroll to position [0, 0]
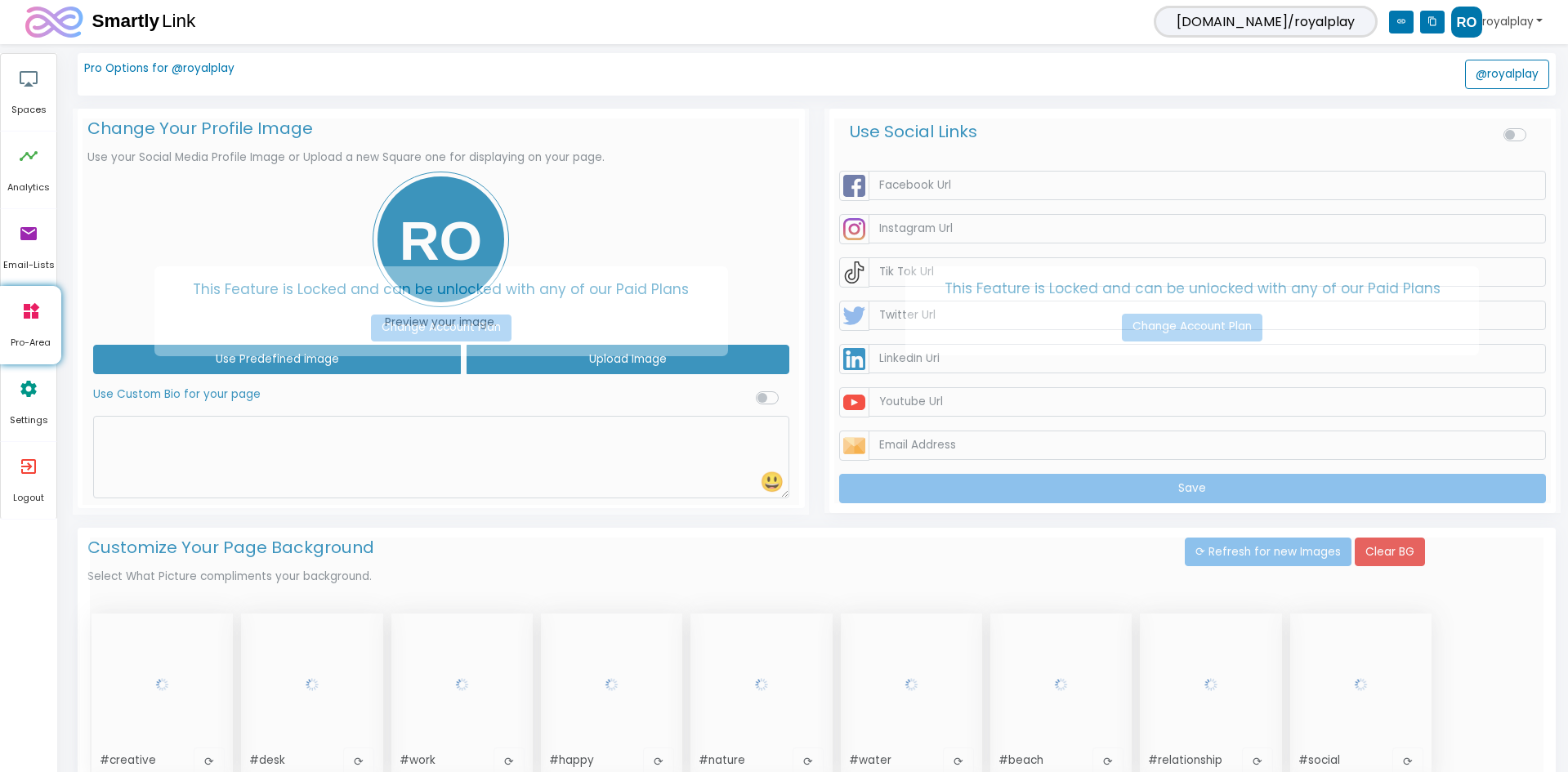
click at [1509, 15] on link "royalplay" at bounding box center [1497, 21] width 91 height 31
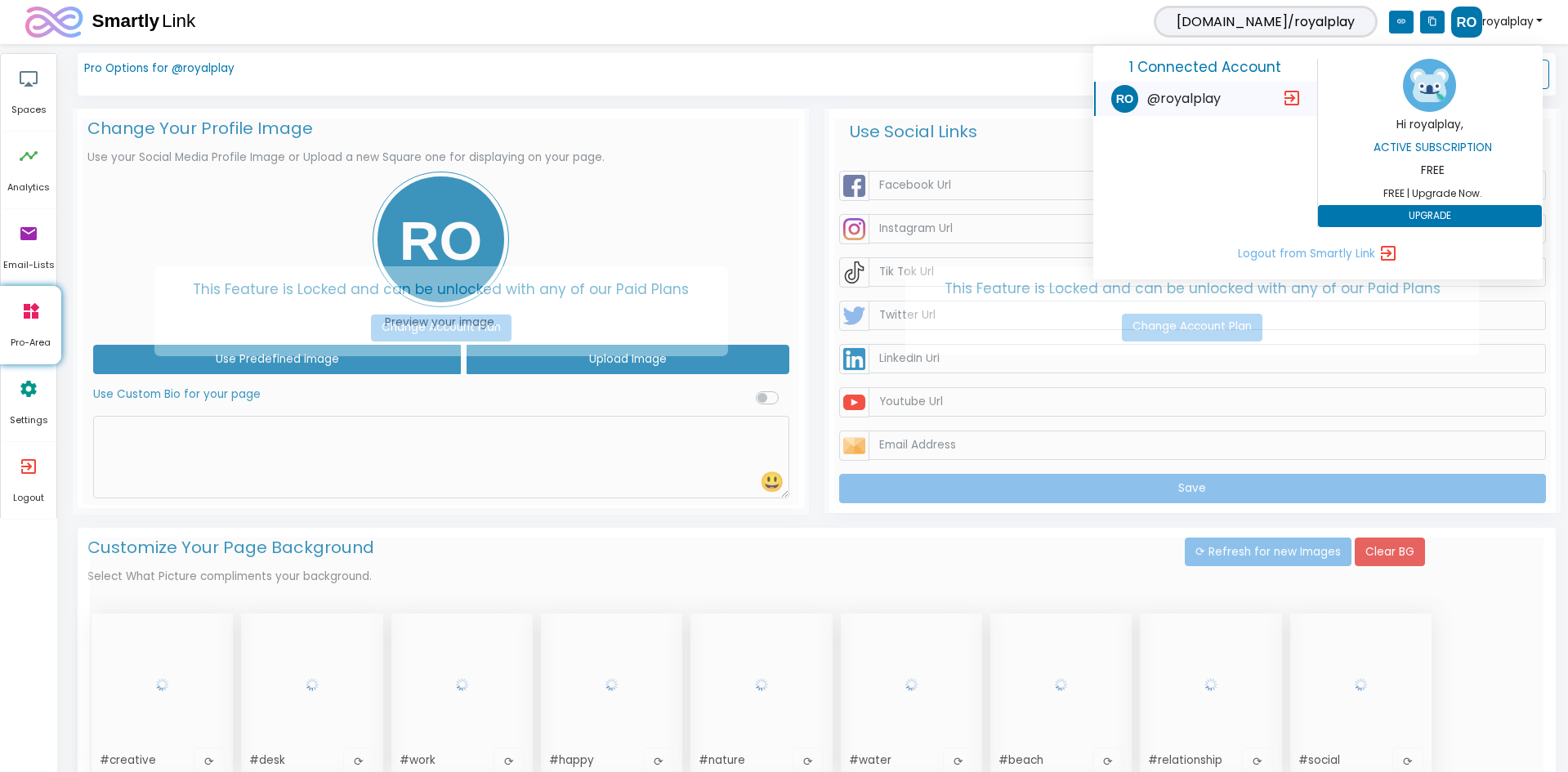
click at [1402, 190] on span "FREE | Upgrade Now." at bounding box center [1434, 192] width 224 height 15
click at [1425, 148] on h6 "Active Subscription" at bounding box center [1434, 148] width 224 height 13
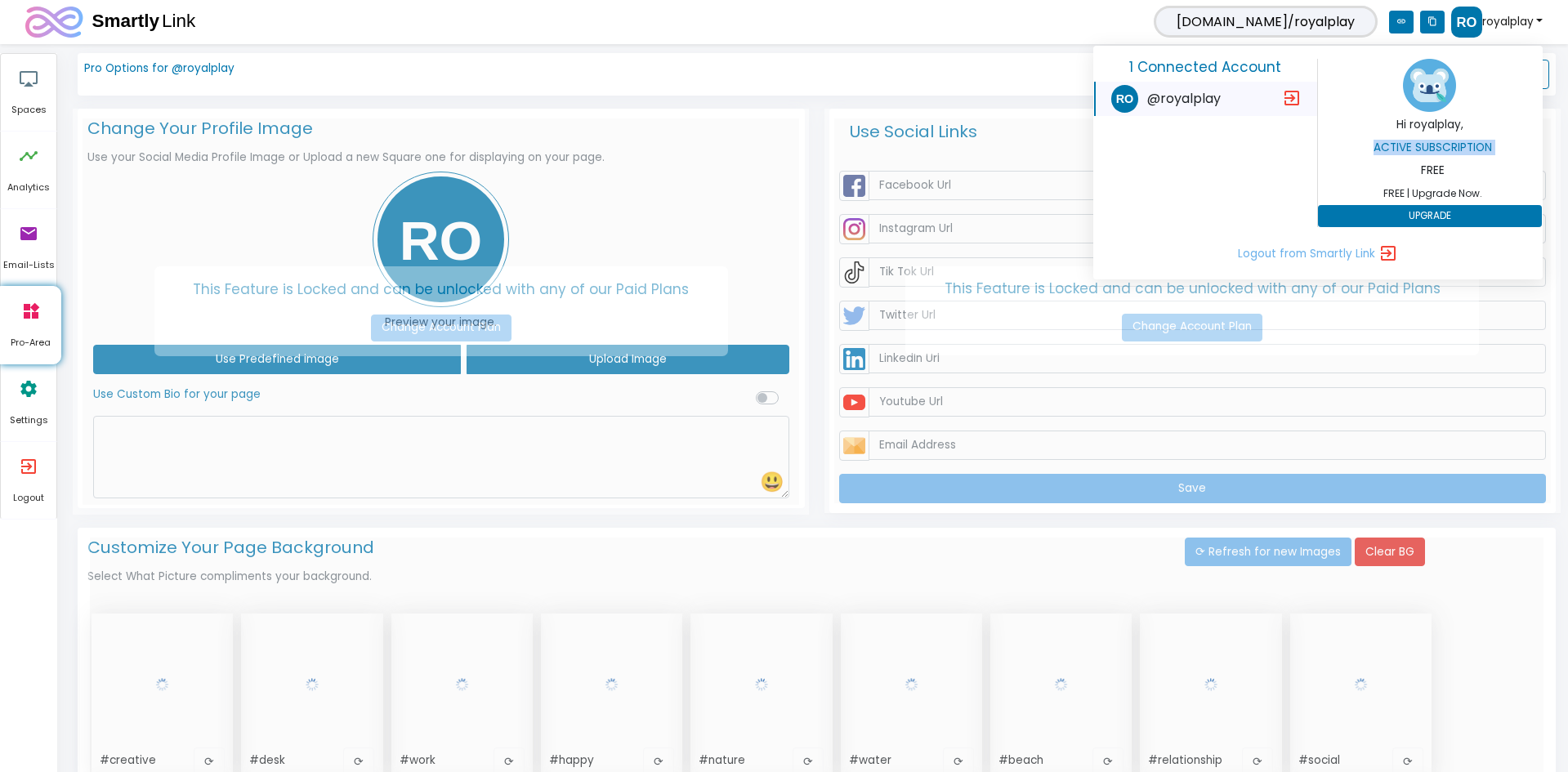
click at [1425, 148] on h6 "Active Subscription" at bounding box center [1434, 148] width 224 height 13
click at [1386, 248] on icon "exit_to_app" at bounding box center [1389, 253] width 20 height 20
